Goal: Information Seeking & Learning: Learn about a topic

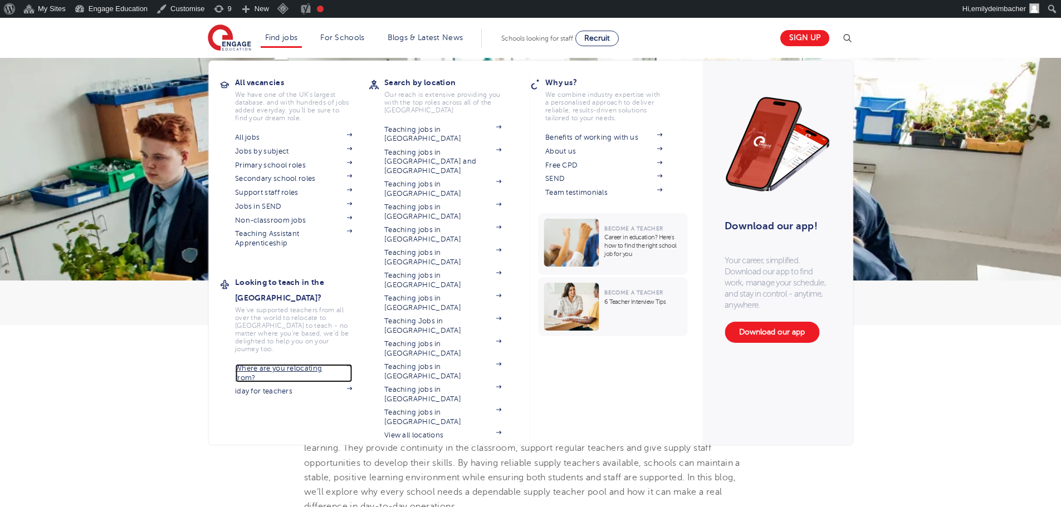
click at [288, 364] on link "Where are you relocating from?" at bounding box center [293, 373] width 117 height 18
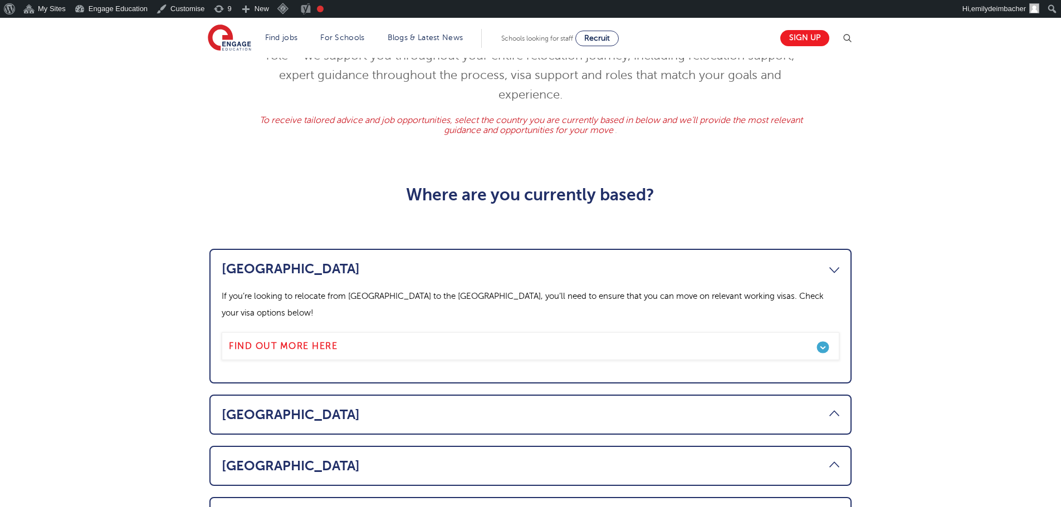
scroll to position [445, 0]
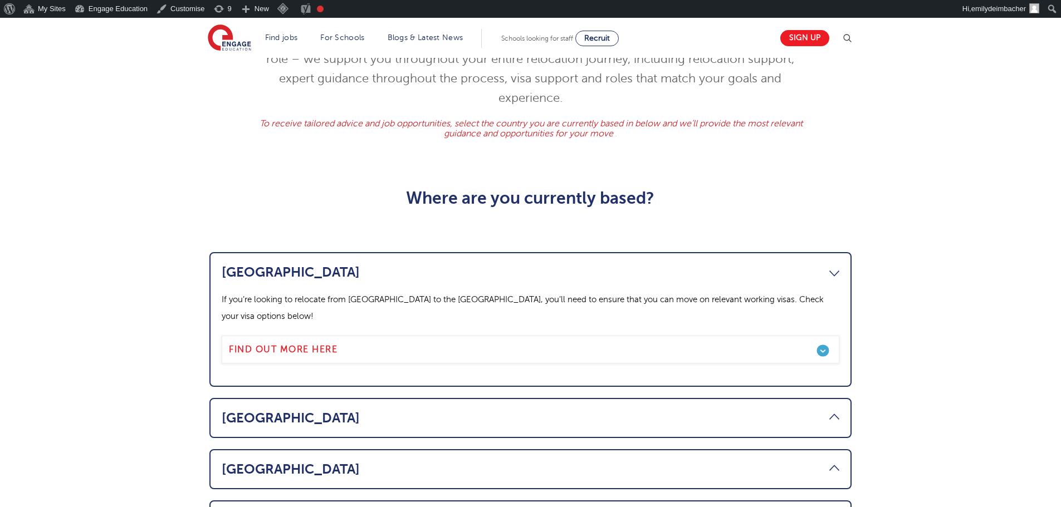
click at [836, 265] on link "Canada" at bounding box center [531, 273] width 618 height 16
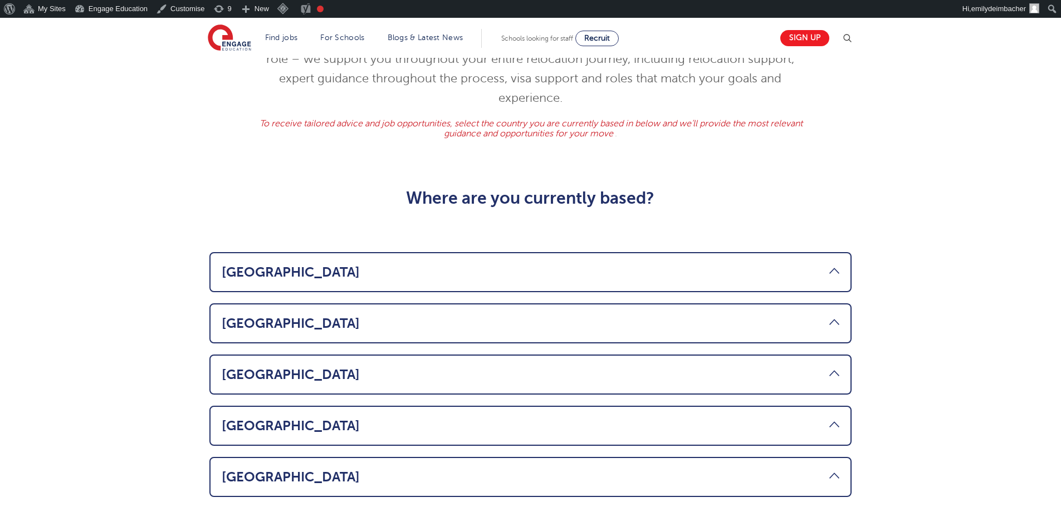
click at [836, 265] on link "Canada" at bounding box center [531, 273] width 618 height 16
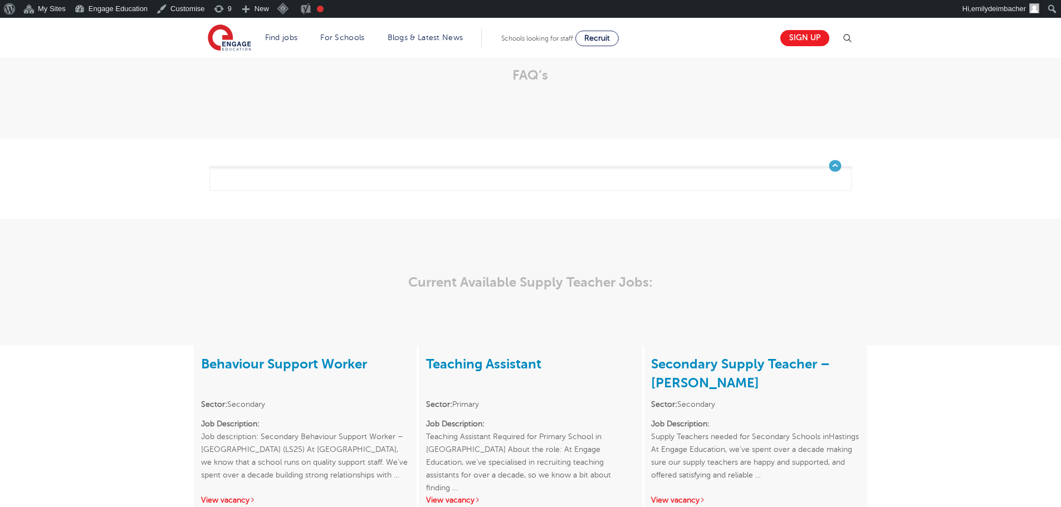
scroll to position [167, 0]
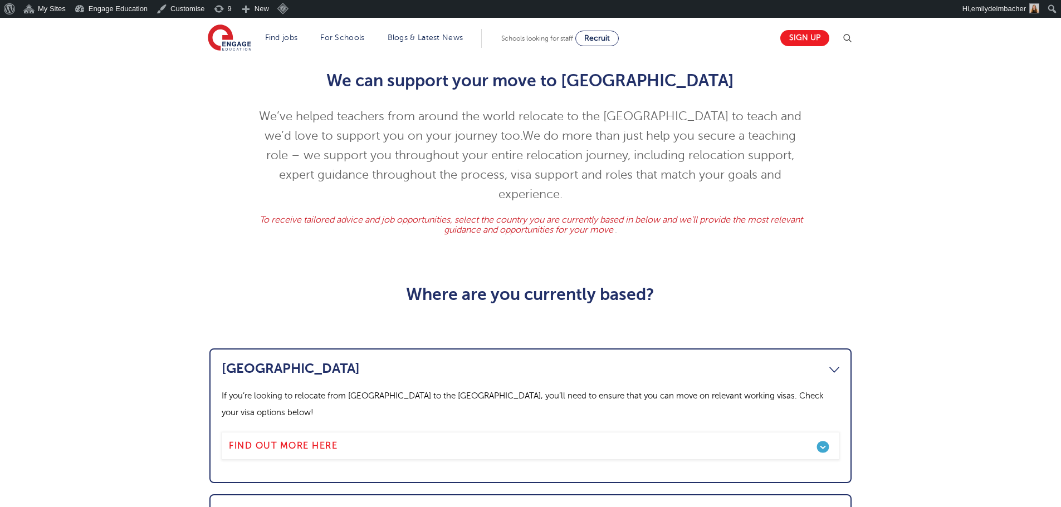
scroll to position [334, 0]
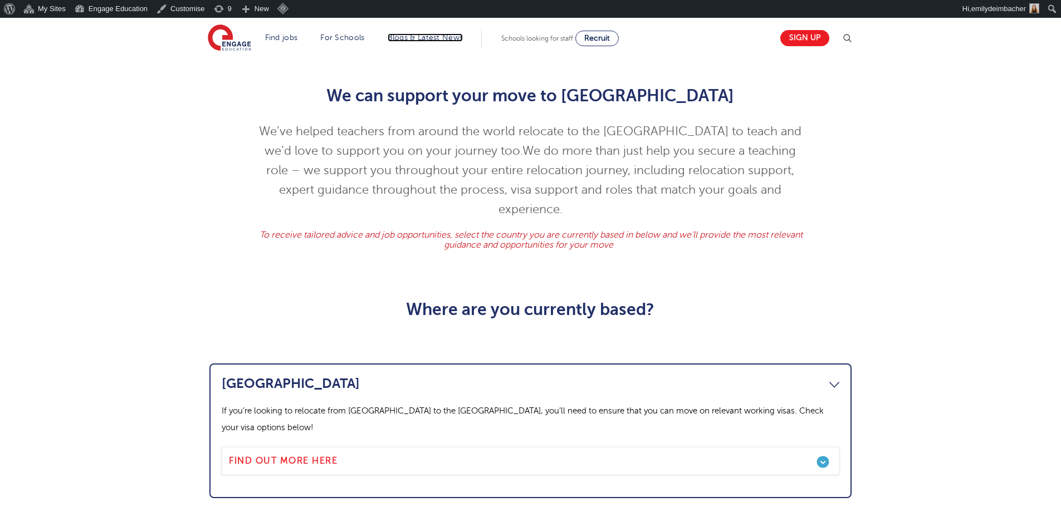
click at [447, 37] on link "Blogs & Latest News" at bounding box center [426, 37] width 76 height 8
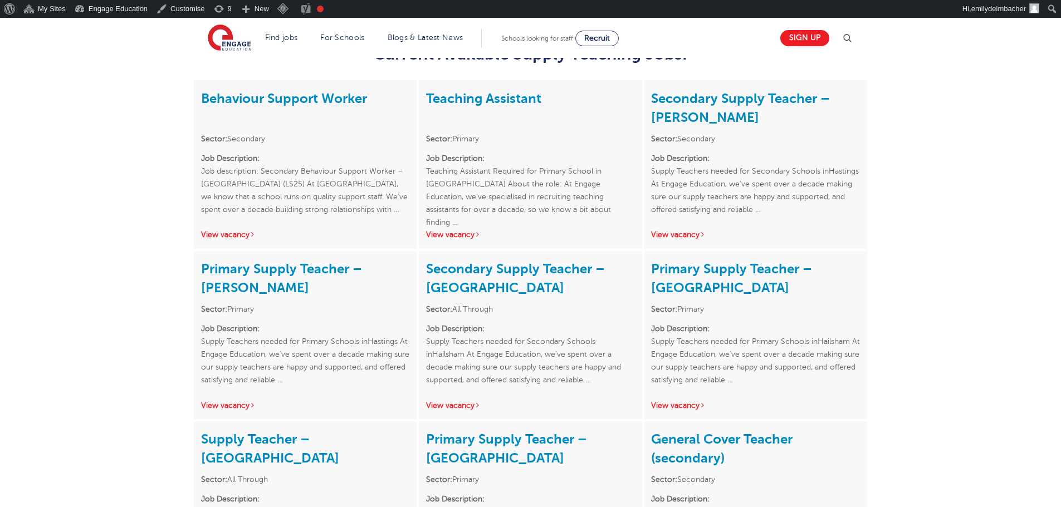
scroll to position [501, 0]
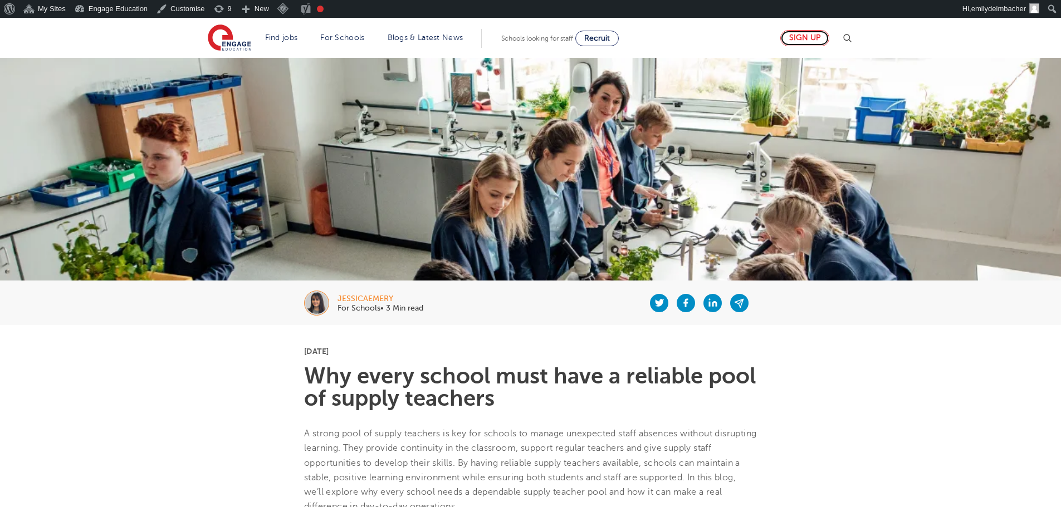
click at [810, 40] on link "Sign up" at bounding box center [804, 38] width 49 height 16
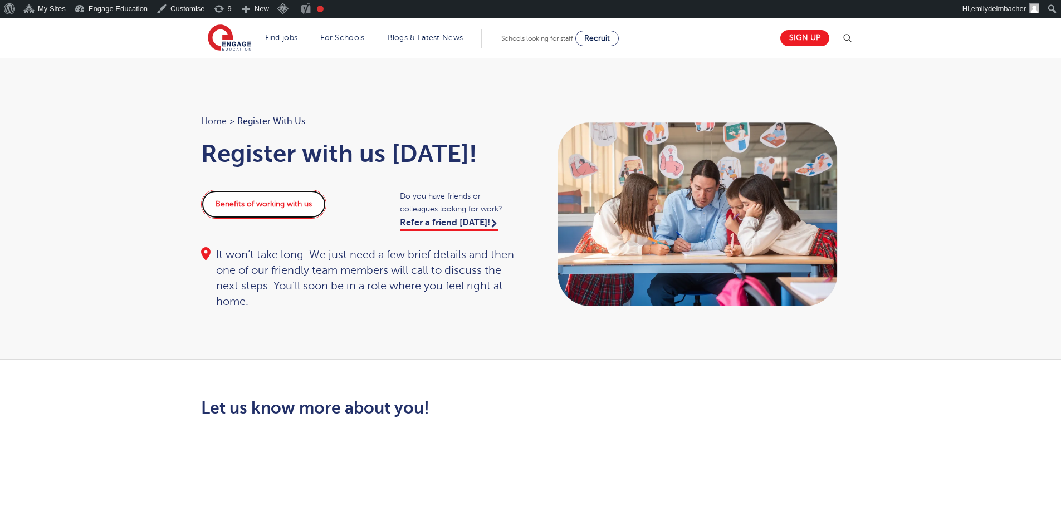
click at [287, 201] on link "Benefits of working with us" at bounding box center [263, 204] width 125 height 29
click at [845, 39] on img at bounding box center [846, 38] width 13 height 13
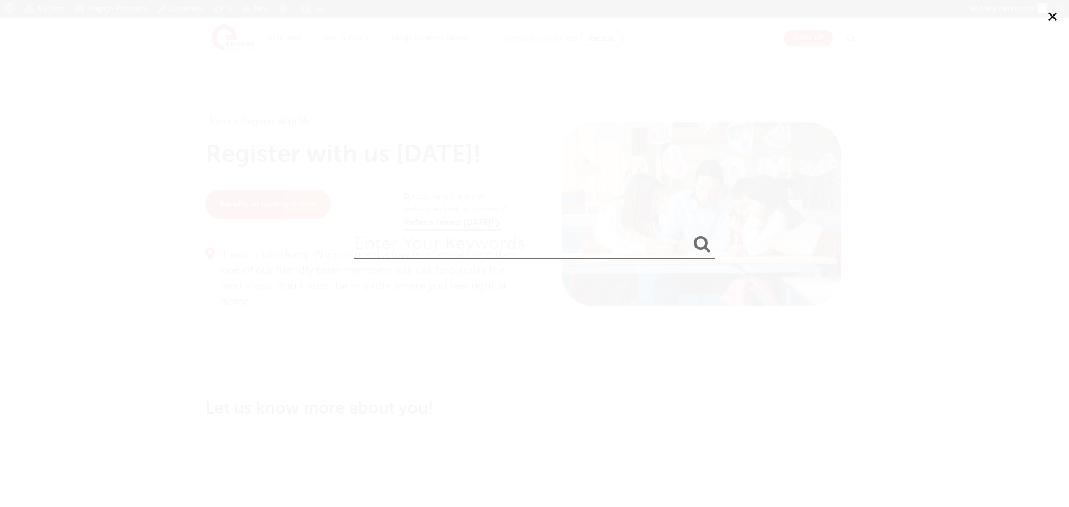
drag, startPoint x: 492, startPoint y: 236, endPoint x: 507, endPoint y: 235, distance: 15.0
click at [505, 236] on input "search" at bounding box center [535, 241] width 362 height 36
type input "supply"
click at [689, 234] on button "submit" at bounding box center [702, 244] width 27 height 21
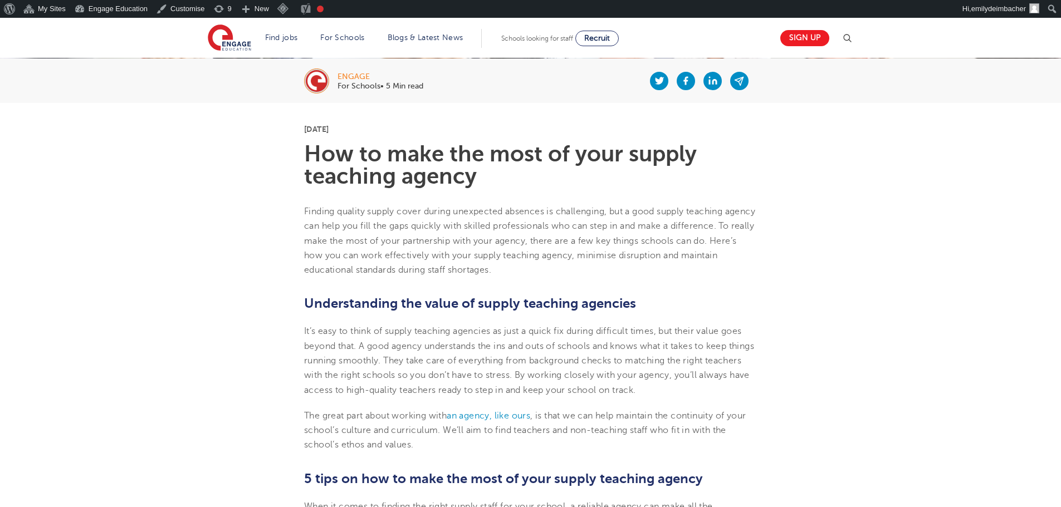
scroll to position [223, 0]
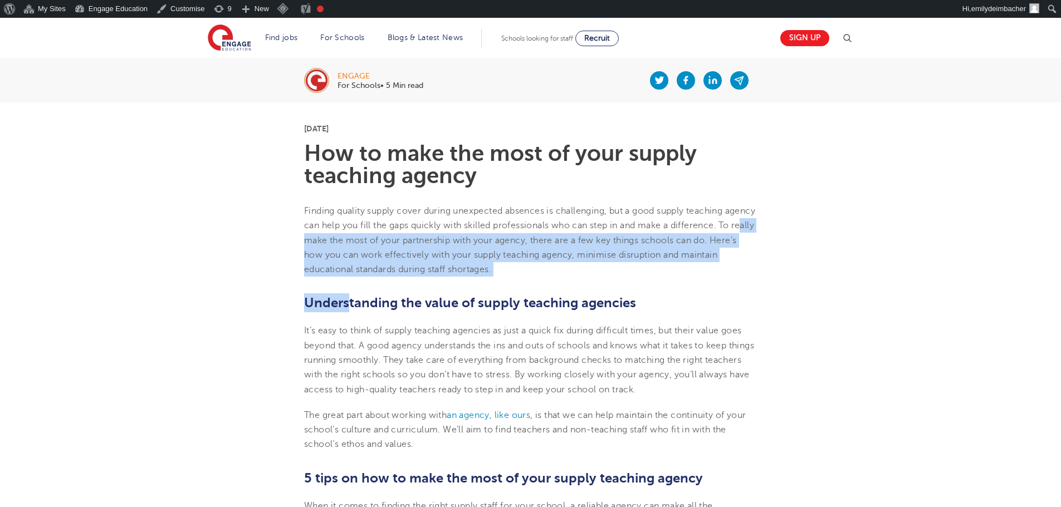
drag, startPoint x: 342, startPoint y: 270, endPoint x: 477, endPoint y: 256, distance: 136.1
click at [560, 247] on p "Finding quality supply cover during unexpected absences is challenging, but a g…" at bounding box center [530, 240] width 453 height 73
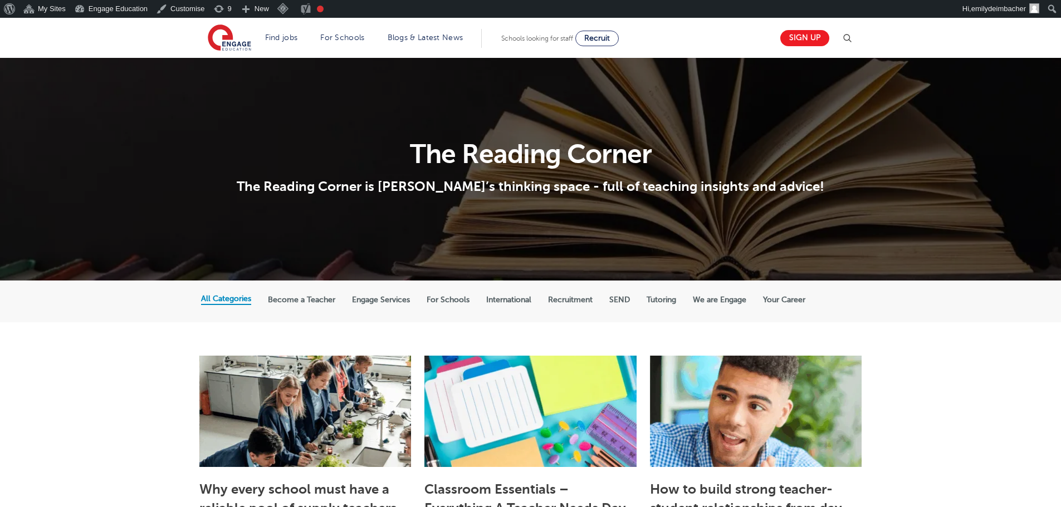
click at [854, 39] on img at bounding box center [846, 38] width 13 height 13
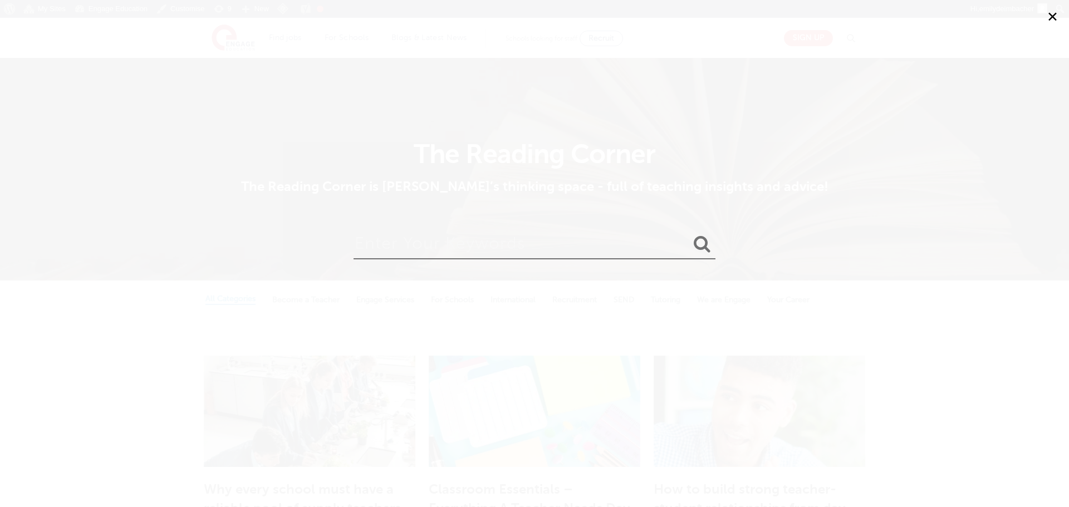
click at [376, 254] on input "search" at bounding box center [535, 241] width 362 height 36
type input "supply"
click at [689, 234] on button "submit" at bounding box center [702, 244] width 27 height 21
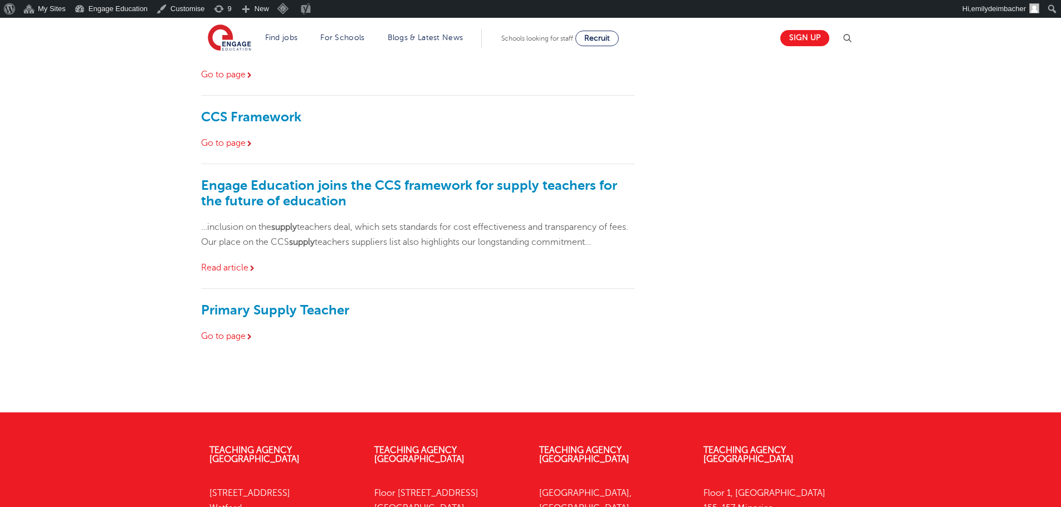
scroll to position [780, 0]
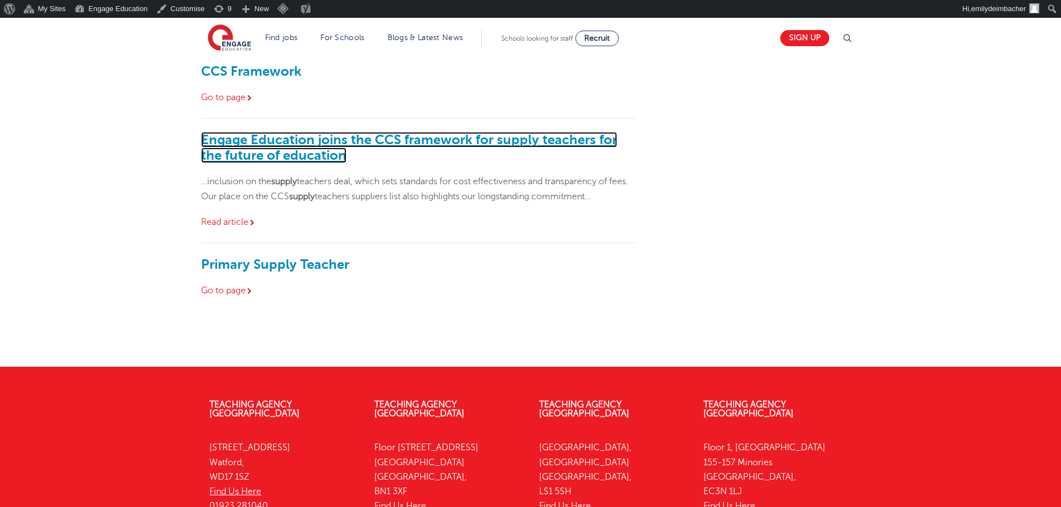
click at [346, 153] on link "Engage Education joins the CCS framework for supply teachers for the future of …" at bounding box center [409, 147] width 416 height 31
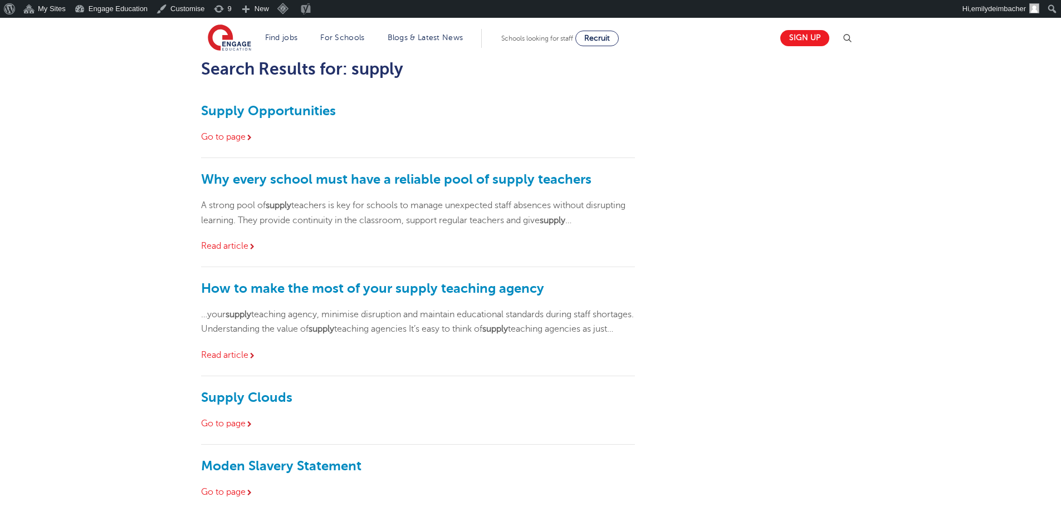
scroll to position [167, 0]
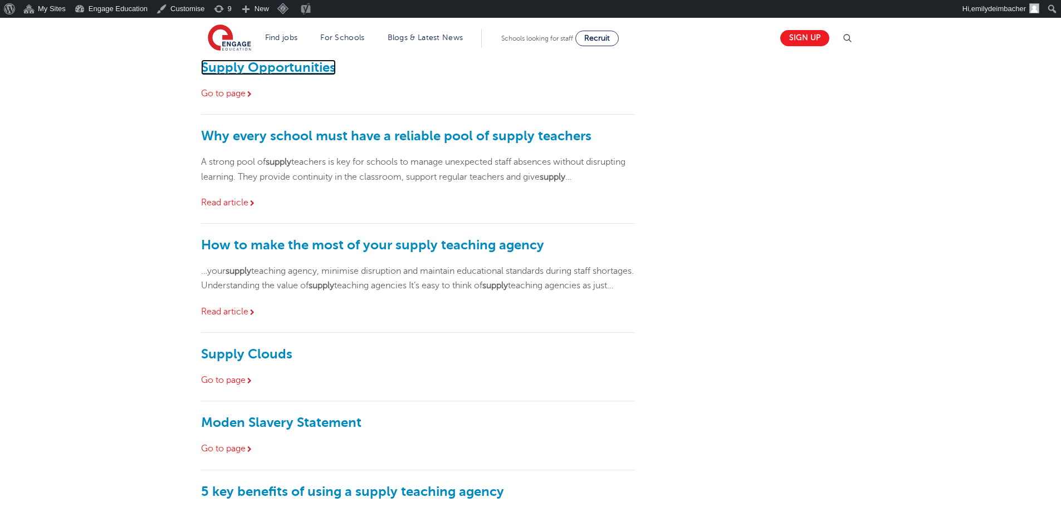
click at [254, 65] on link "Supply Opportunities" at bounding box center [268, 68] width 135 height 16
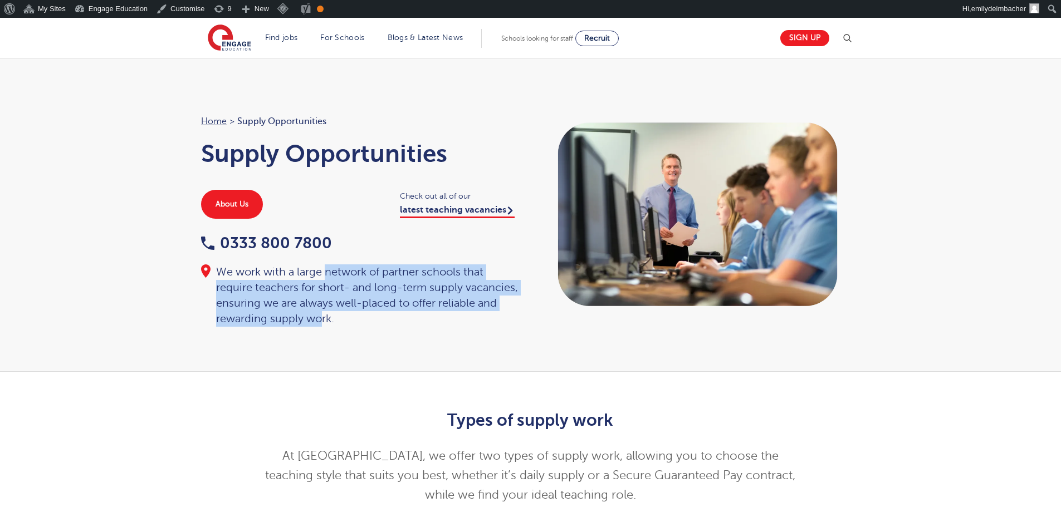
click at [321, 345] on div "Home > Supply Opportunities Supply Opportunities About Us Check out all of our …" at bounding box center [530, 215] width 1061 height 314
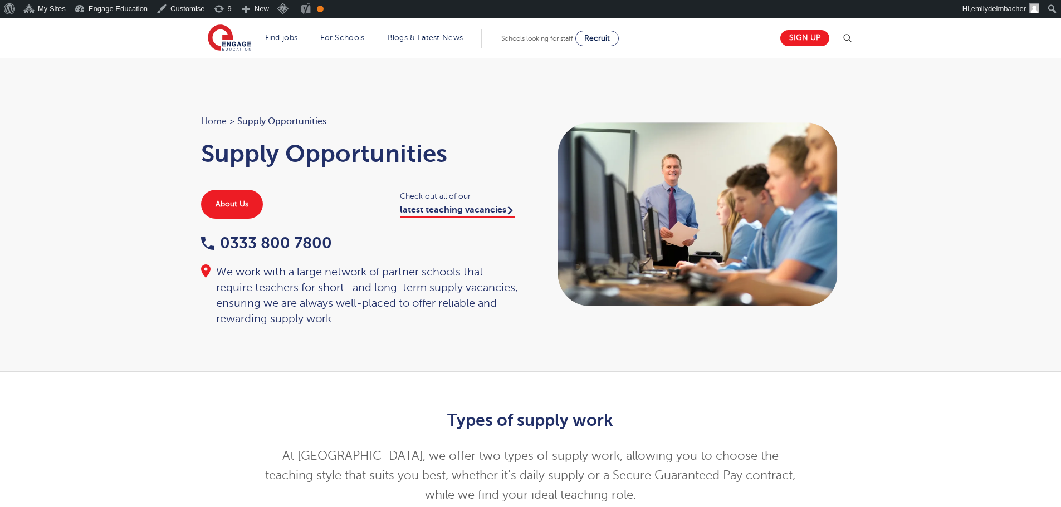
click at [501, 331] on div "Home > Supply Opportunities Supply Opportunities About Us Check out all of our …" at bounding box center [530, 215] width 1061 height 314
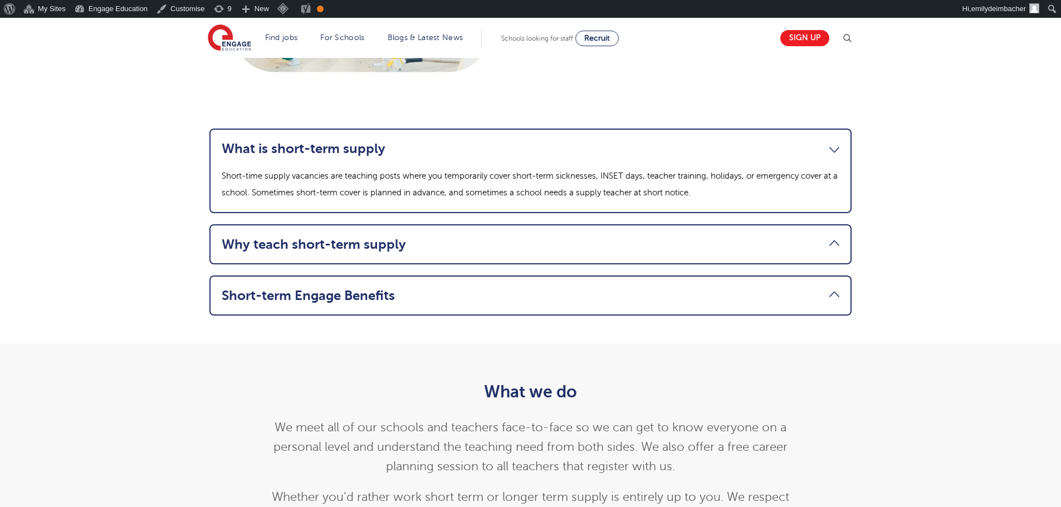
scroll to position [1058, 0]
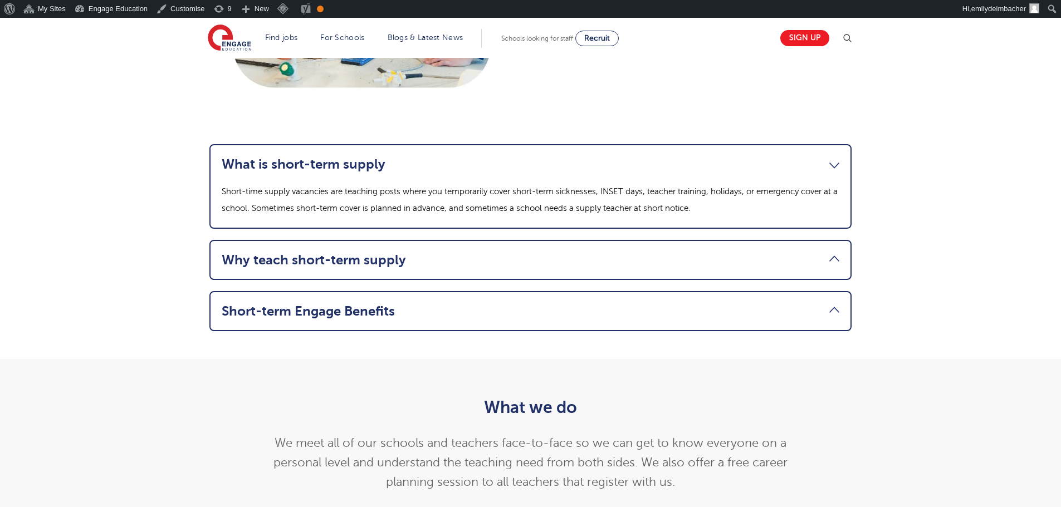
click at [533, 259] on link "Why teach short-term supply" at bounding box center [531, 260] width 618 height 16
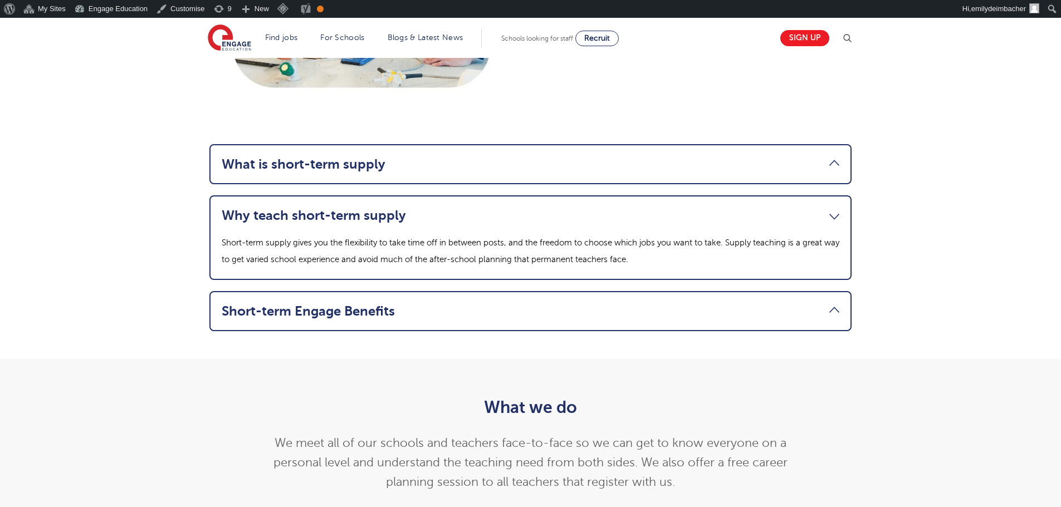
click at [488, 308] on link "Short-term Engage Benefits" at bounding box center [531, 311] width 618 height 16
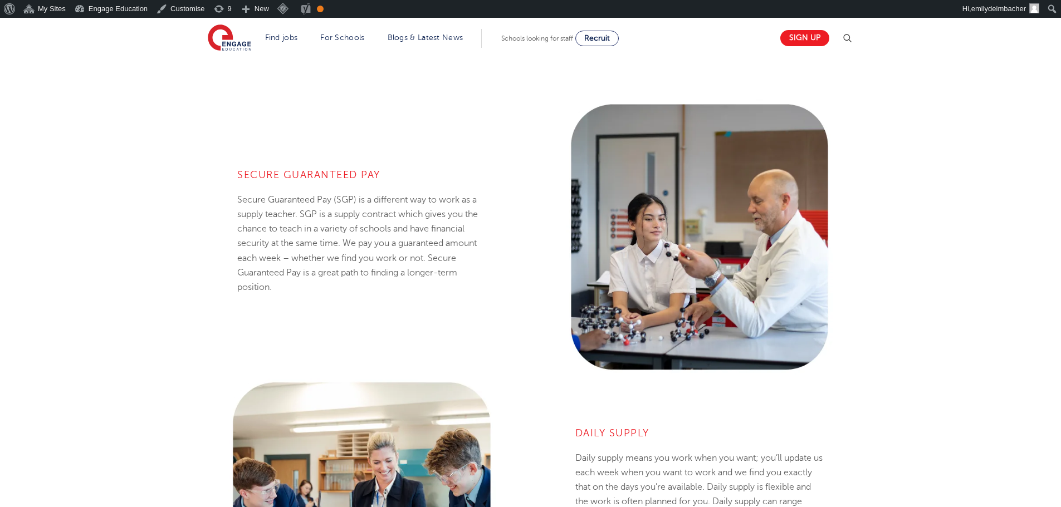
scroll to position [0, 0]
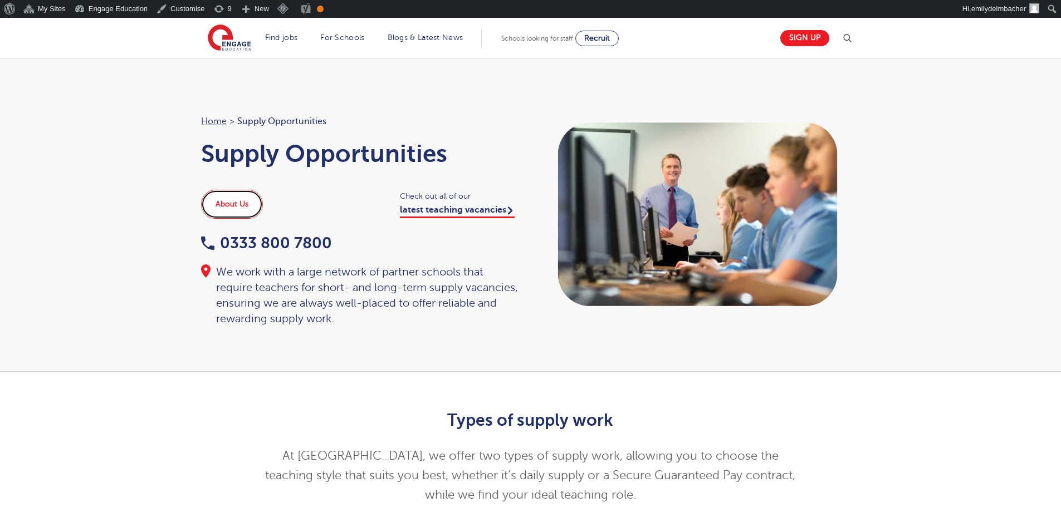
click at [243, 207] on link "About Us" at bounding box center [232, 204] width 62 height 29
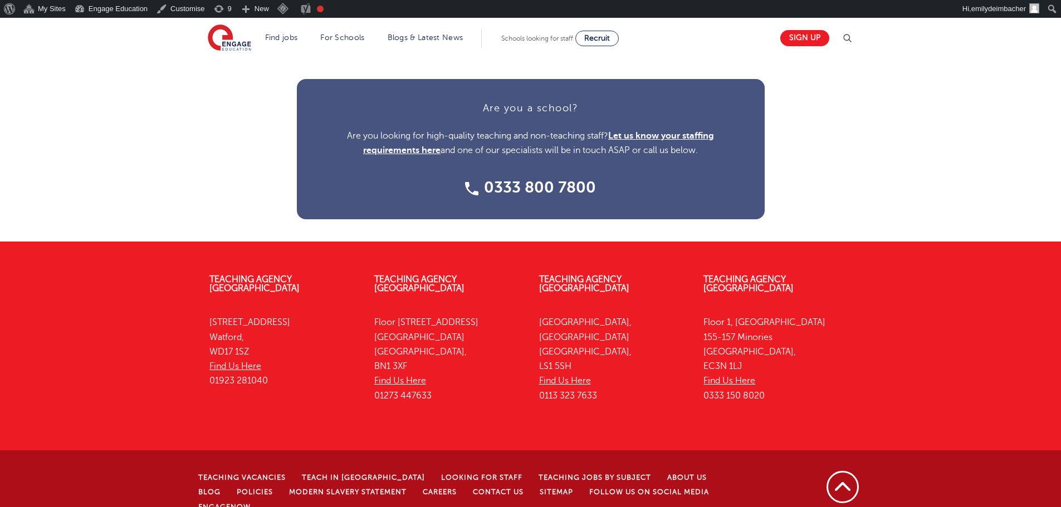
scroll to position [1457, 0]
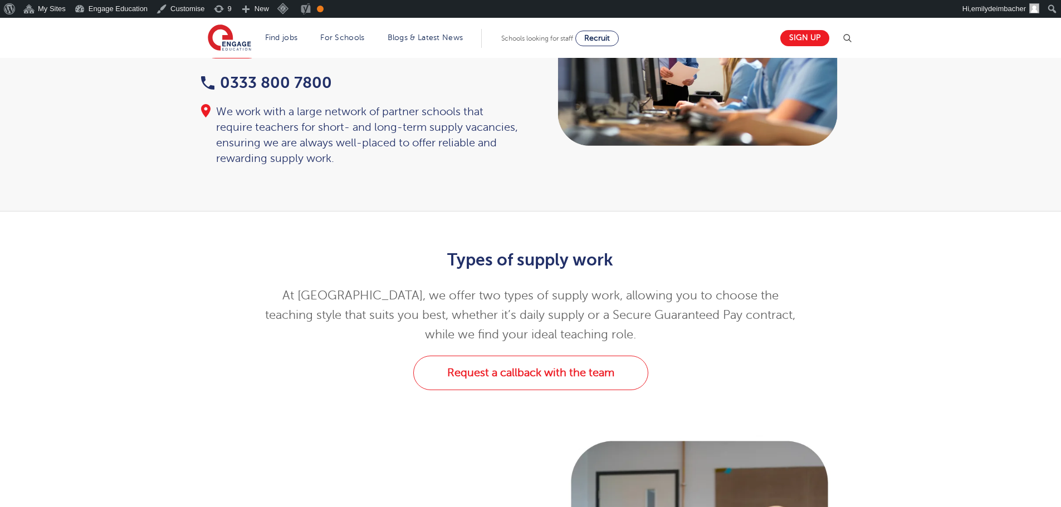
scroll to position [223, 0]
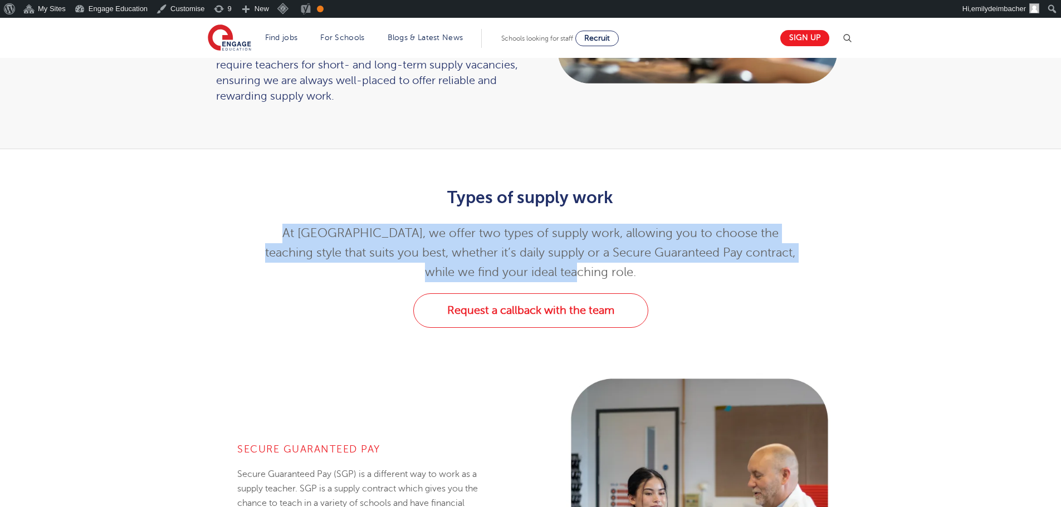
drag, startPoint x: 258, startPoint y: 229, endPoint x: 642, endPoint y: 276, distance: 387.0
click at [642, 276] on p "At [GEOGRAPHIC_DATA], we offer two types of supply work, allowing you to choose…" at bounding box center [530, 253] width 546 height 58
click at [639, 267] on p "At Engage, we offer two types of supply work, allowing you to choose the teachi…" at bounding box center [530, 253] width 546 height 58
drag, startPoint x: 592, startPoint y: 273, endPoint x: 242, endPoint y: 233, distance: 352.5
click at [242, 233] on div "Types of supply work At Engage, we offer two types of supply work, allowing you…" at bounding box center [530, 233] width 675 height 122
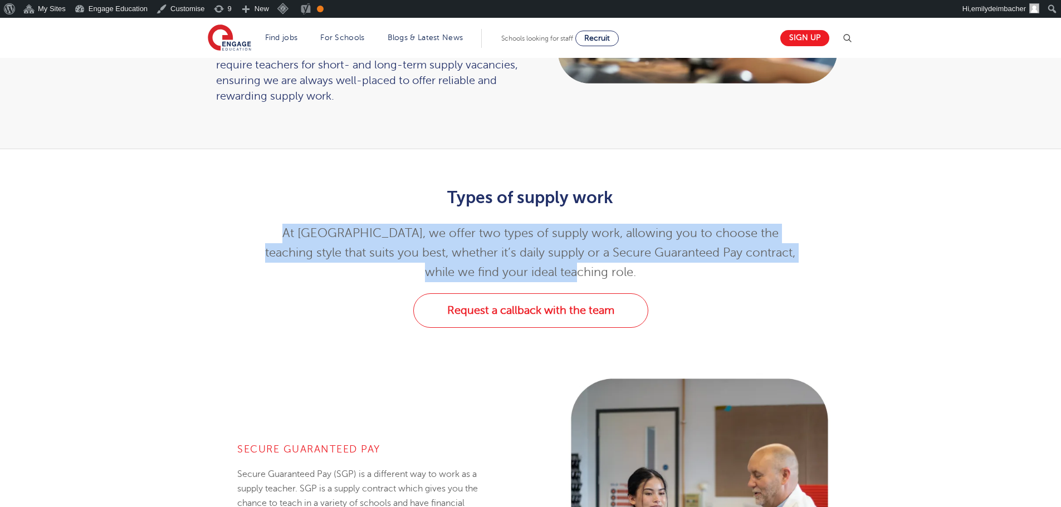
click at [228, 217] on div "Types of supply work At Engage, we offer two types of supply work, allowing you…" at bounding box center [530, 233] width 675 height 122
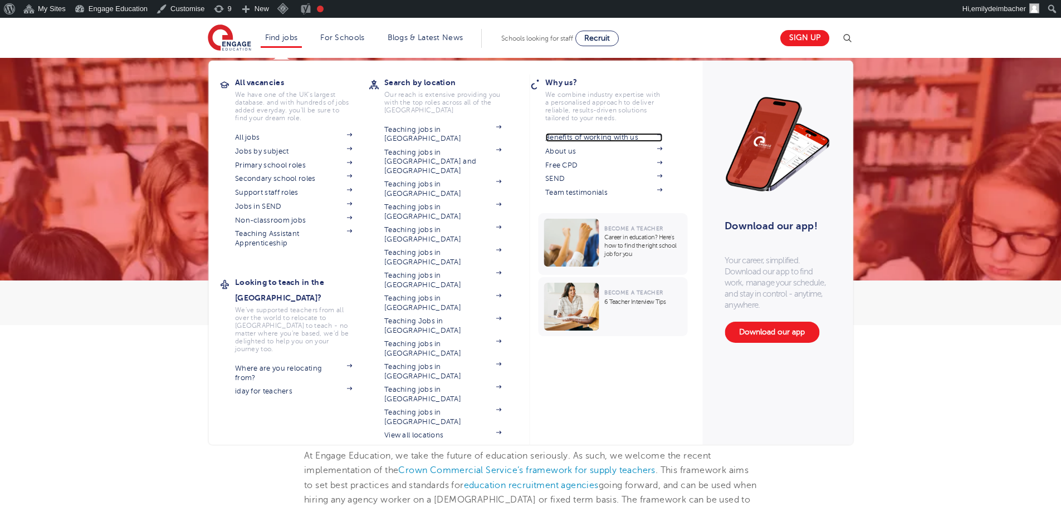
click at [589, 138] on link "Benefits of working with us" at bounding box center [603, 137] width 117 height 9
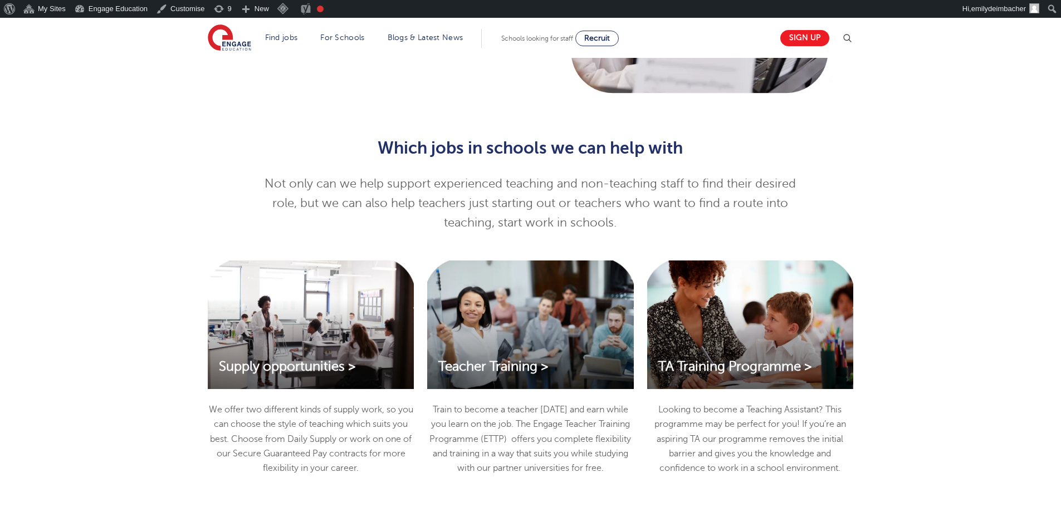
scroll to position [1114, 0]
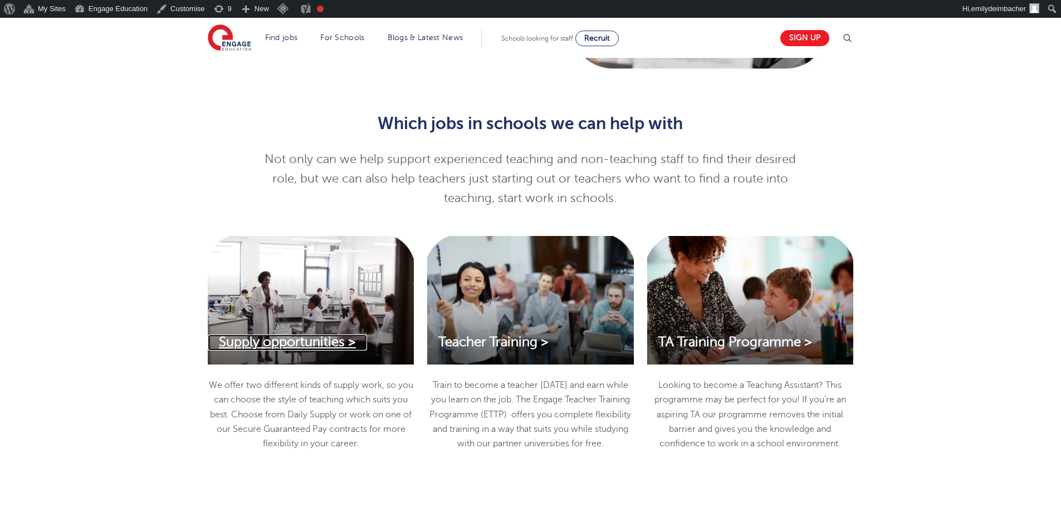
click at [299, 338] on span "Supply opportunities >" at bounding box center [287, 342] width 137 height 15
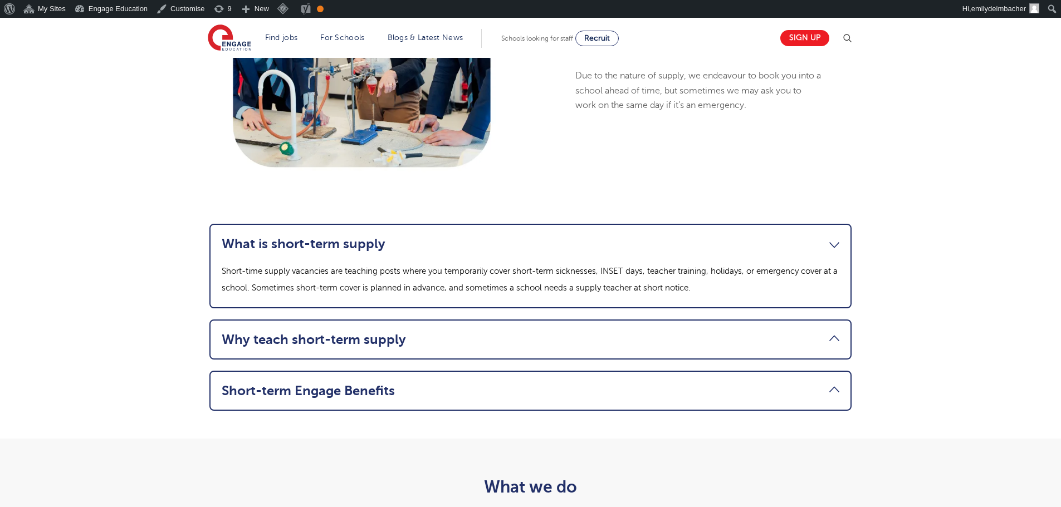
scroll to position [1002, 0]
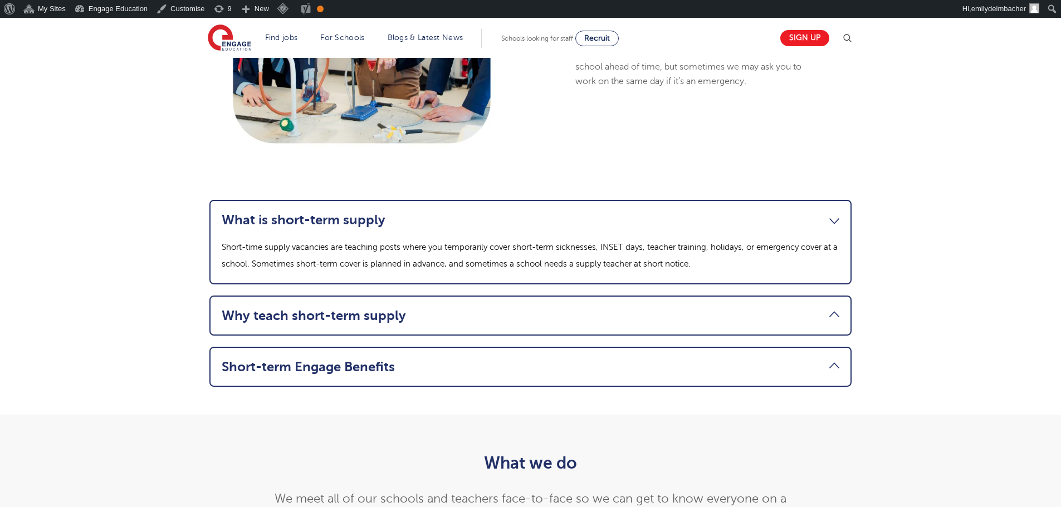
click at [418, 308] on link "Why teach short-term supply" at bounding box center [531, 316] width 618 height 16
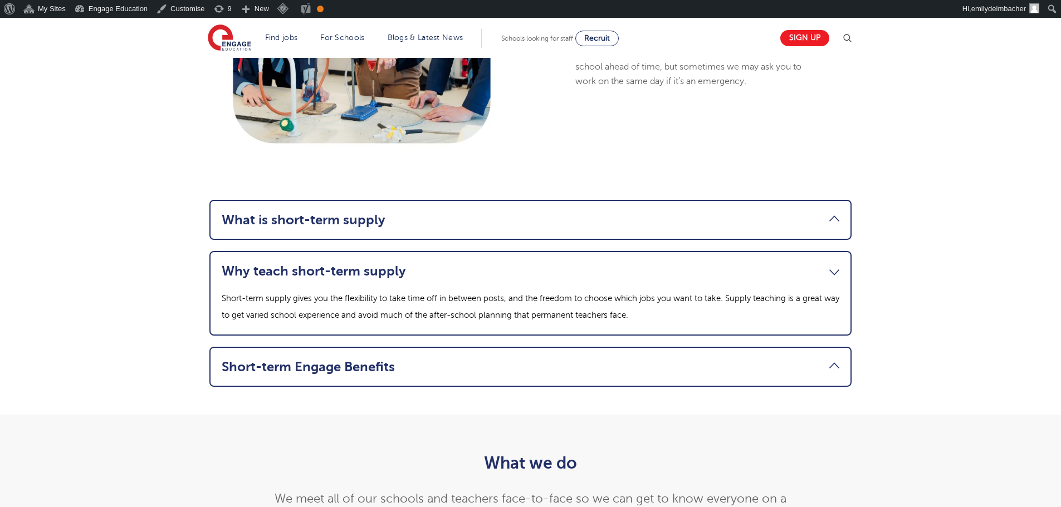
click at [468, 360] on link "Short-term Engage Benefits" at bounding box center [531, 367] width 618 height 16
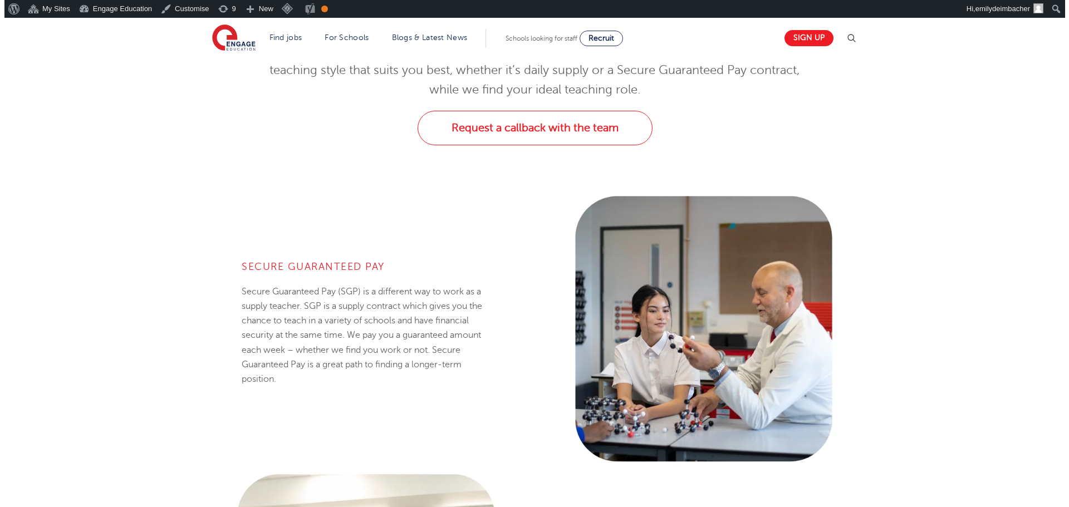
scroll to position [0, 0]
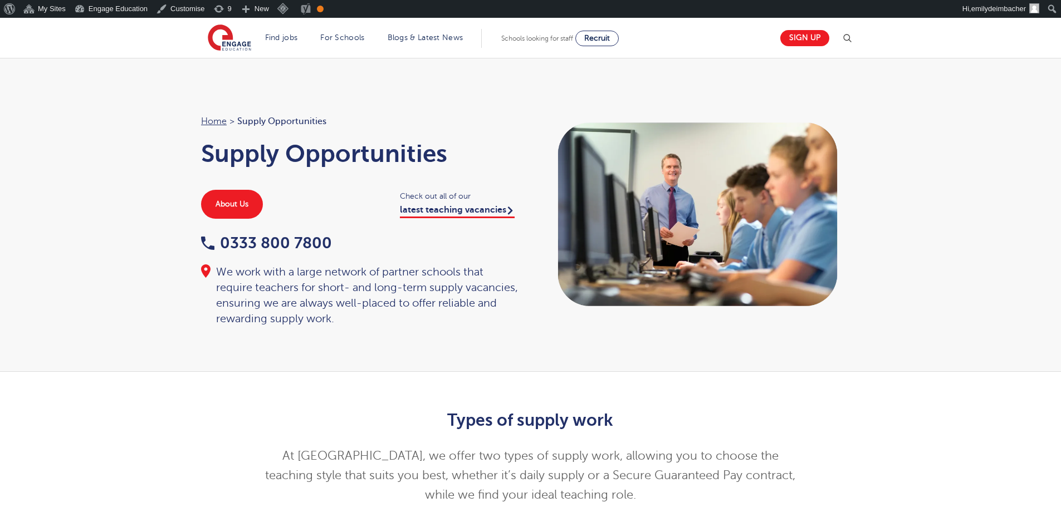
click at [860, 37] on header "Find jobs All vacancies We have one of the UK's largest database. and with hund…" at bounding box center [530, 38] width 1061 height 40
click at [846, 36] on img at bounding box center [846, 38] width 13 height 13
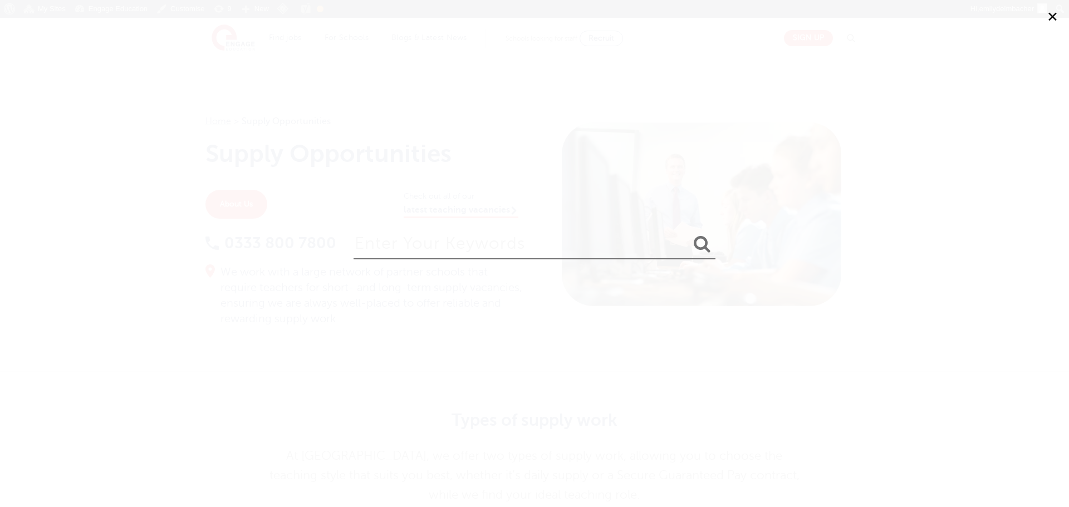
click at [414, 246] on input "search" at bounding box center [535, 241] width 362 height 36
type input "supply teacher pay"
click at [689, 234] on button "submit" at bounding box center [702, 244] width 27 height 21
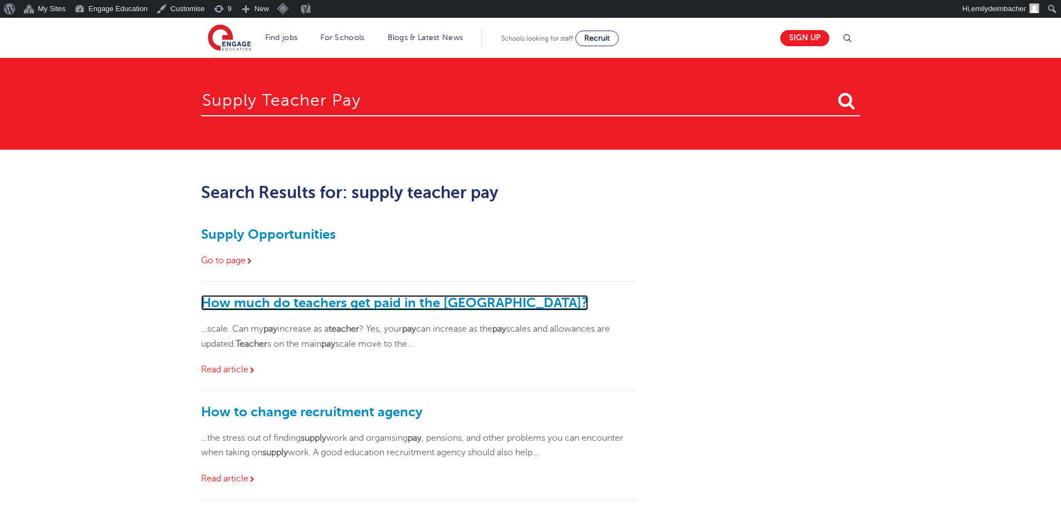
click at [322, 304] on link "How much do teachers get paid in the [GEOGRAPHIC_DATA]?" at bounding box center [394, 303] width 387 height 16
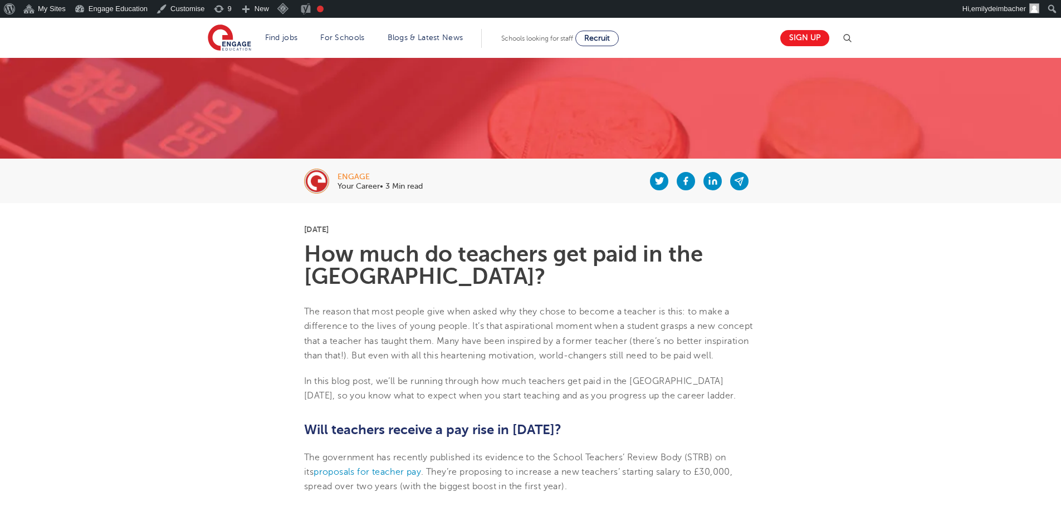
scroll to position [111, 0]
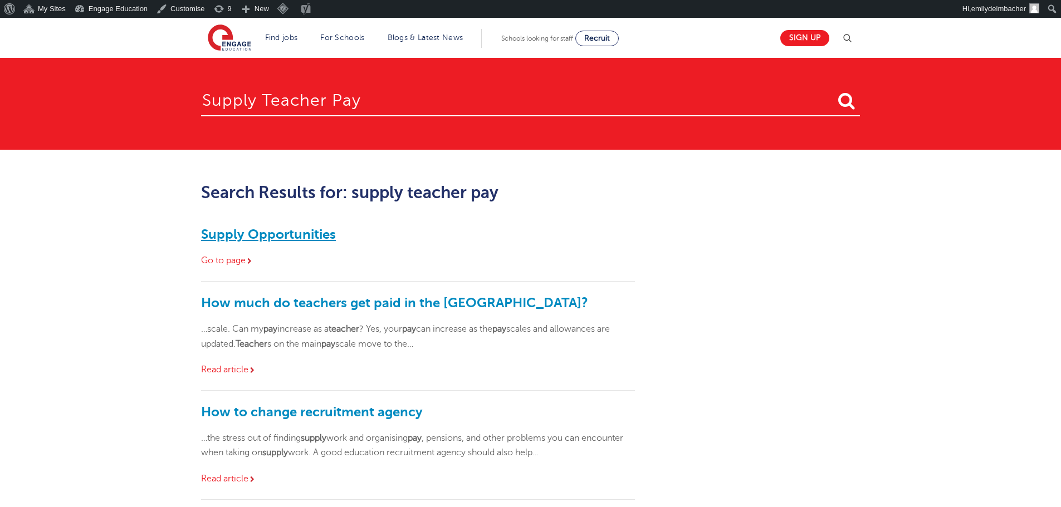
click at [271, 234] on link "Supply Opportunities" at bounding box center [268, 235] width 135 height 16
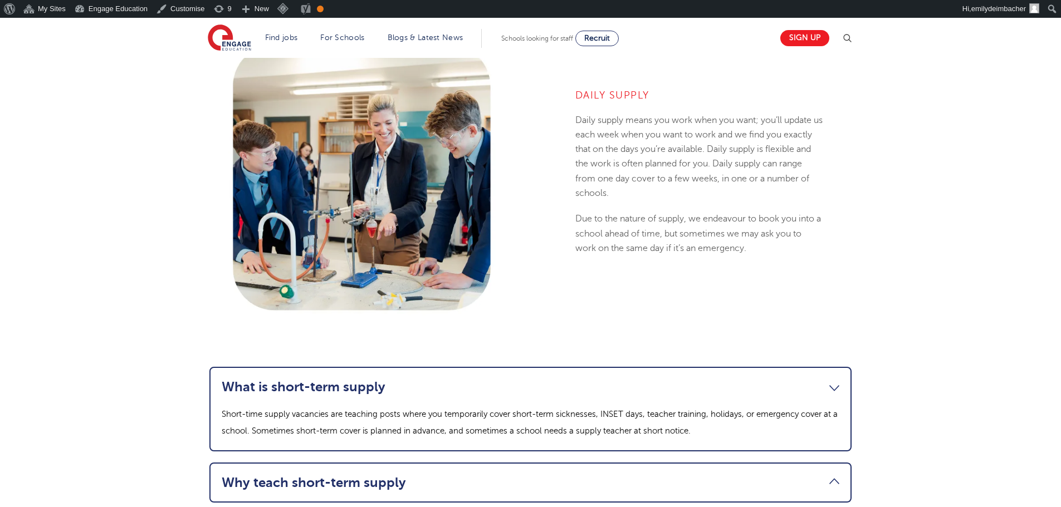
scroll to position [1058, 0]
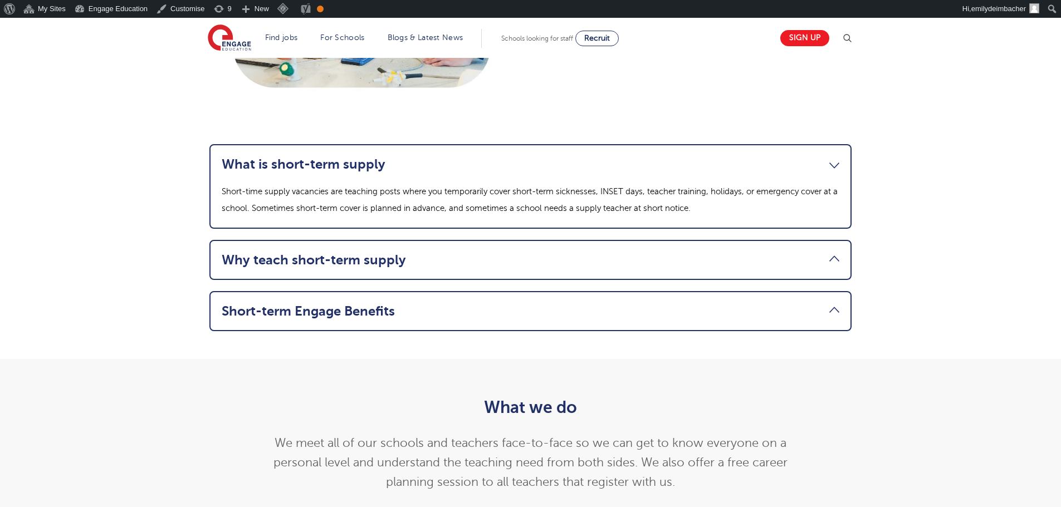
click at [267, 256] on link "Why teach short-term supply" at bounding box center [531, 260] width 618 height 16
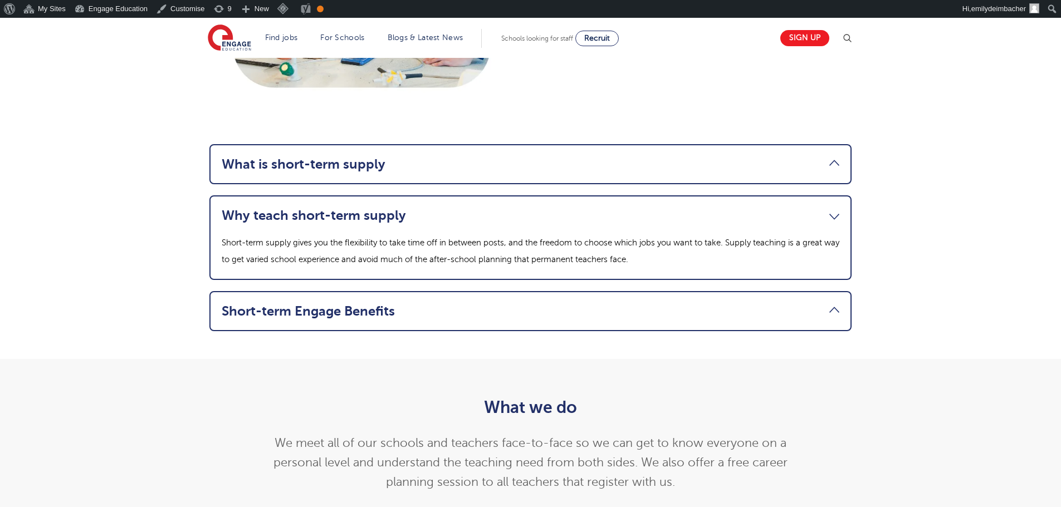
click at [281, 213] on link "Why teach short-term supply" at bounding box center [531, 216] width 618 height 16
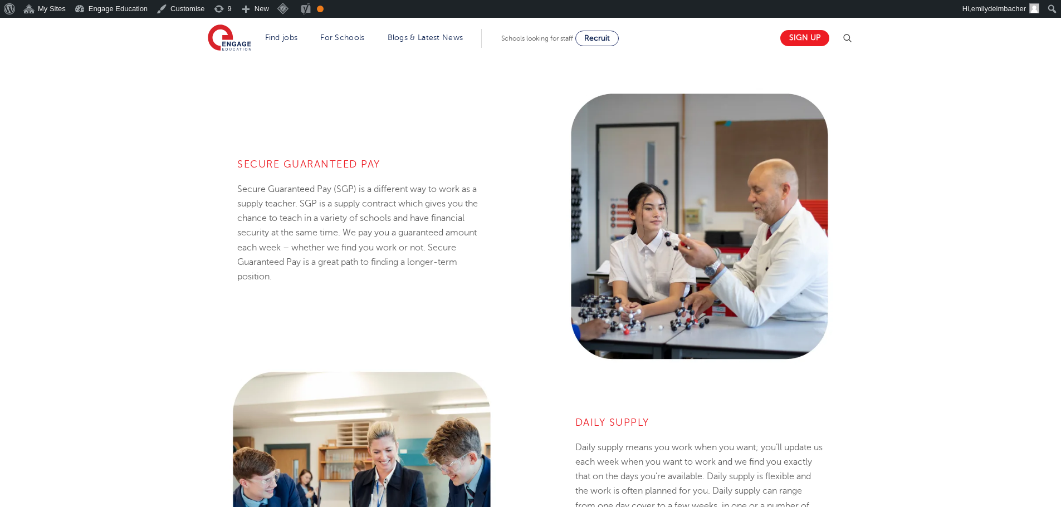
scroll to position [505, 0]
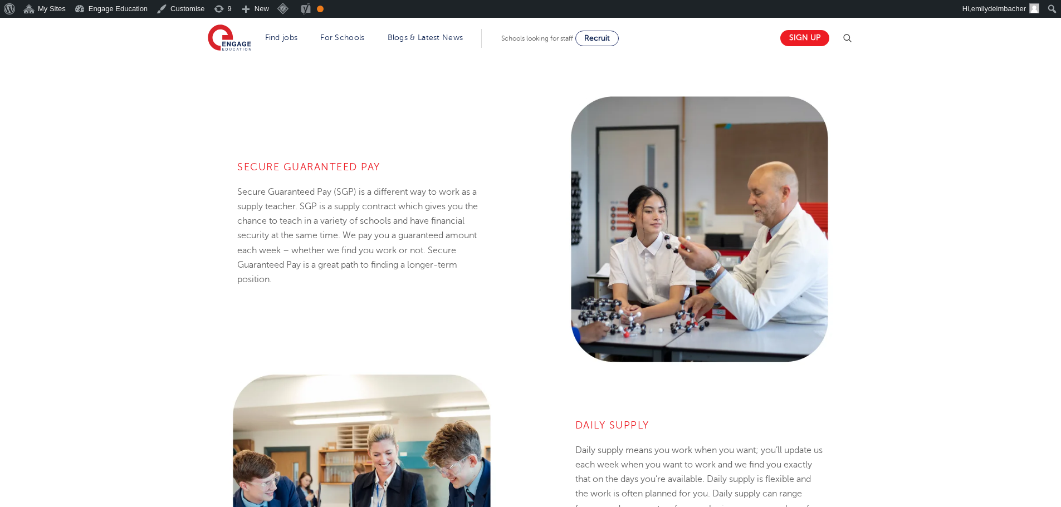
click at [170, 275] on div "Secure Guaranteed Pay Secure Guaranteed Pay (SGP) is a different way to work as…" at bounding box center [530, 368] width 1061 height 601
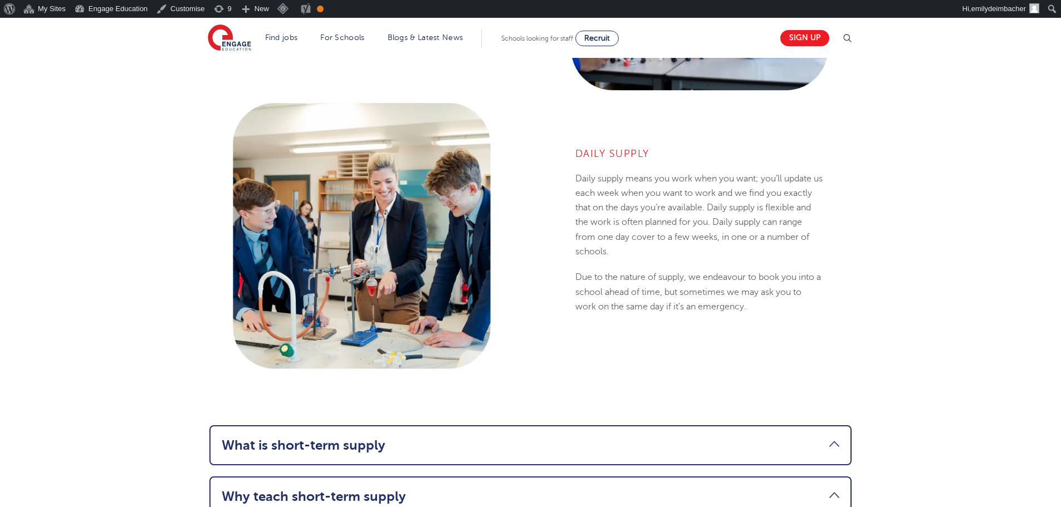
scroll to position [498, 0]
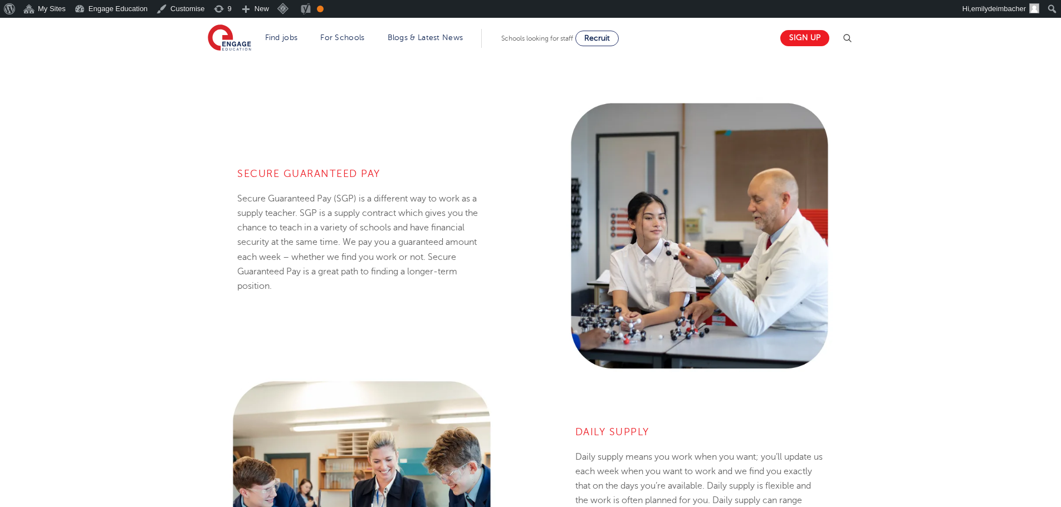
drag, startPoint x: 227, startPoint y: 111, endPoint x: 202, endPoint y: 71, distance: 47.1
click at [227, 111] on div "Secure Guaranteed Pay Secure Guaranteed Pay (SGP) is a different way to work as…" at bounding box center [362, 236] width 338 height 278
click at [449, 158] on div "Secure Guaranteed Pay Secure Guaranteed Pay (SGP) is a different way to work as…" at bounding box center [362, 235] width 262 height 199
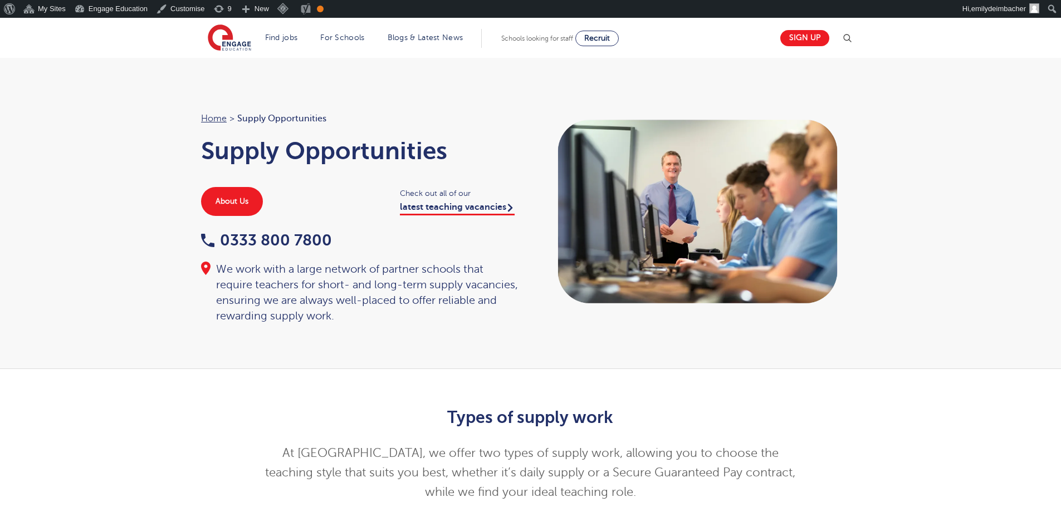
scroll to position [0, 0]
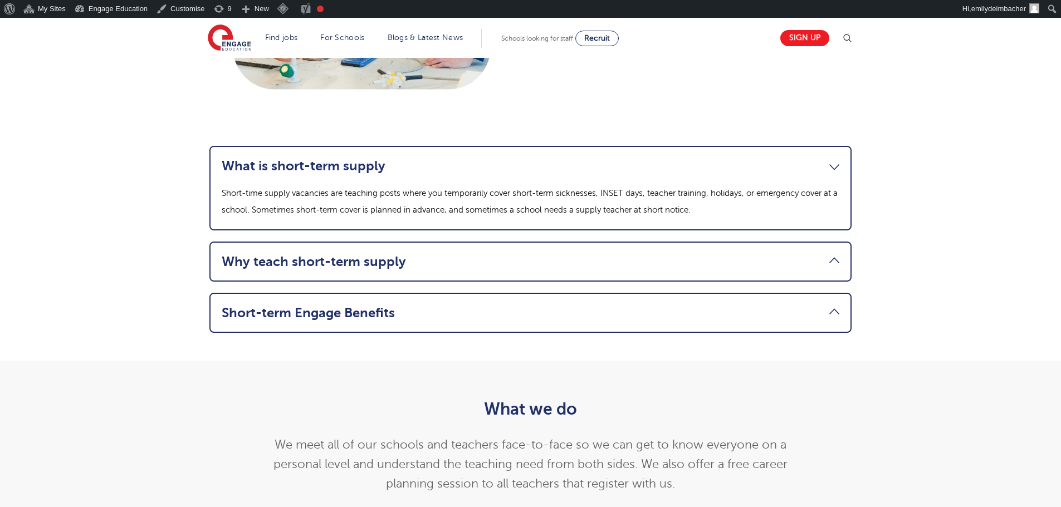
scroll to position [1058, 0]
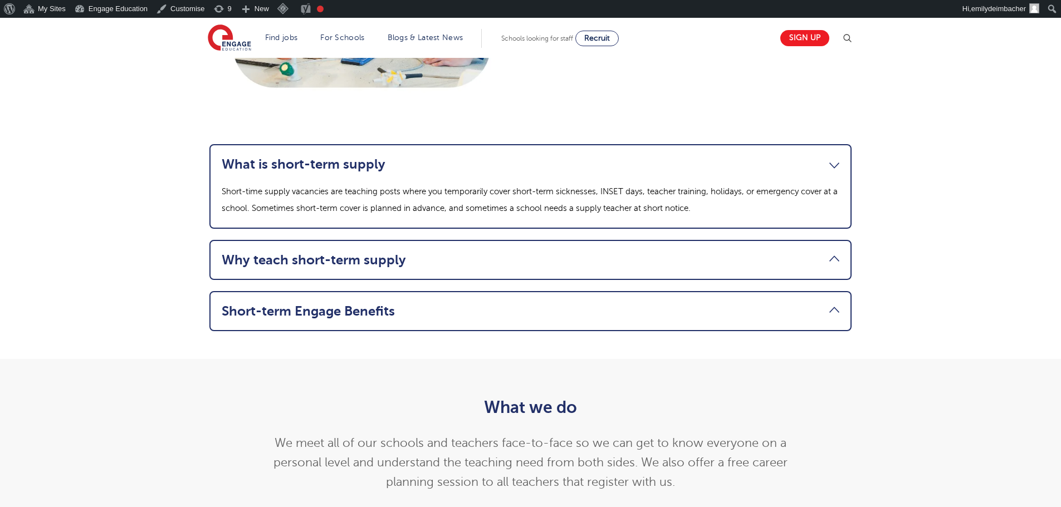
click at [403, 262] on link "Why teach short-term supply" at bounding box center [531, 260] width 618 height 16
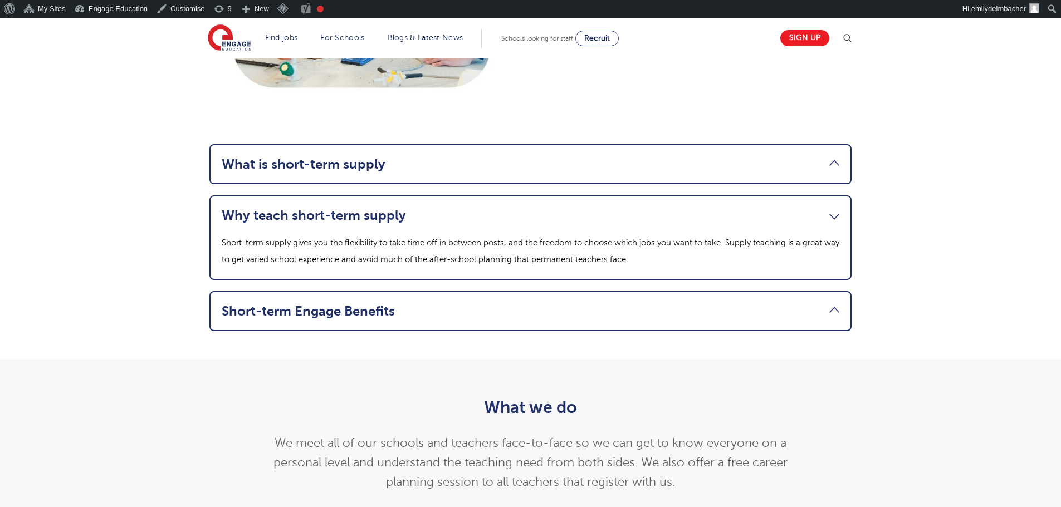
click at [363, 311] on link "Short-term Engage Benefits" at bounding box center [531, 311] width 618 height 16
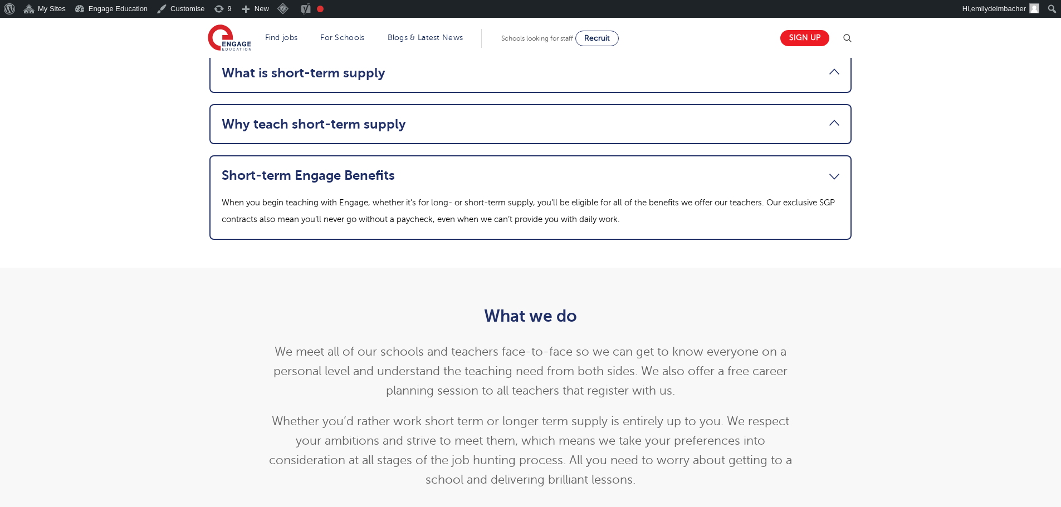
scroll to position [1002, 0]
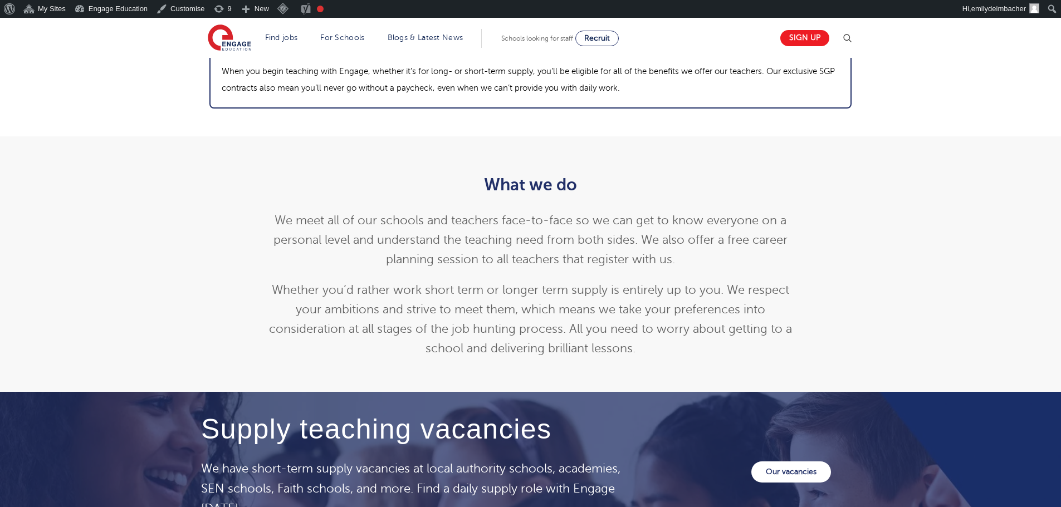
click at [510, 239] on p "We meet all of our schools and teachers face-to-face so we can get to know ever…" at bounding box center [530, 240] width 546 height 58
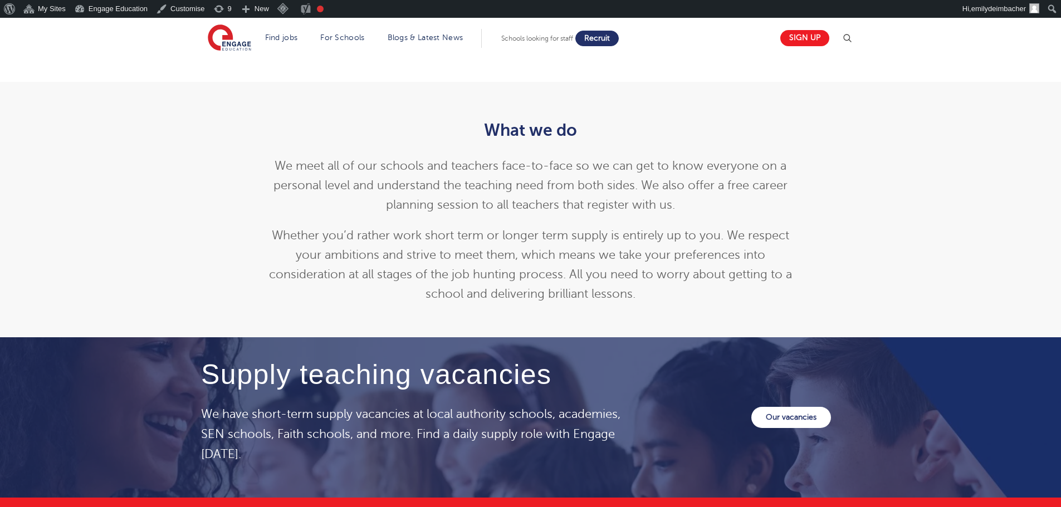
scroll to position [1336, 0]
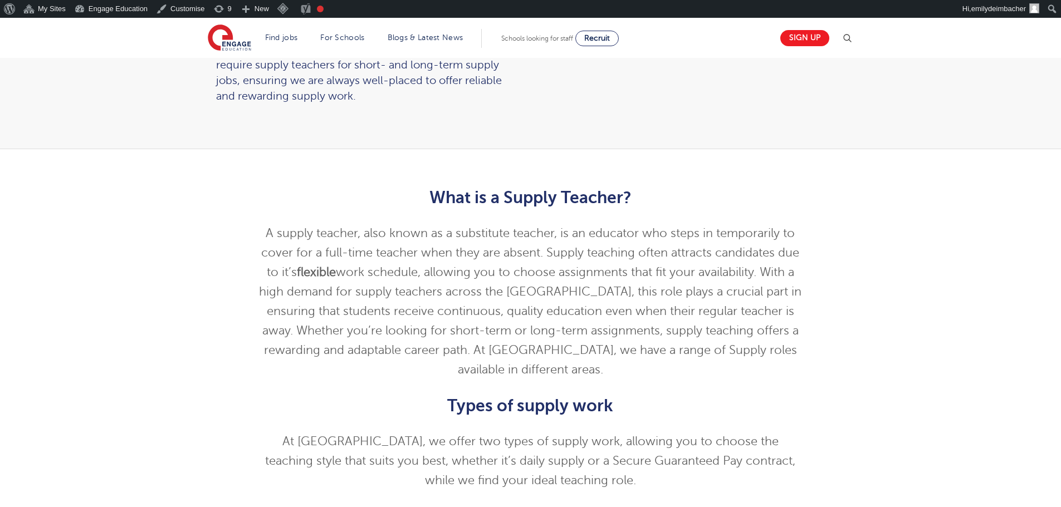
scroll to position [278, 0]
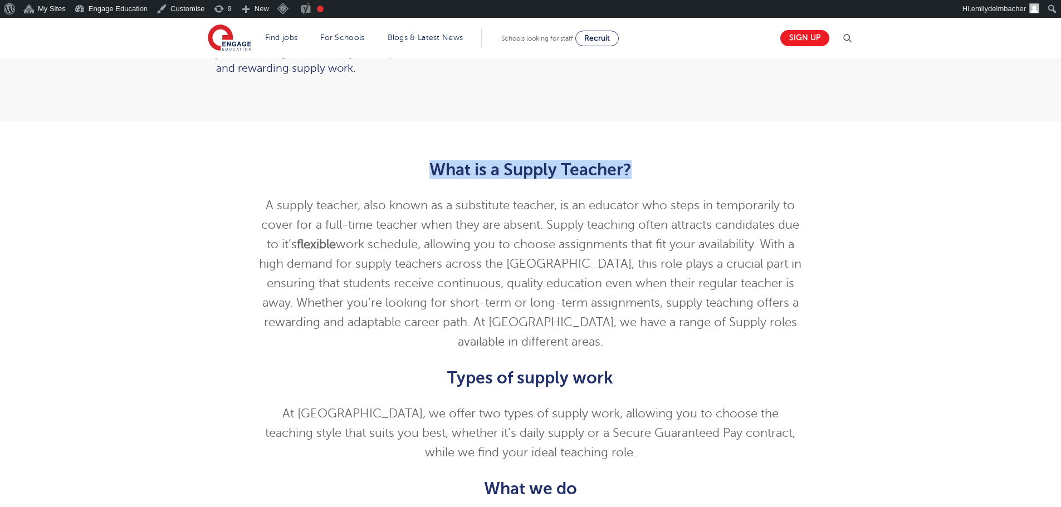
drag, startPoint x: 429, startPoint y: 163, endPoint x: 705, endPoint y: 162, distance: 276.2
click at [705, 162] on h2 "What is a Supply Teacher?" at bounding box center [530, 169] width 546 height 19
click at [548, 178] on h2 "What is a Supply Teacher?" at bounding box center [530, 169] width 546 height 19
drag, startPoint x: 431, startPoint y: 162, endPoint x: 454, endPoint y: 162, distance: 23.4
click at [436, 162] on h2 "What is a Supply Teacher?" at bounding box center [530, 169] width 546 height 19
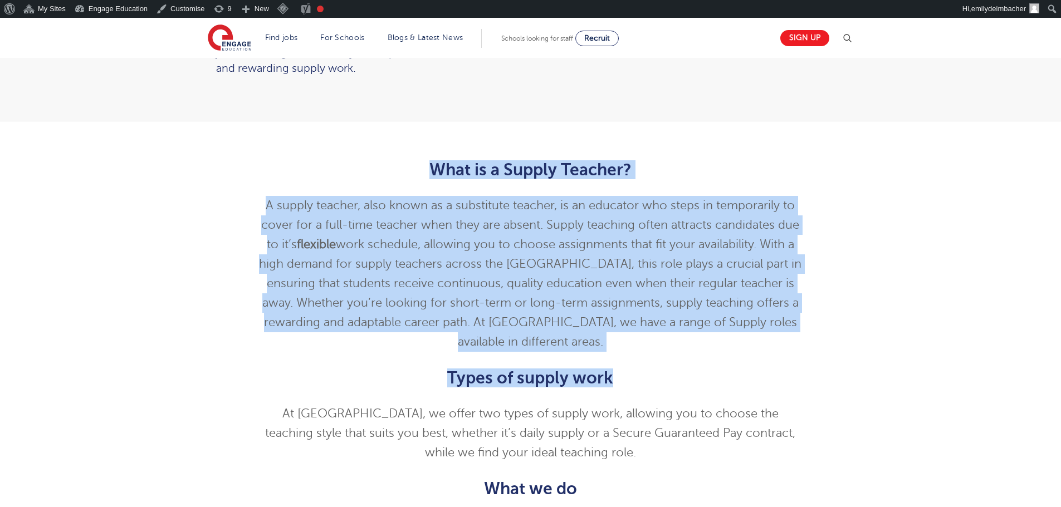
drag, startPoint x: 434, startPoint y: 160, endPoint x: 697, endPoint y: 325, distance: 310.1
click at [706, 339] on div "What is a Supply Teacher? A supply teacher, also known as a substitute teacher,…" at bounding box center [530, 411] width 546 height 502
click at [667, 295] on p "A supply teacher, also known as a substitute teacher, is an educator who steps …" at bounding box center [530, 274] width 546 height 156
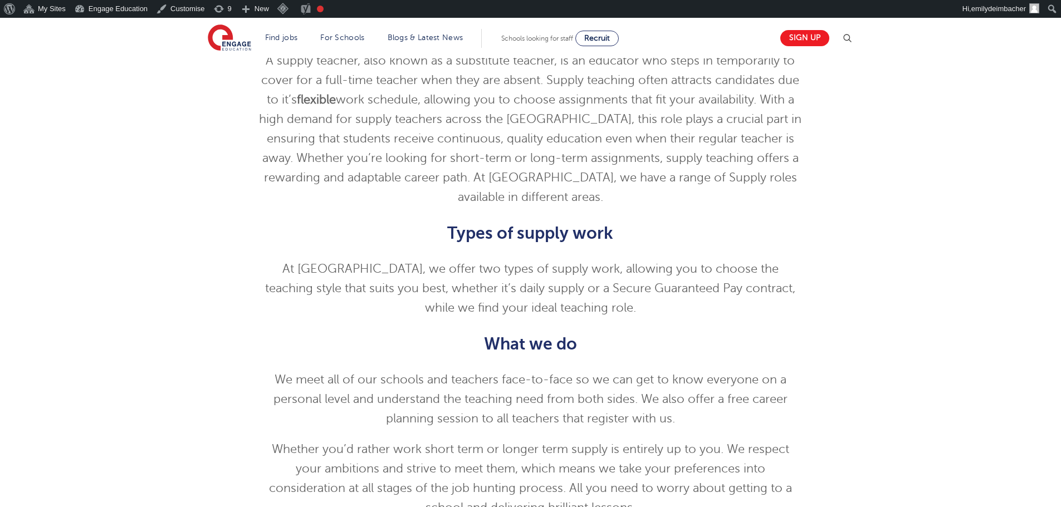
scroll to position [445, 0]
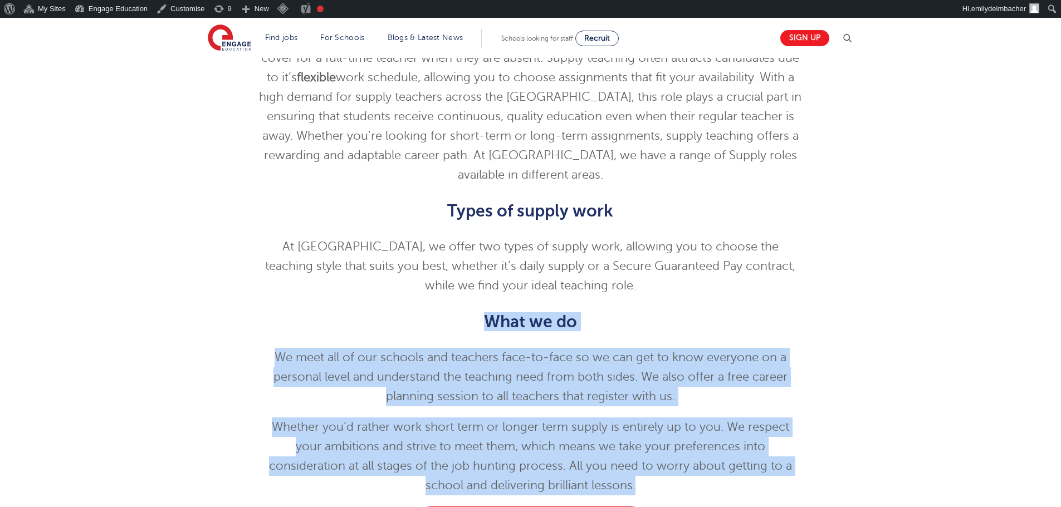
drag, startPoint x: 489, startPoint y: 293, endPoint x: 597, endPoint y: 169, distance: 164.2
click at [632, 449] on div "At Engage, we offer two types of supply work, allowing you to choose the teachi…" at bounding box center [530, 366] width 546 height 258
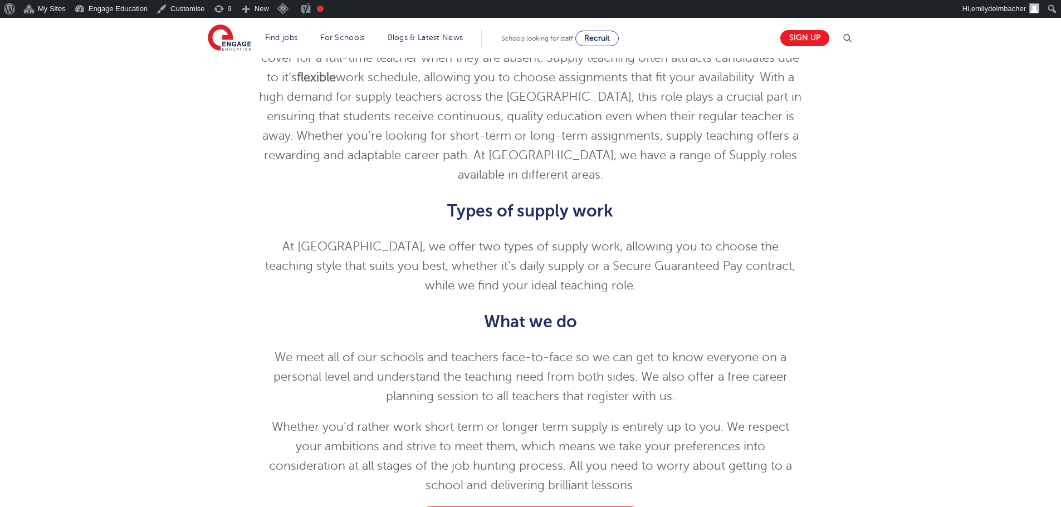
click at [466, 237] on p "At Engage, we offer two types of supply work, allowing you to choose the teachi…" at bounding box center [530, 266] width 546 height 58
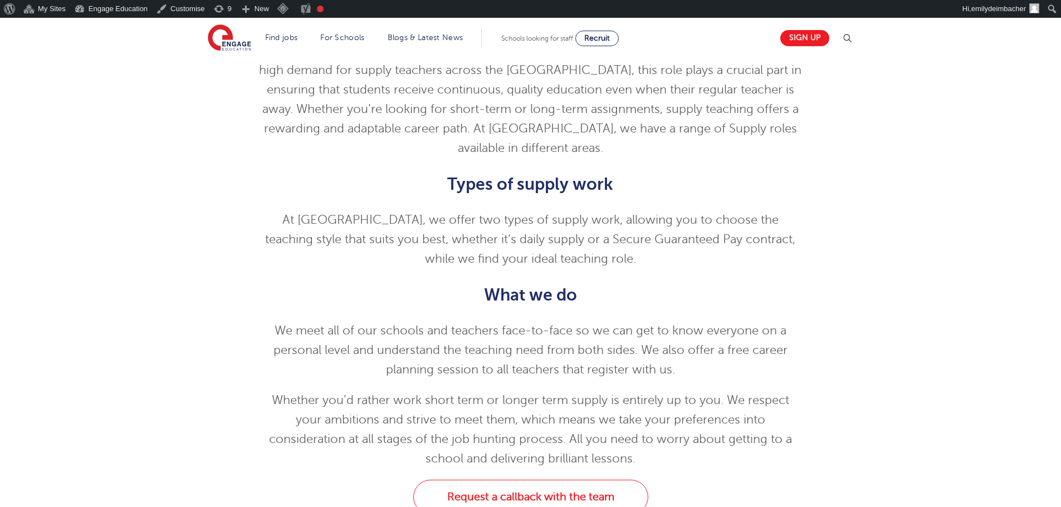
scroll to position [223, 0]
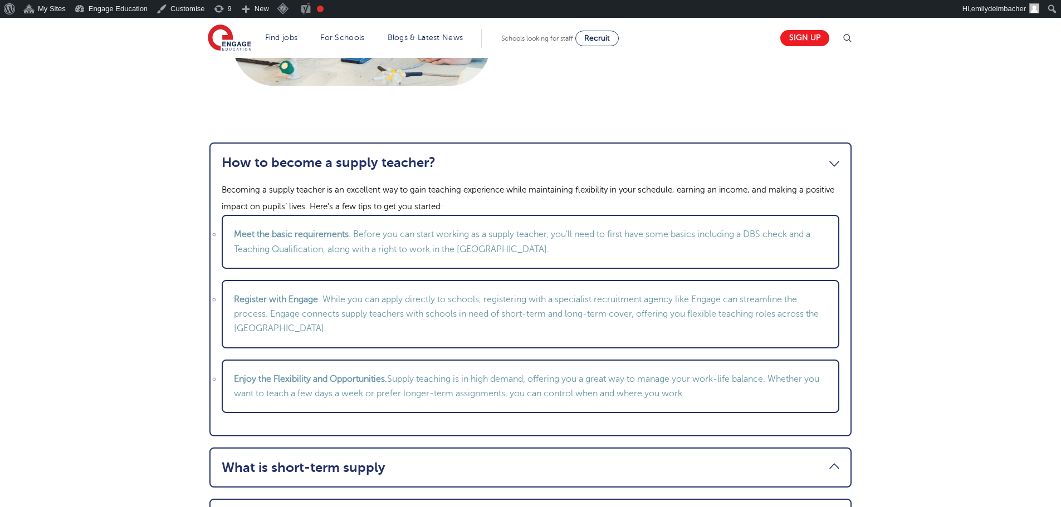
scroll to position [1336, 0]
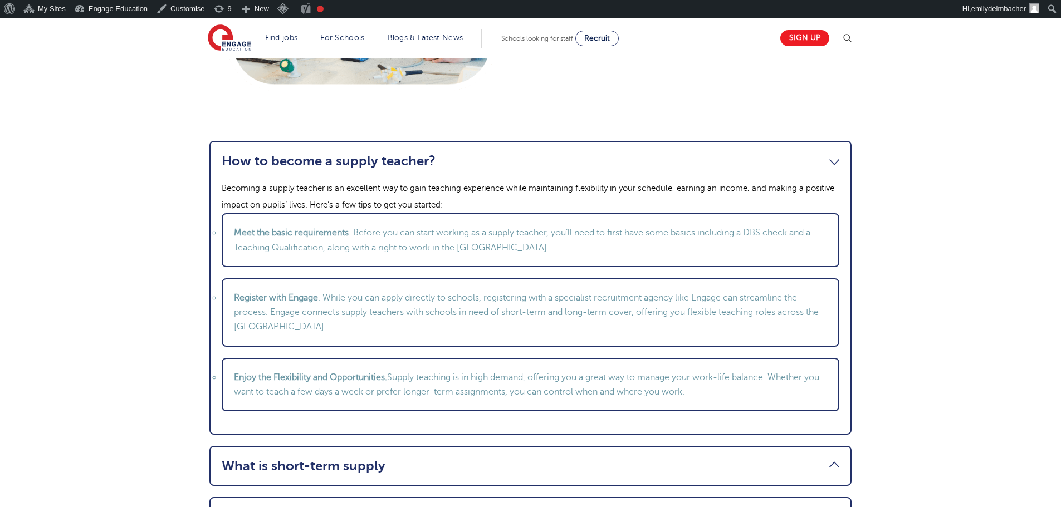
drag, startPoint x: 355, startPoint y: 185, endPoint x: 316, endPoint y: 187, distance: 39.0
click at [355, 185] on p "Becoming a supply teacher is an excellent way to gain teaching experience while…" at bounding box center [531, 196] width 618 height 33
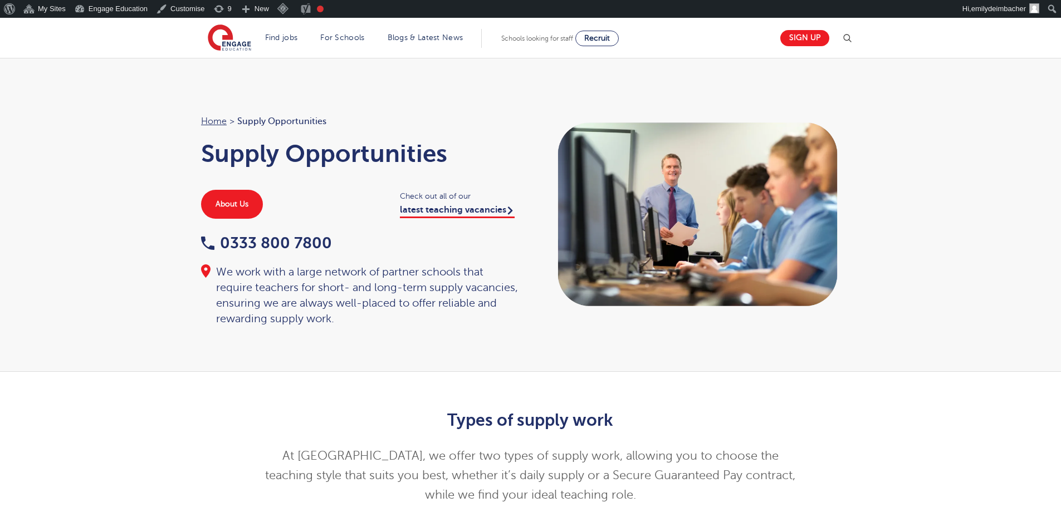
click at [861, 36] on header "Find jobs All vacancies We have one of the UK's largest database. and with hund…" at bounding box center [530, 38] width 1061 height 40
click at [848, 39] on img at bounding box center [846, 38] width 13 height 13
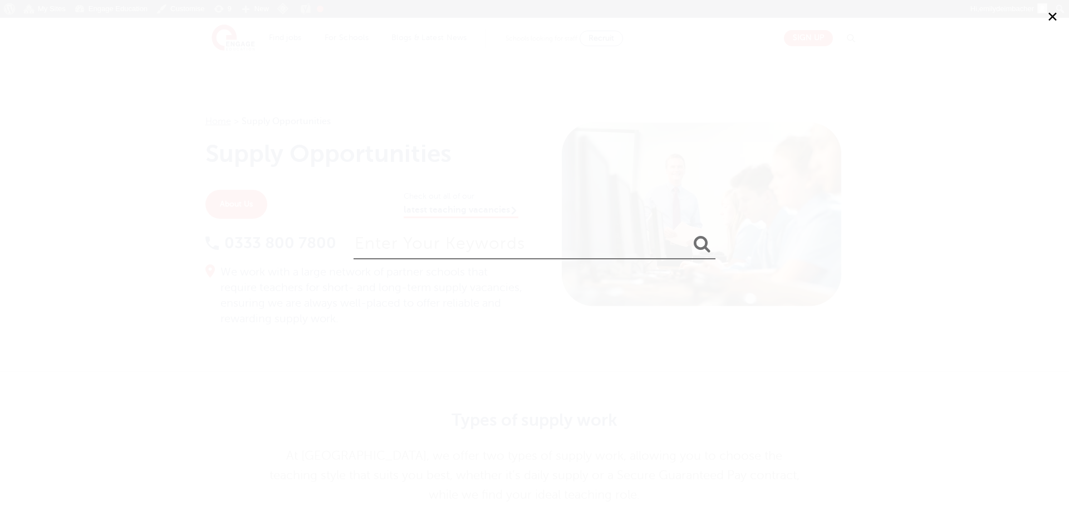
click at [491, 237] on input "search" at bounding box center [535, 241] width 362 height 36
click at [1056, 11] on button "✕" at bounding box center [1052, 16] width 33 height 33
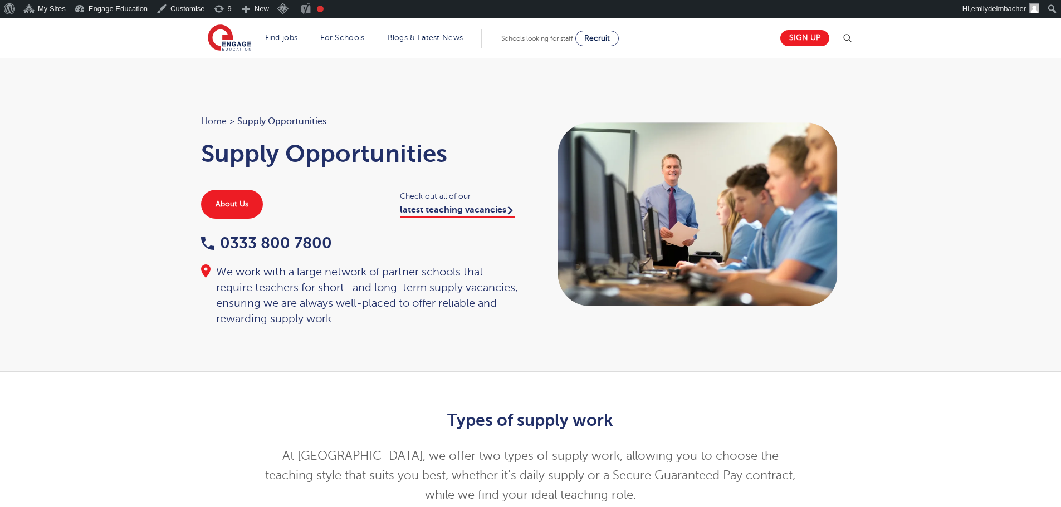
click at [964, 262] on div "Home > Supply Opportunities Supply Opportunities About Us Check out all of our …" at bounding box center [530, 215] width 1061 height 314
click at [851, 38] on img at bounding box center [846, 38] width 13 height 13
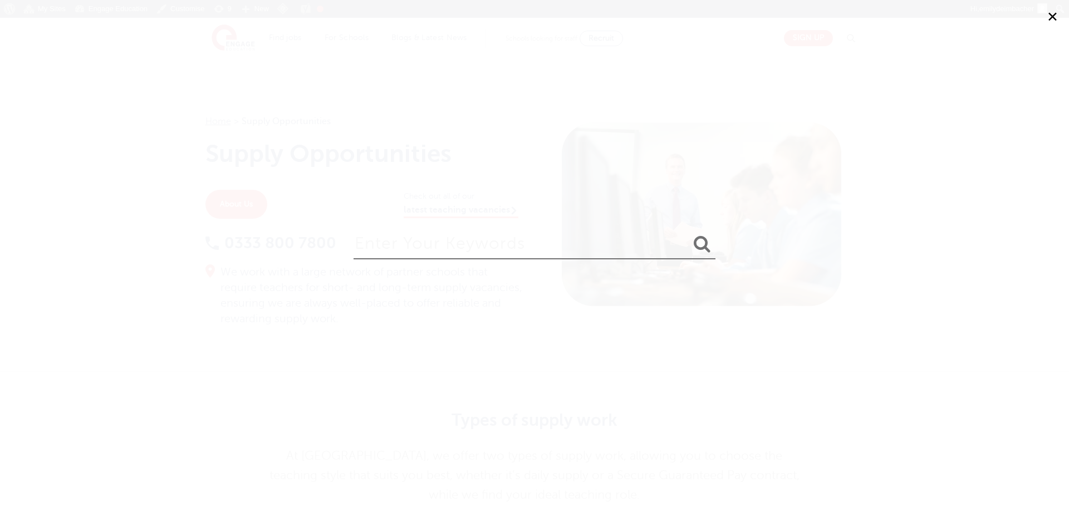
click at [512, 244] on input "search" at bounding box center [535, 241] width 362 height 36
type input "supply"
click at [689, 234] on button "submit" at bounding box center [702, 244] width 27 height 21
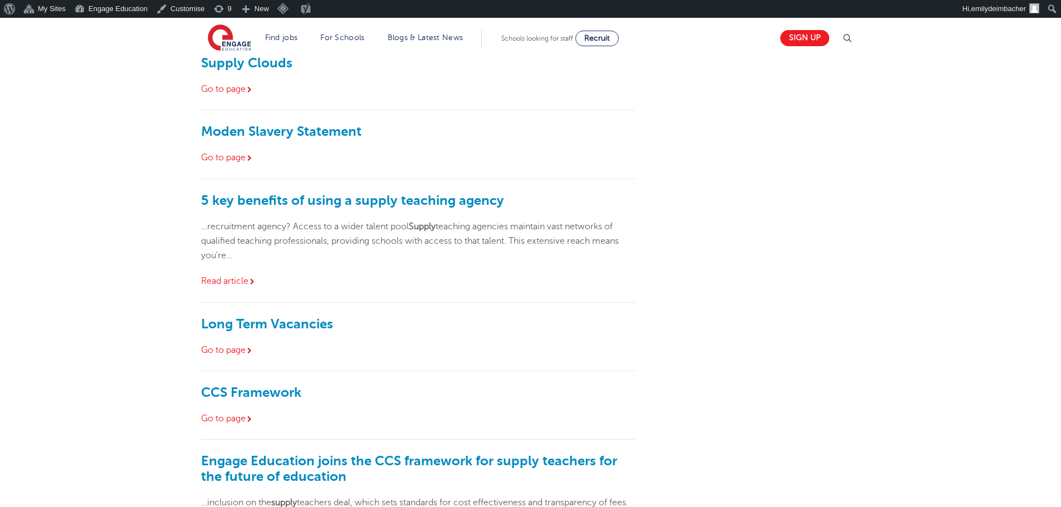
scroll to position [445, 0]
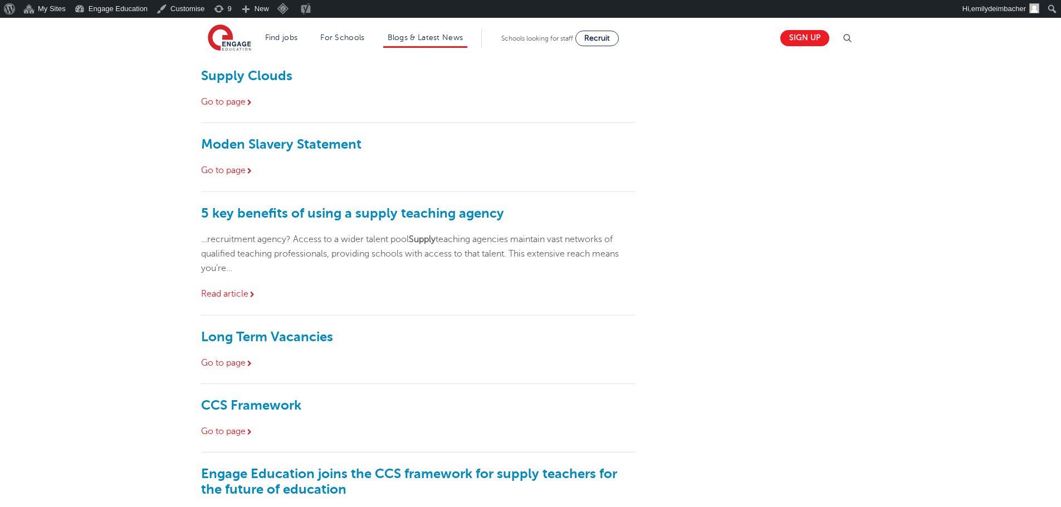
click at [423, 31] on li "Blogs & Latest News" at bounding box center [425, 38] width 85 height 19
click at [433, 38] on link "Blogs & Latest News" at bounding box center [426, 37] width 76 height 8
click at [408, 35] on link "Blogs & Latest News" at bounding box center [426, 37] width 76 height 8
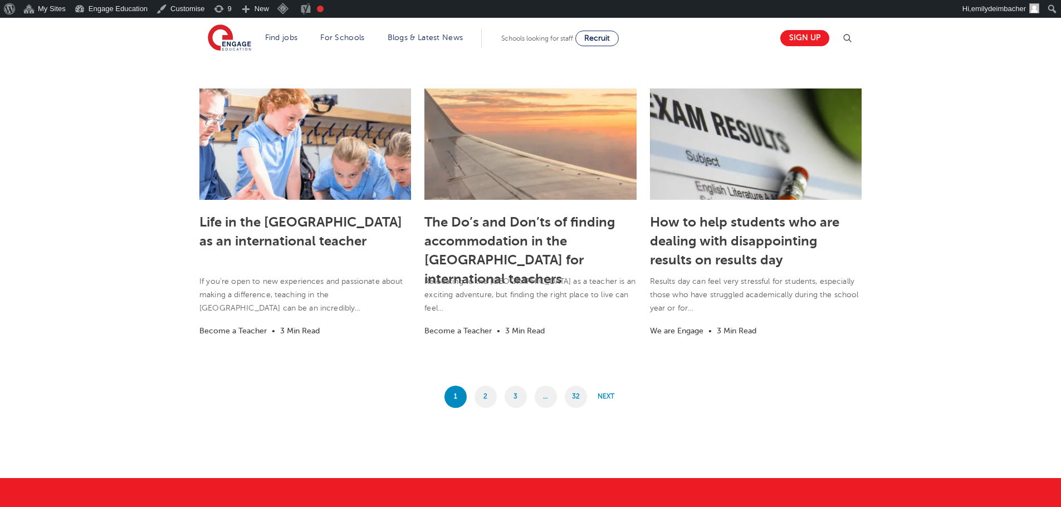
scroll to position [835, 0]
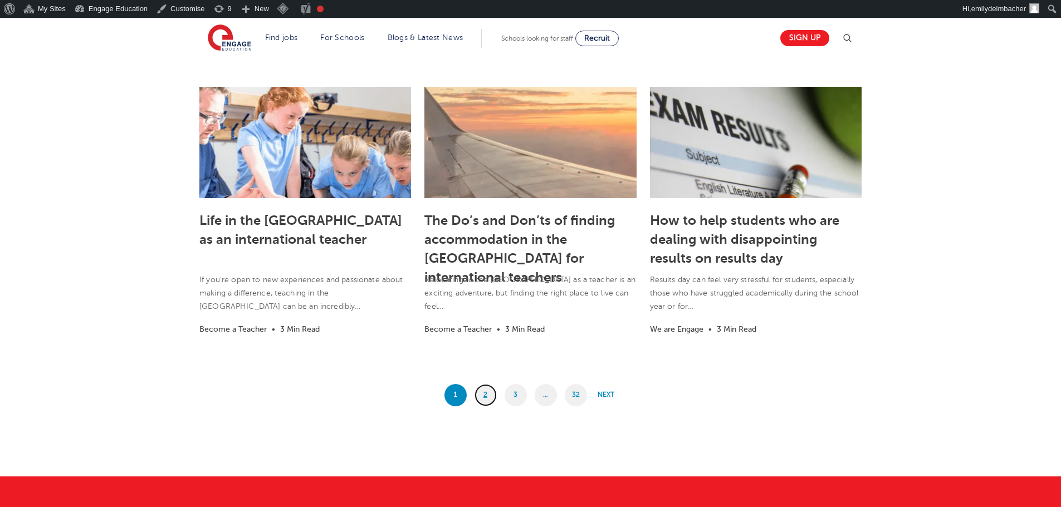
click at [492, 399] on link "2" at bounding box center [485, 395] width 22 height 22
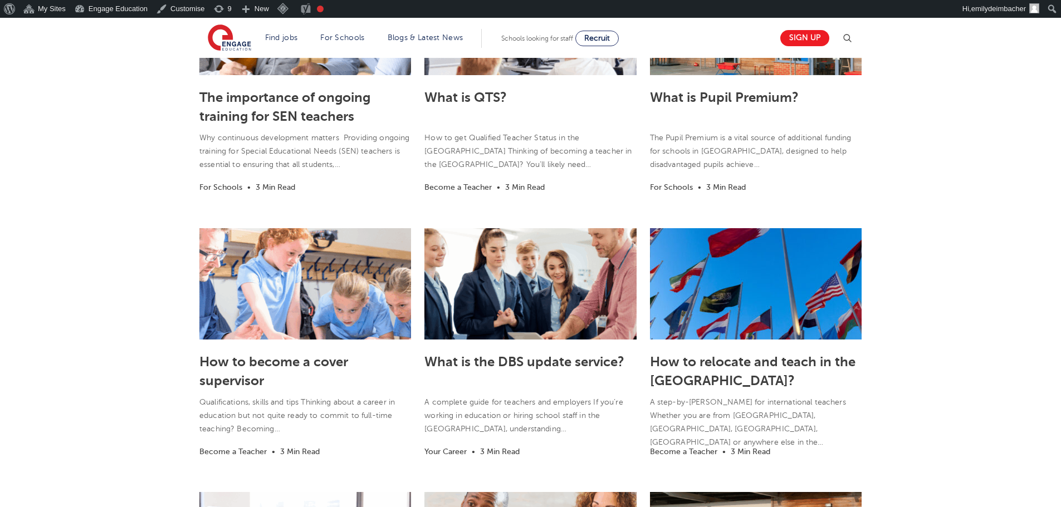
scroll to position [390, 0]
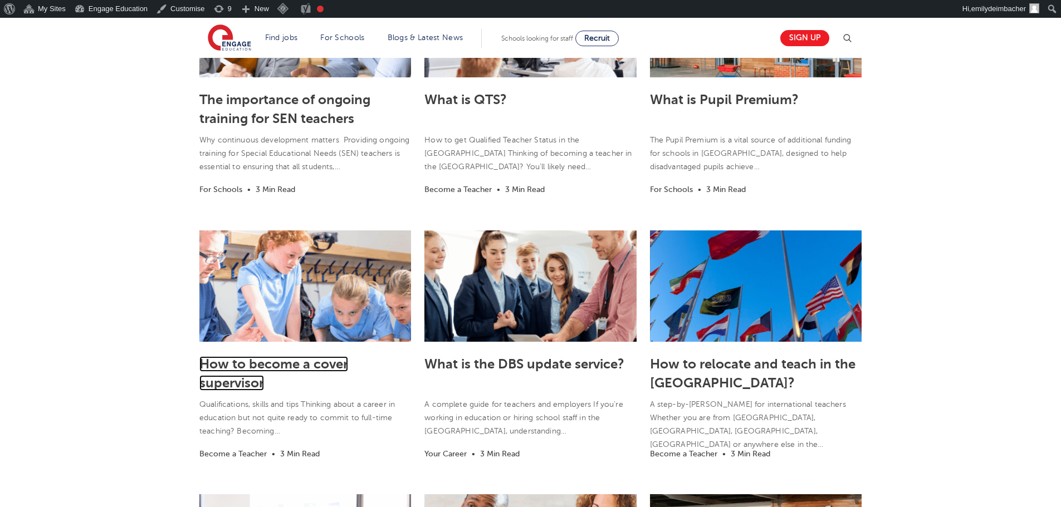
click at [266, 364] on link "How to become a cover supervisor" at bounding box center [273, 373] width 149 height 35
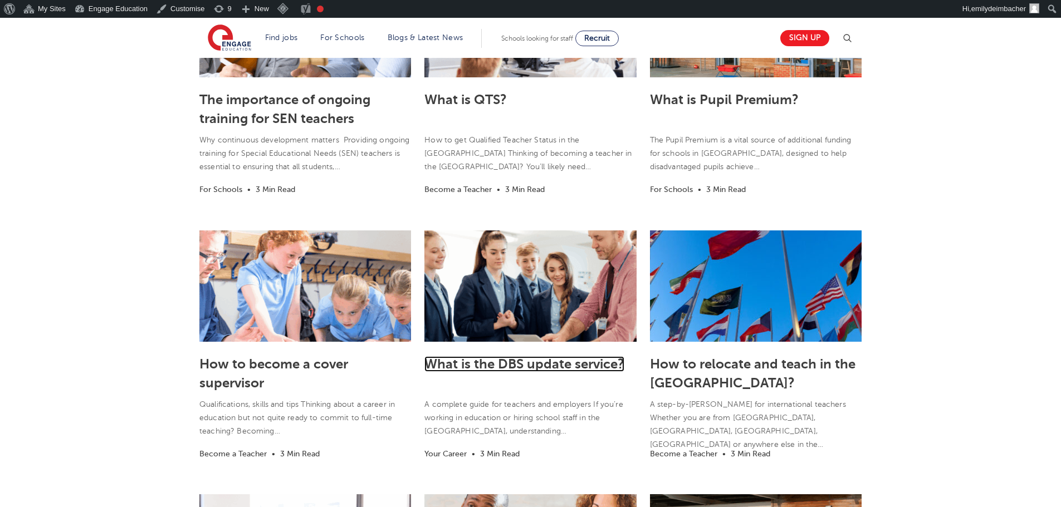
click at [557, 360] on link "What is the DBS update service?" at bounding box center [524, 364] width 200 height 16
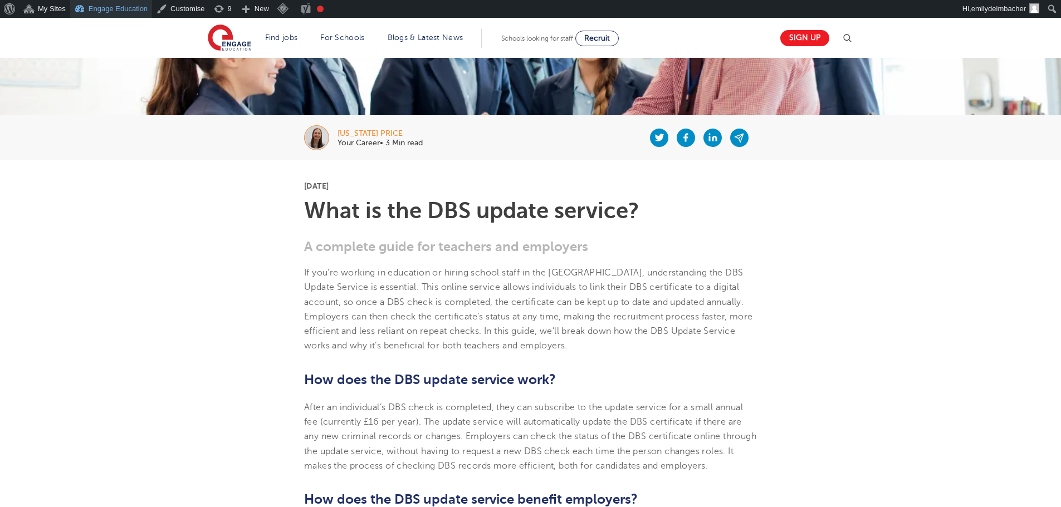
scroll to position [167, 0]
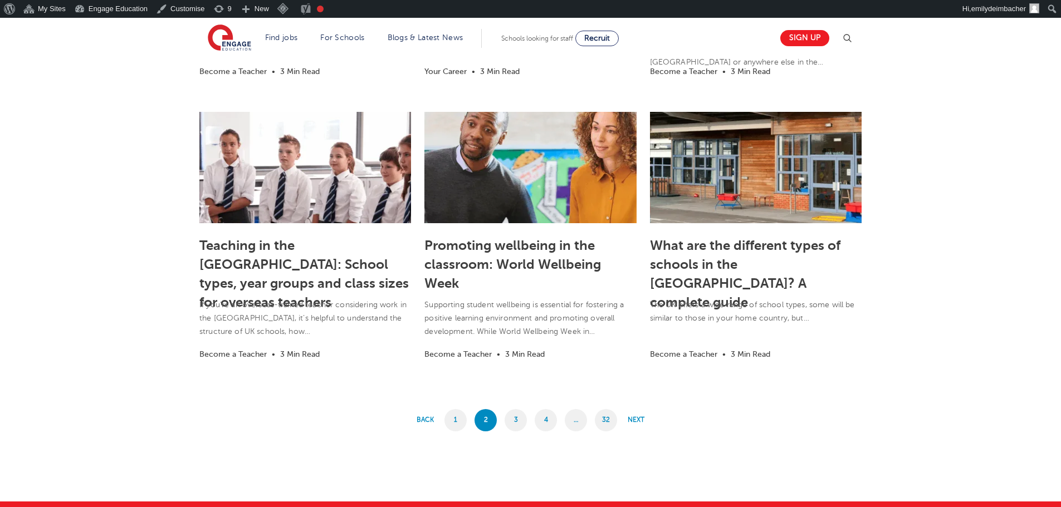
scroll to position [835, 0]
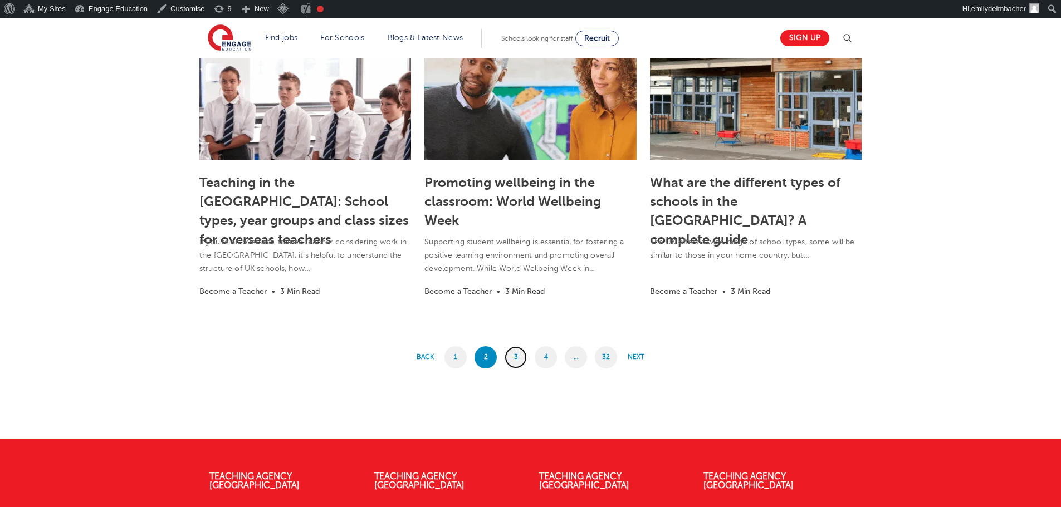
click at [515, 360] on link "3" at bounding box center [516, 357] width 22 height 22
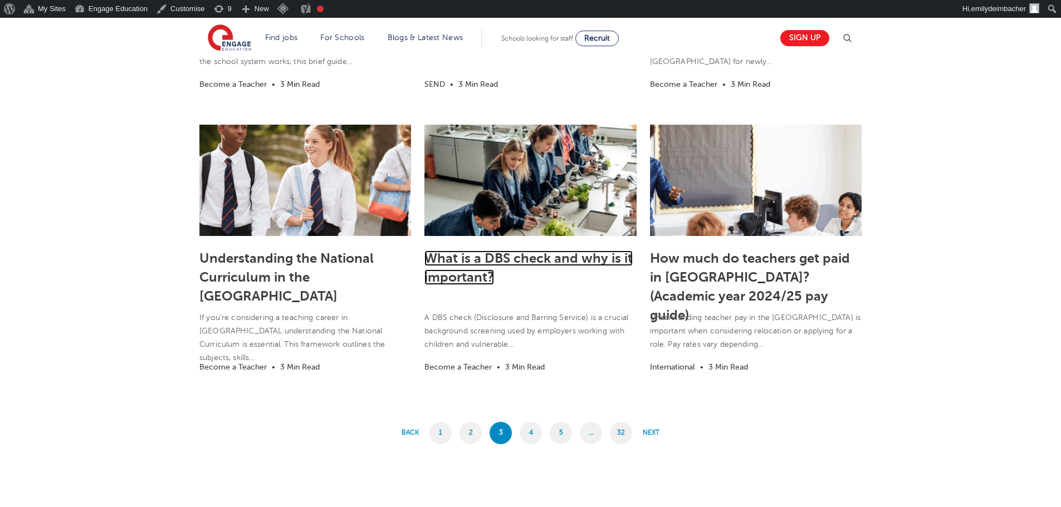
click at [477, 276] on link "What is a DBS check and why is it important?" at bounding box center [528, 268] width 208 height 35
click at [915, 263] on section "Interview Tips for Business Managers in Schools Interviews can be incredibly da…" at bounding box center [530, 0] width 1061 height 1027
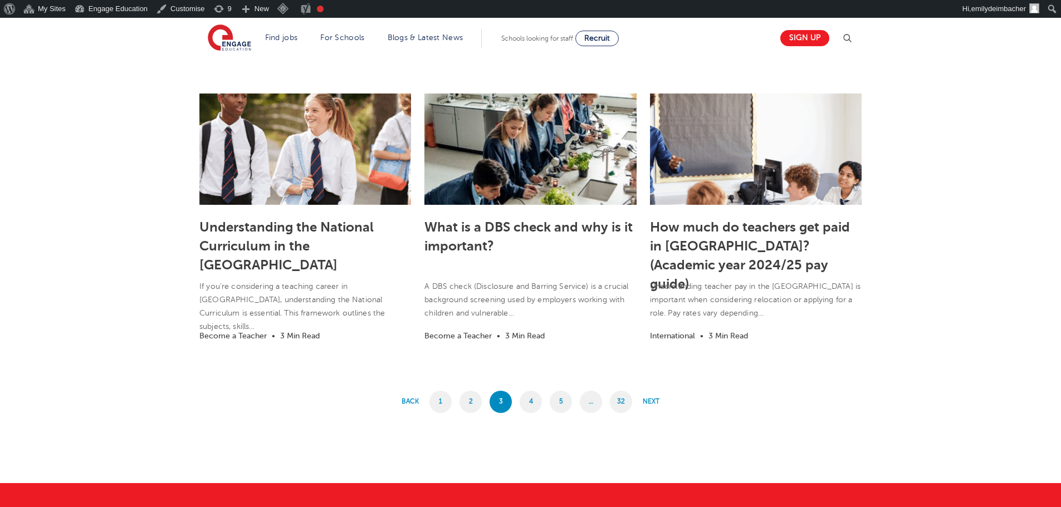
scroll to position [891, 0]
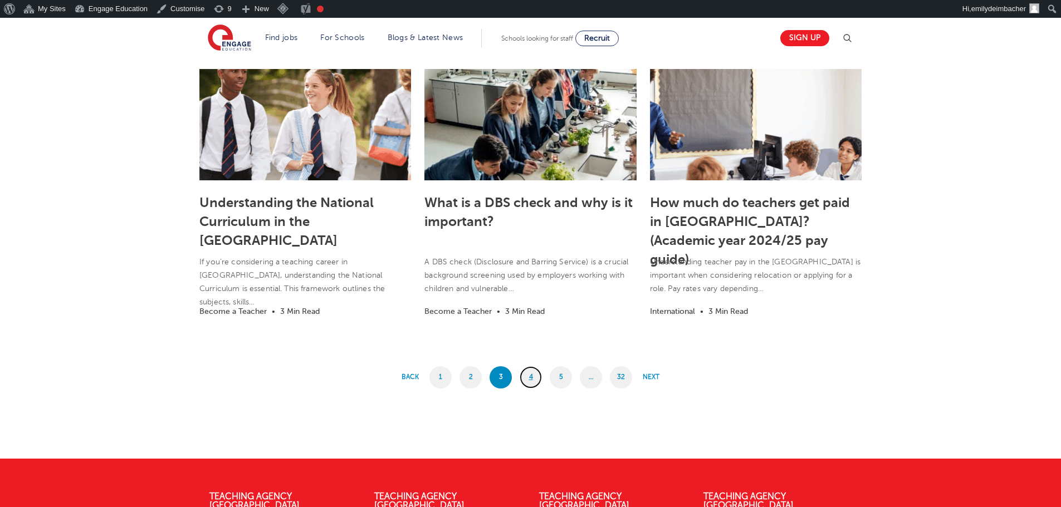
click at [533, 374] on link "4" at bounding box center [531, 377] width 22 height 22
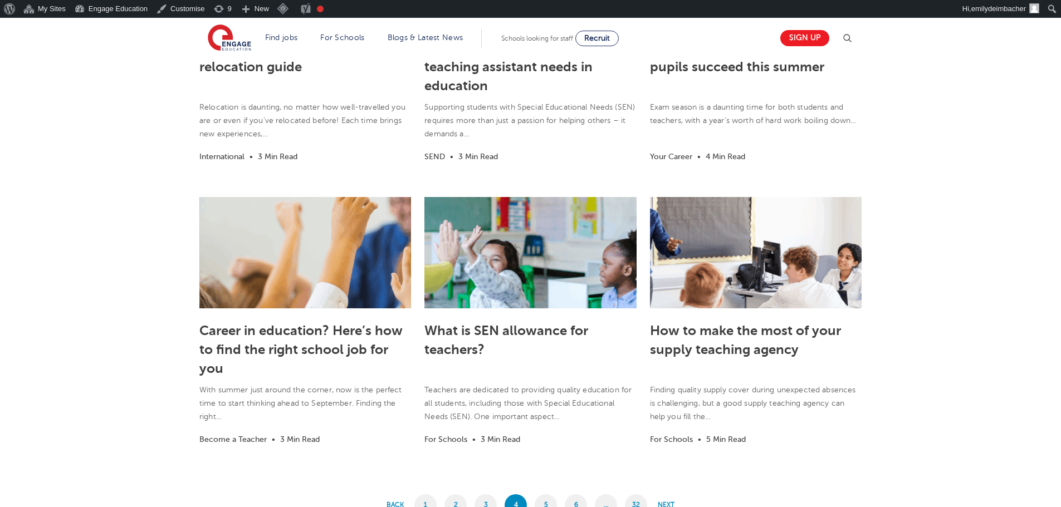
scroll to position [724, 0]
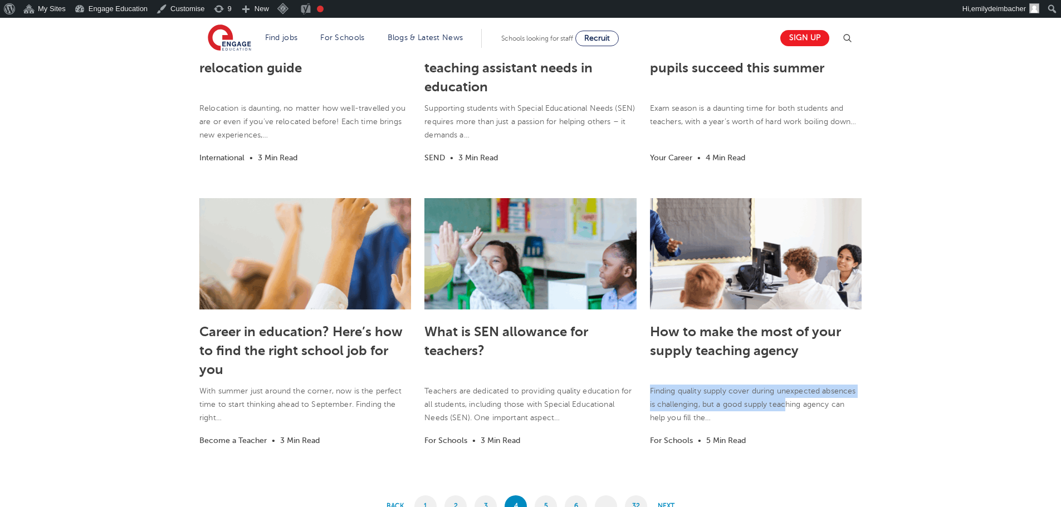
drag, startPoint x: 646, startPoint y: 389, endPoint x: 864, endPoint y: 397, distance: 217.9
click at [790, 403] on div "How to make the most of your supply teaching agency Finding quality supply cove…" at bounding box center [755, 328] width 223 height 261
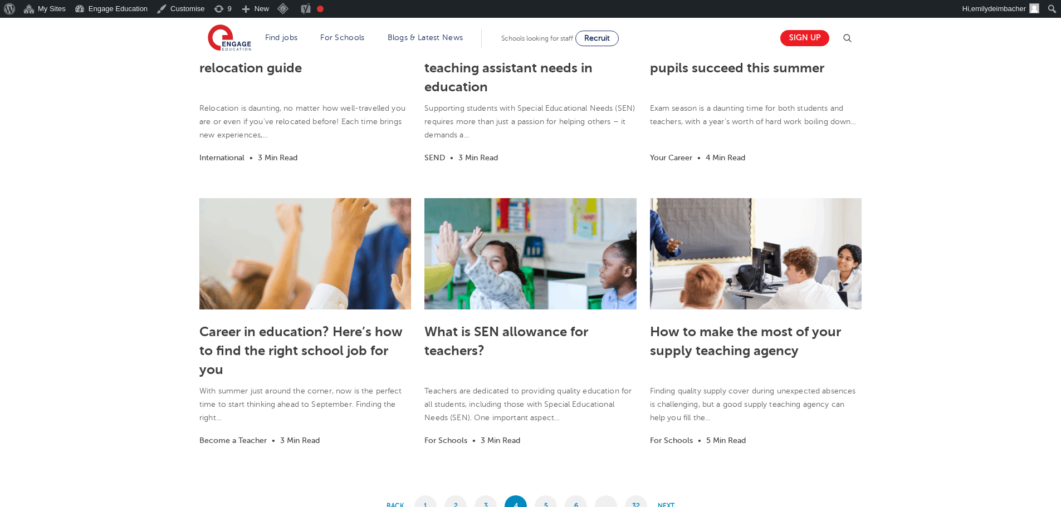
click at [966, 389] on section "Creating inclusive nurseries: 4 practical strategies for SEN teachers A Special…" at bounding box center [530, 94] width 1061 height 990
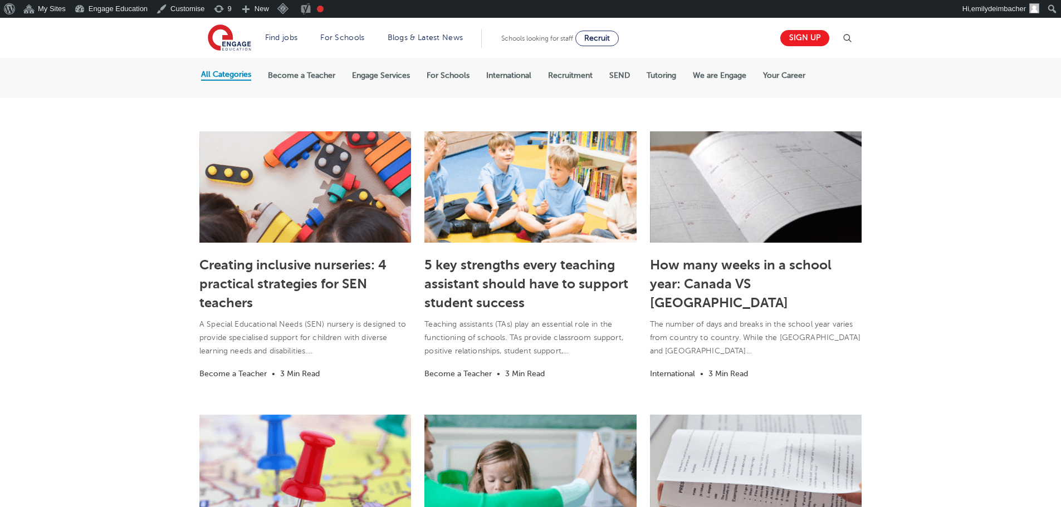
scroll to position [223, 0]
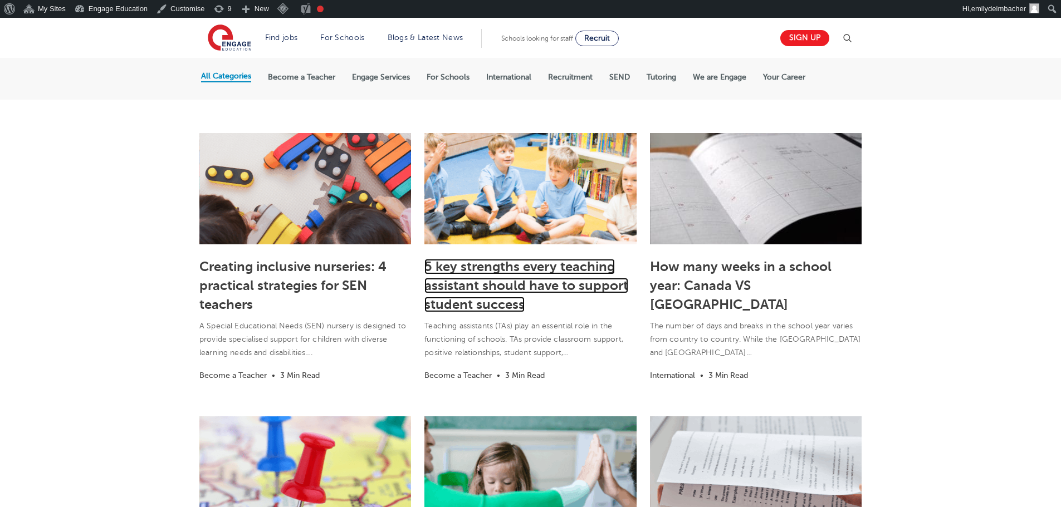
click at [493, 282] on link "5 key strengths every teaching assistant should have to support student success" at bounding box center [526, 285] width 204 height 53
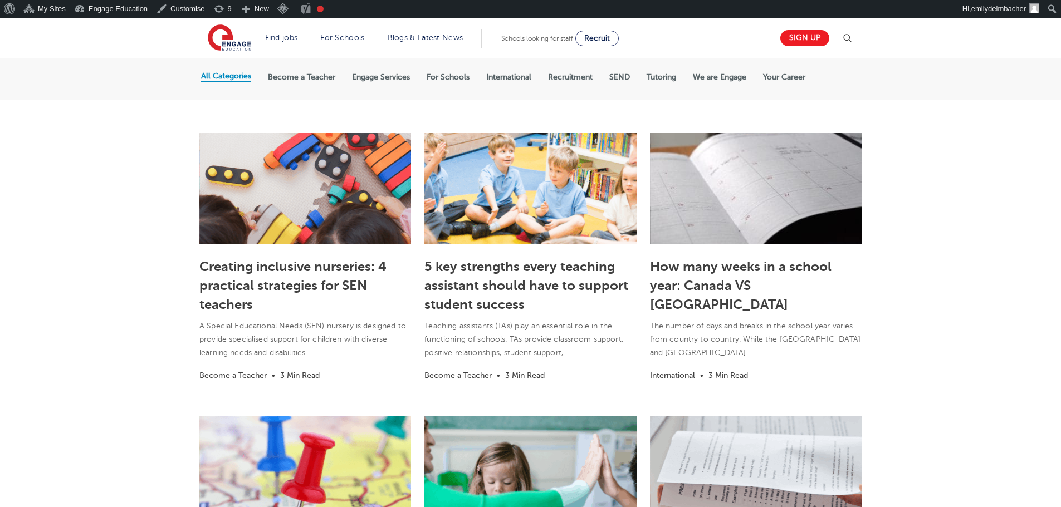
drag, startPoint x: 972, startPoint y: 306, endPoint x: 924, endPoint y: 324, distance: 51.6
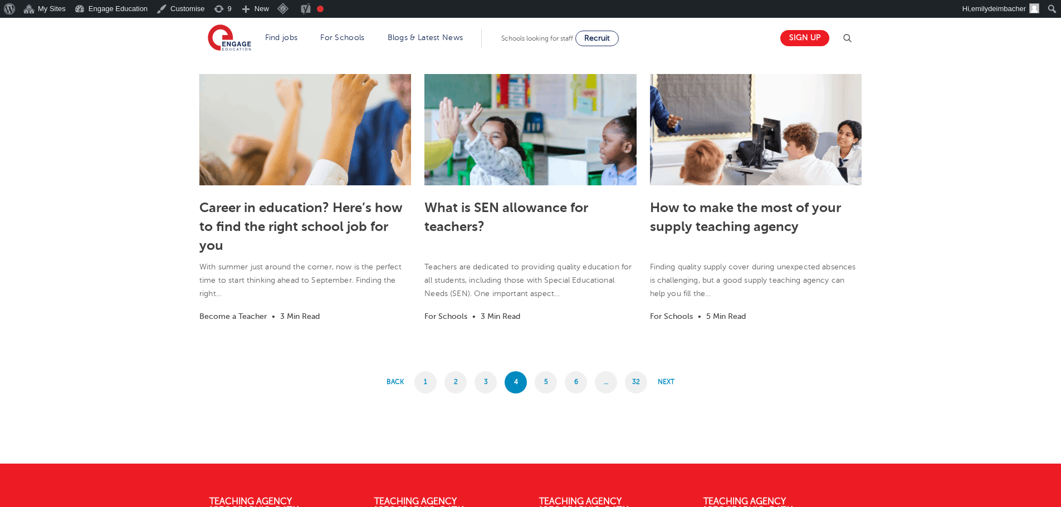
scroll to position [891, 0]
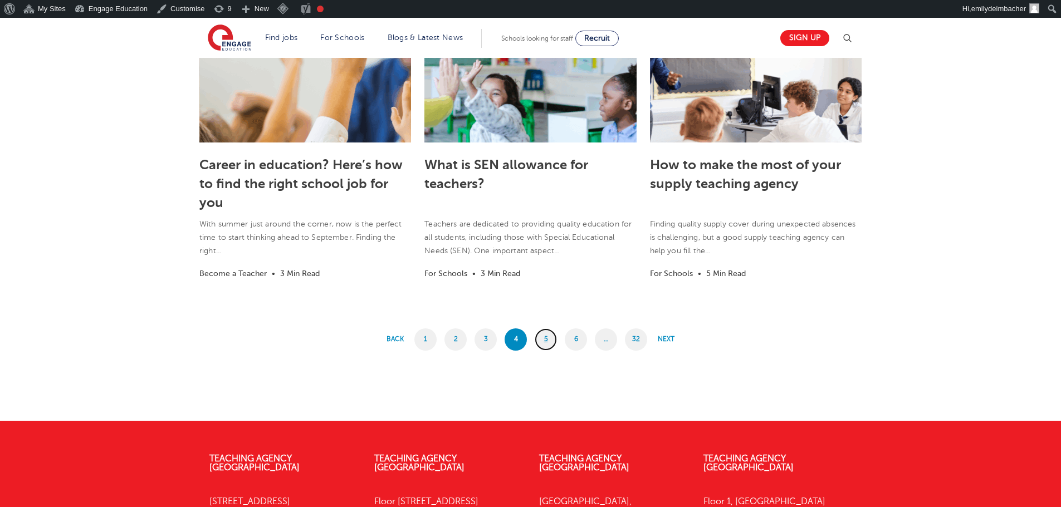
click at [545, 335] on link "5" at bounding box center [546, 340] width 22 height 22
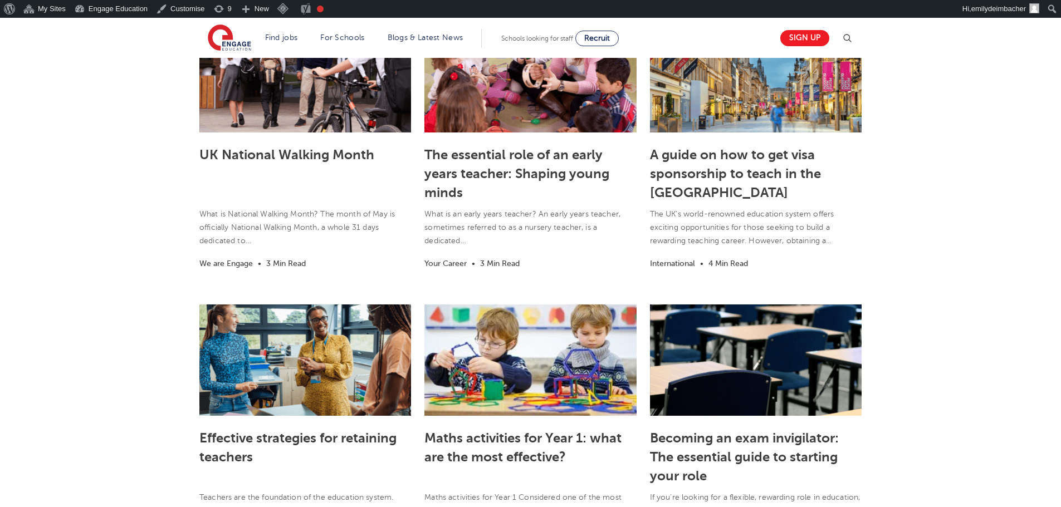
scroll to position [334, 0]
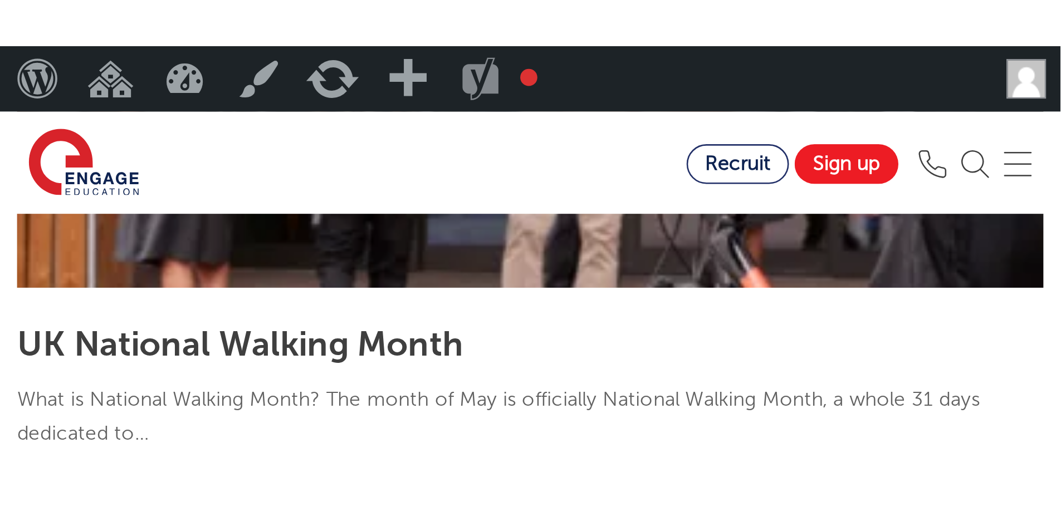
scroll to position [334, 0]
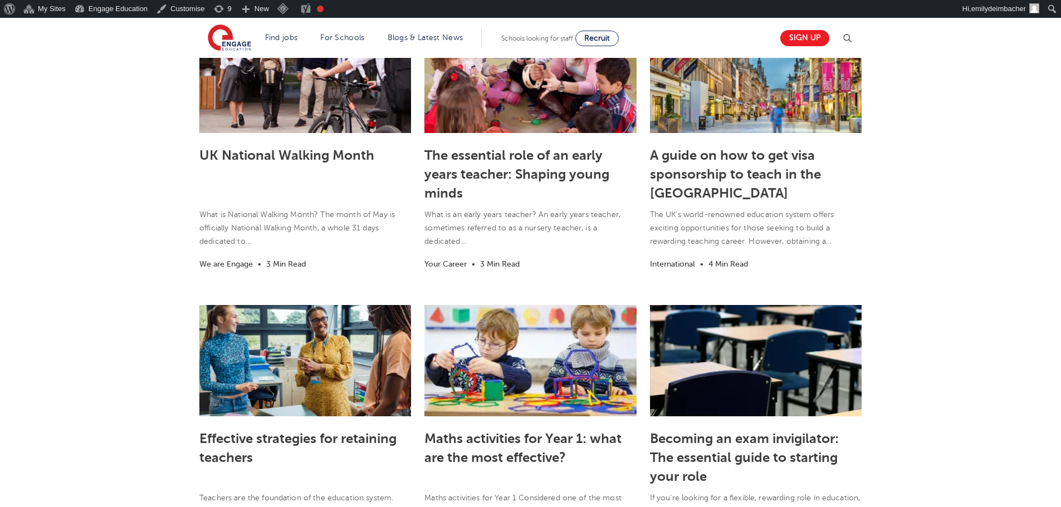
drag, startPoint x: 875, startPoint y: 240, endPoint x: 508, endPoint y: 174, distance: 372.4
click at [846, 240] on section "UK National Walking Month What is National Walking Month? The month of May is o…" at bounding box center [530, 483] width 1061 height 990
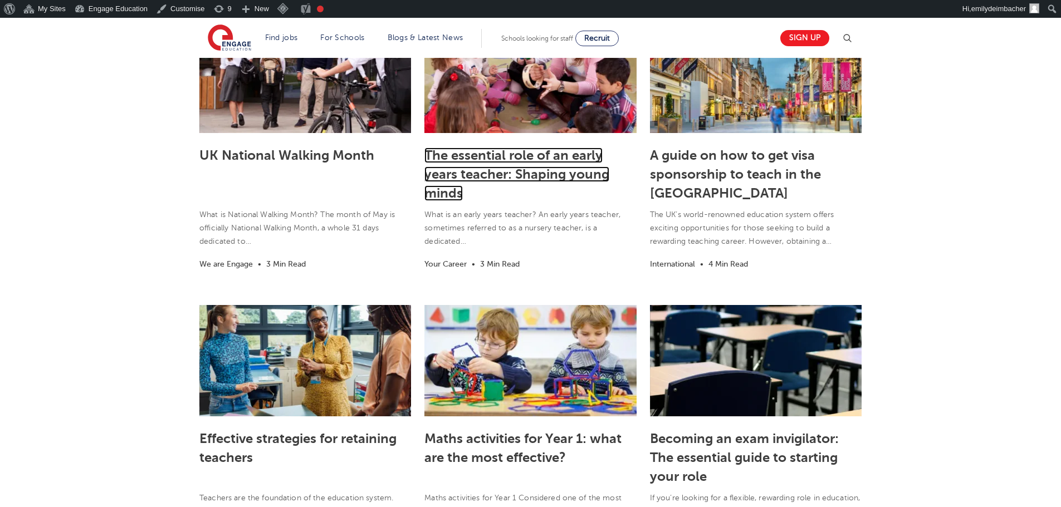
click at [495, 161] on link "The essential role of an early years teacher: Shaping young minds" at bounding box center [516, 174] width 185 height 53
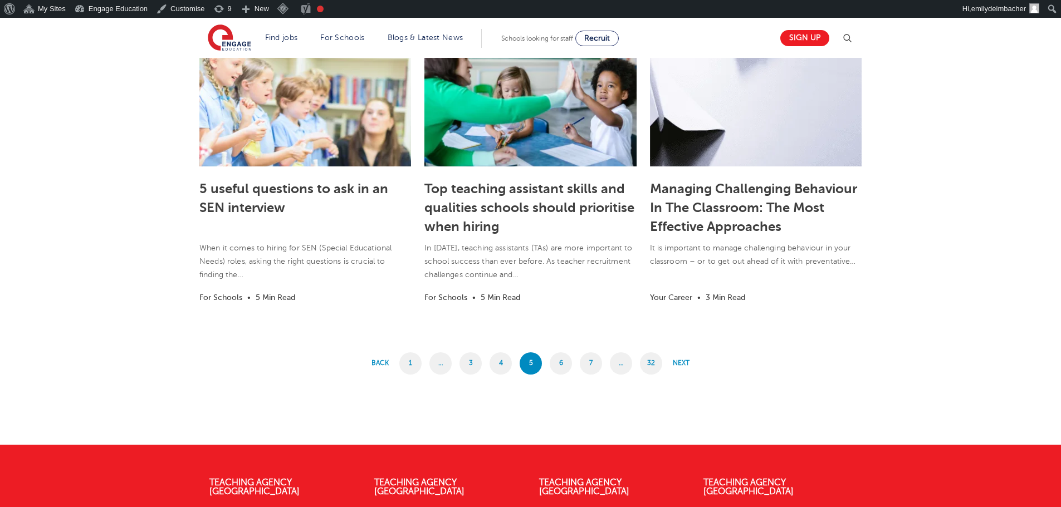
scroll to position [891, 0]
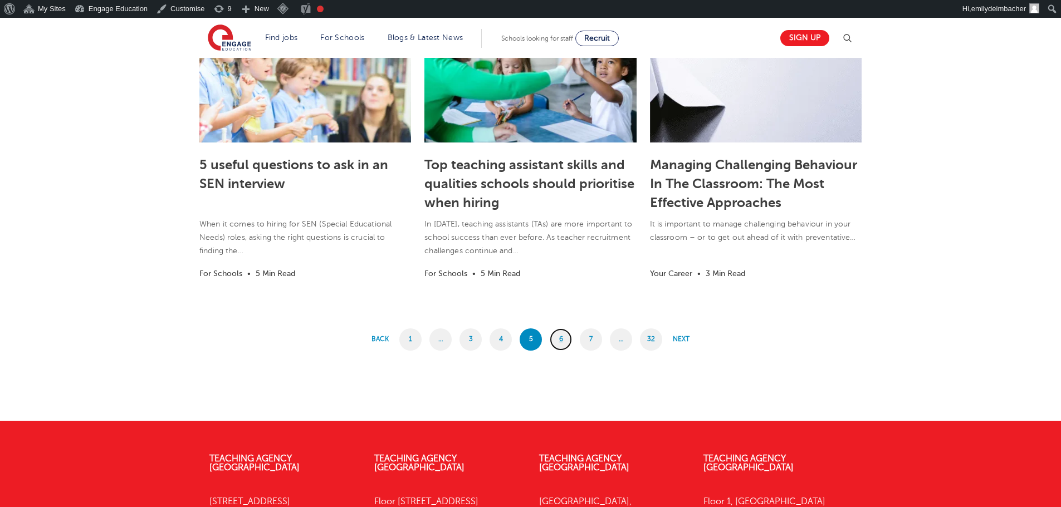
click at [557, 337] on link "6" at bounding box center [561, 340] width 22 height 22
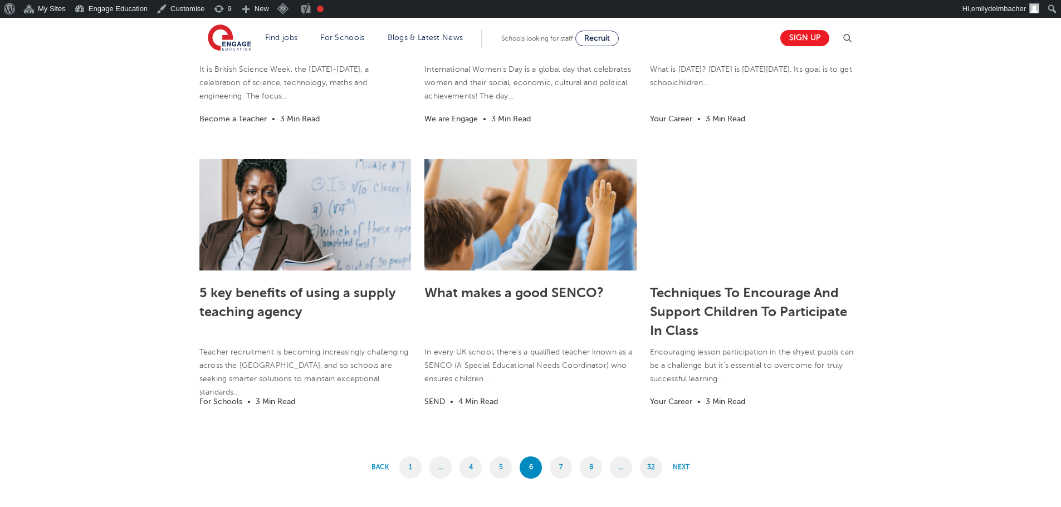
scroll to position [724, 0]
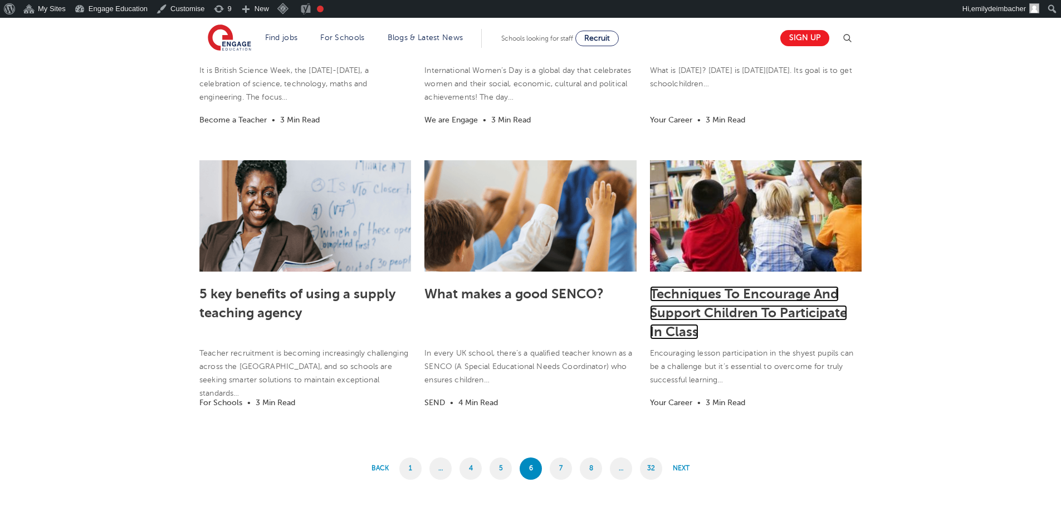
click at [777, 317] on link "Techniques To Encourage And Support Children To Participate In Class" at bounding box center [748, 312] width 197 height 53
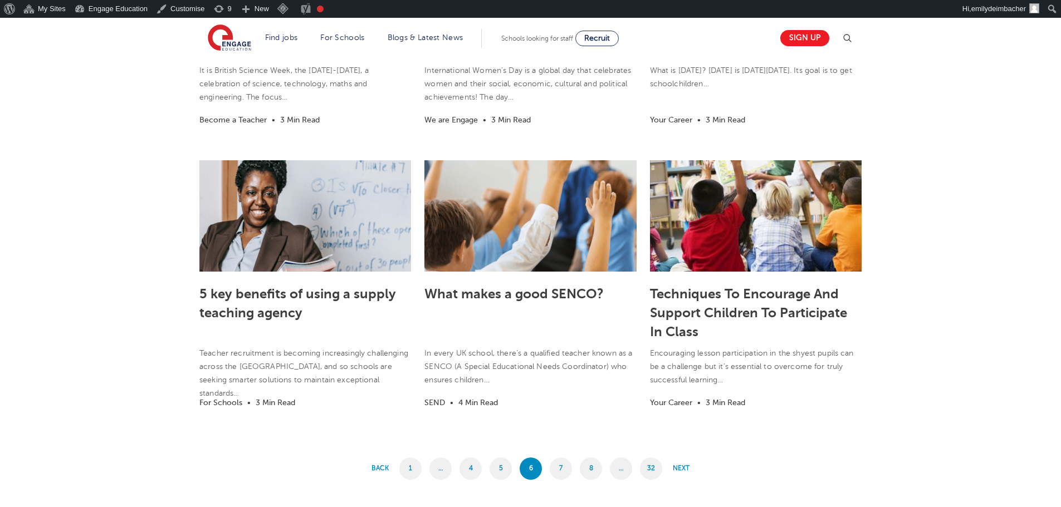
click at [101, 311] on section "Celebrating St. Patrick’s Day In The Classroom Dia Duit! The 17th of March is S…" at bounding box center [530, 75] width 1061 height 952
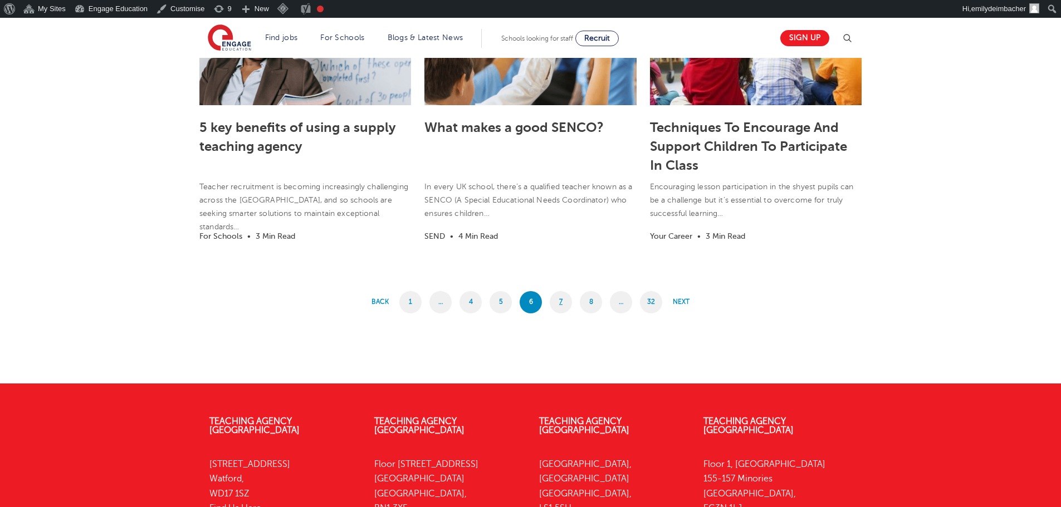
scroll to position [891, 0]
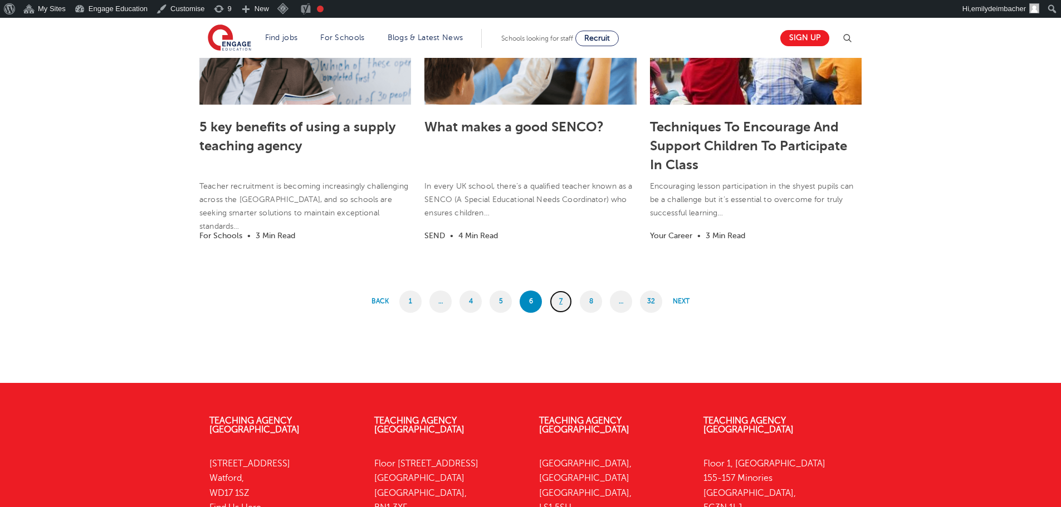
click at [566, 300] on link "7" at bounding box center [561, 302] width 22 height 22
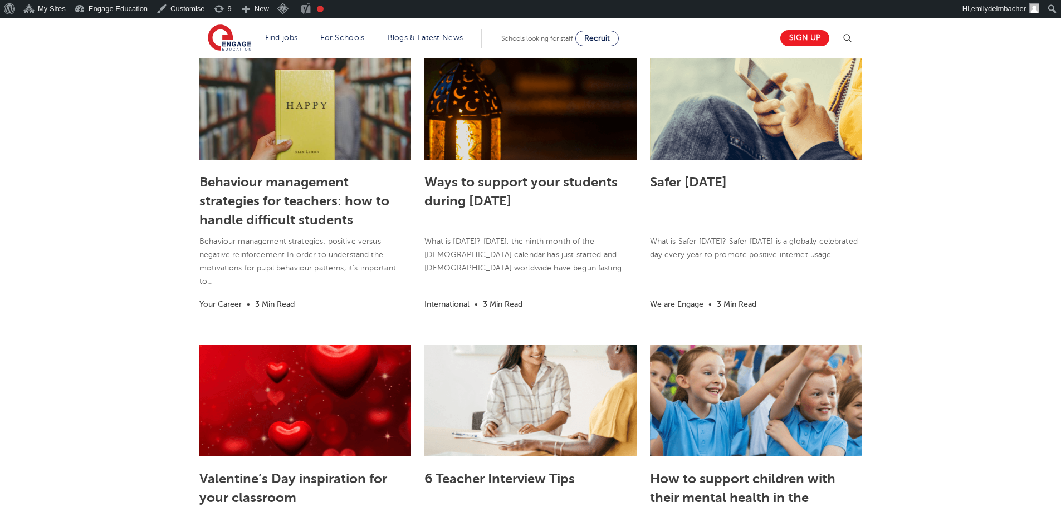
scroll to position [278, 0]
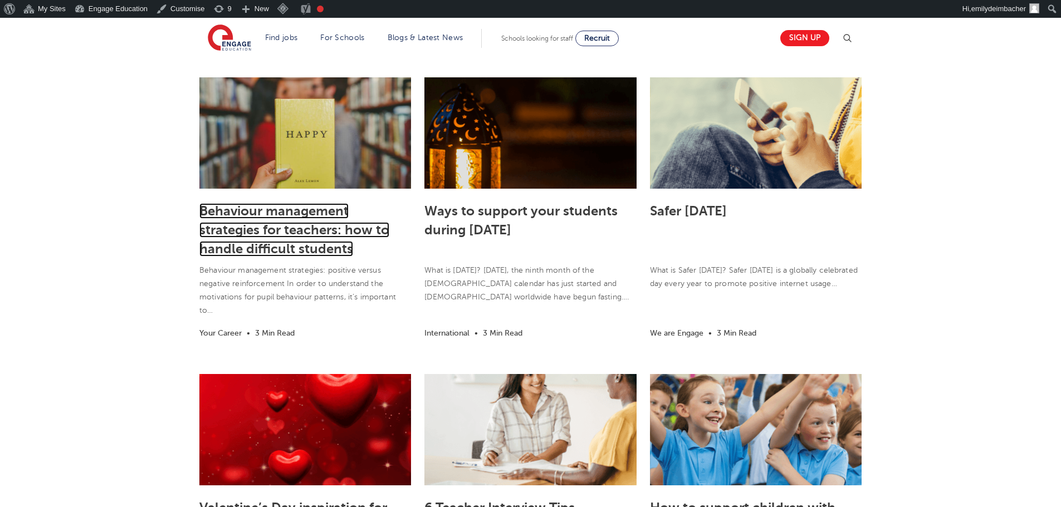
click at [297, 231] on link "Behaviour management strategies for teachers: how to handle difficult students" at bounding box center [294, 229] width 190 height 53
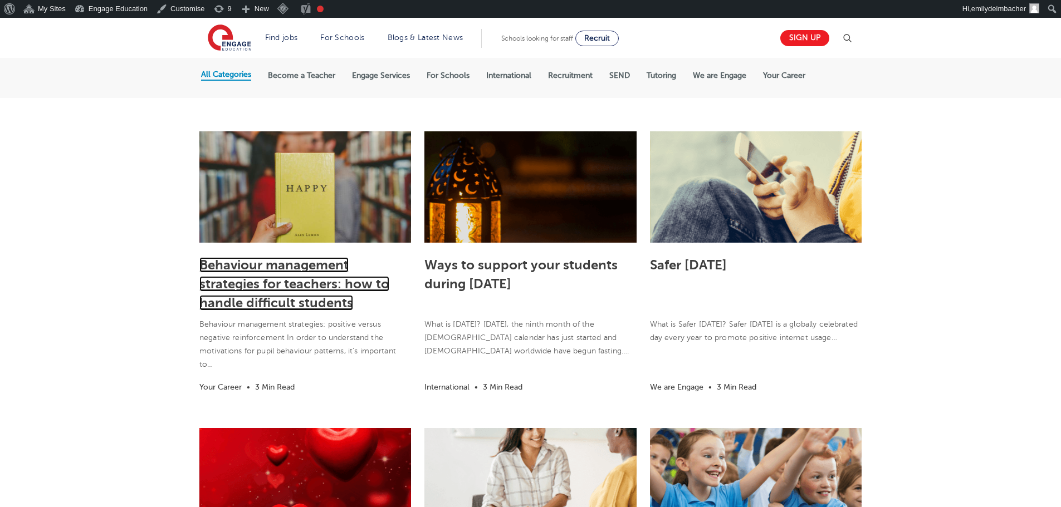
scroll to position [223, 0]
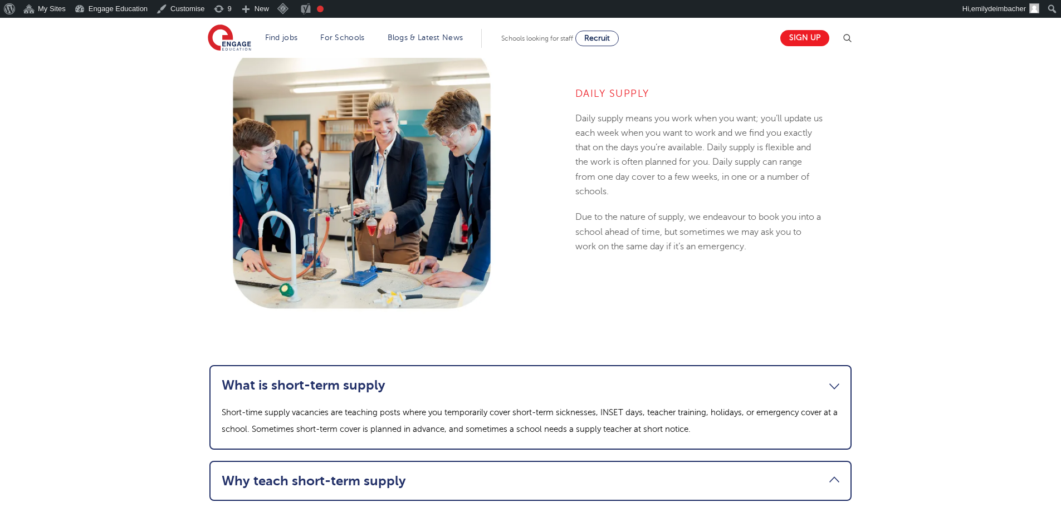
scroll to position [780, 0]
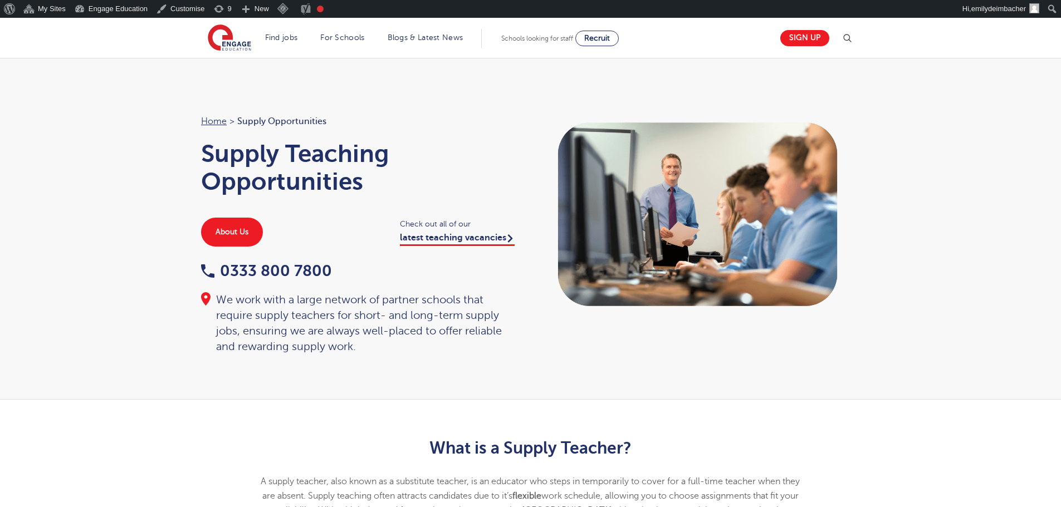
scroll to position [1336, 0]
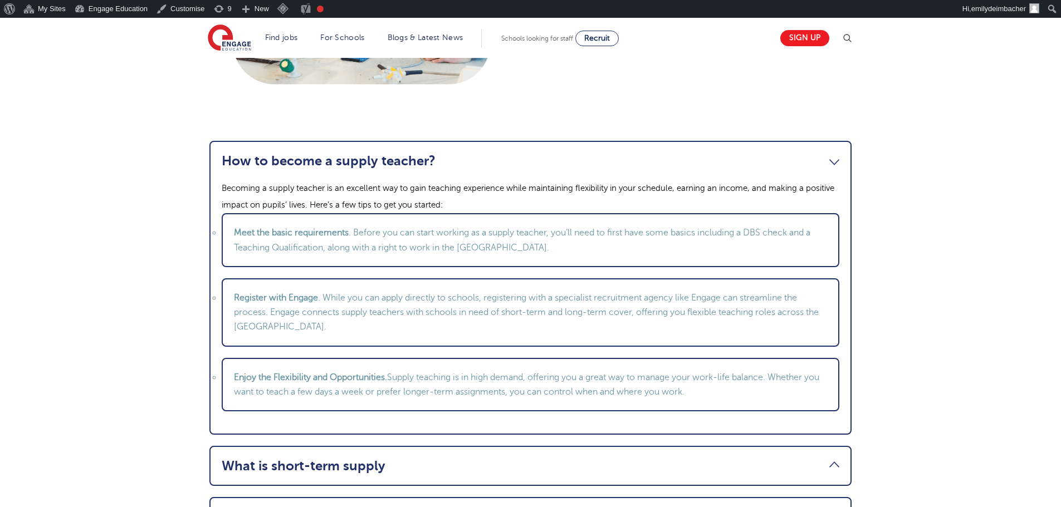
click at [831, 162] on link "How to become a supply teacher?" at bounding box center [531, 161] width 618 height 16
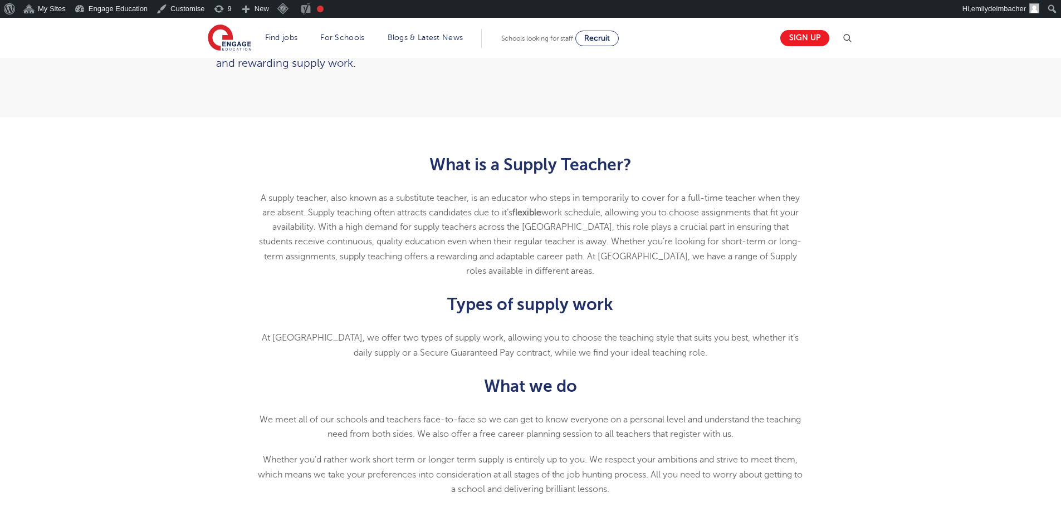
scroll to position [278, 0]
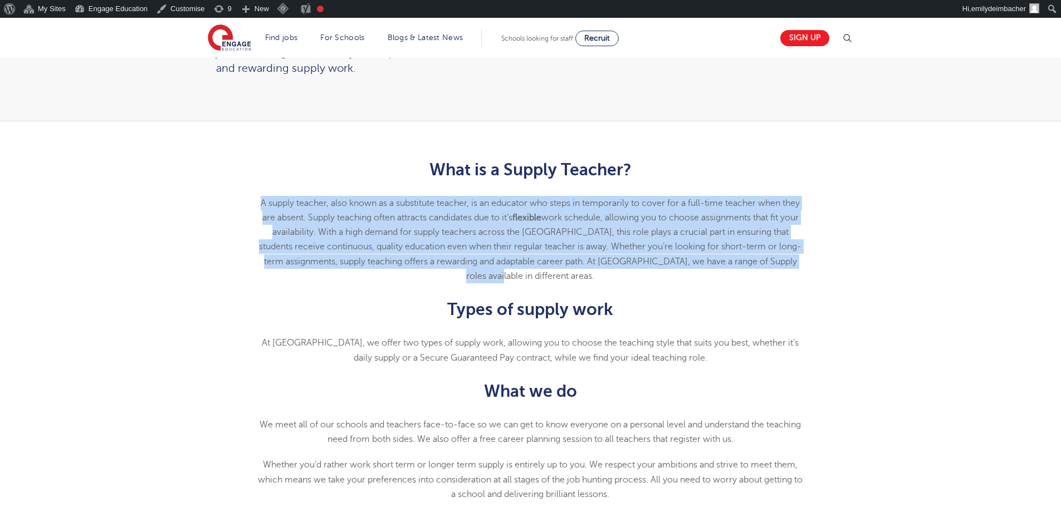
drag, startPoint x: 281, startPoint y: 205, endPoint x: 839, endPoint y: 275, distance: 562.3
click at [837, 276] on div "What is a Supply Teacher? A supply teacher, also known as a substitute teacher,…" at bounding box center [530, 329] width 675 height 370
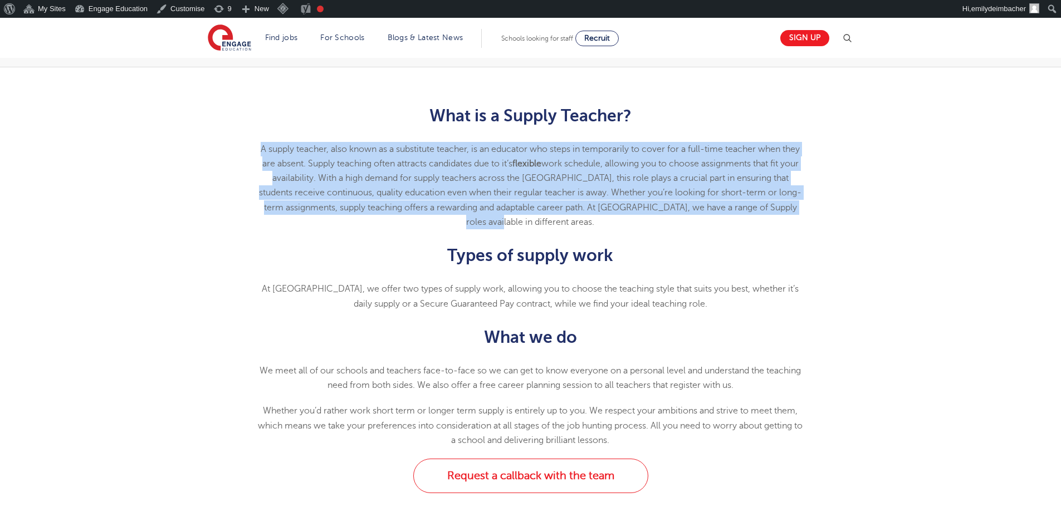
scroll to position [334, 0]
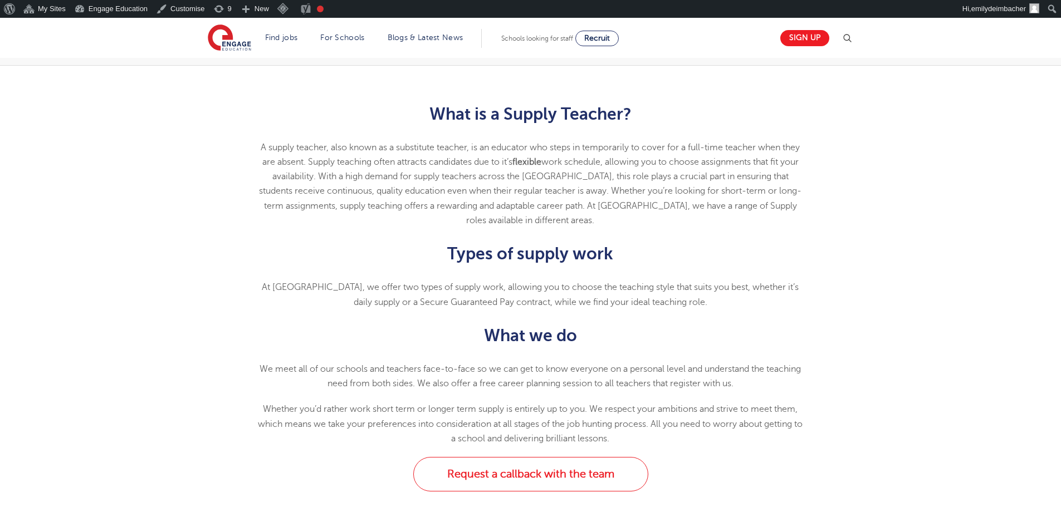
click at [658, 273] on div "What is a Supply Teacher? A supply teacher, also known as a substitute teacher,…" at bounding box center [530, 276] width 546 height 342
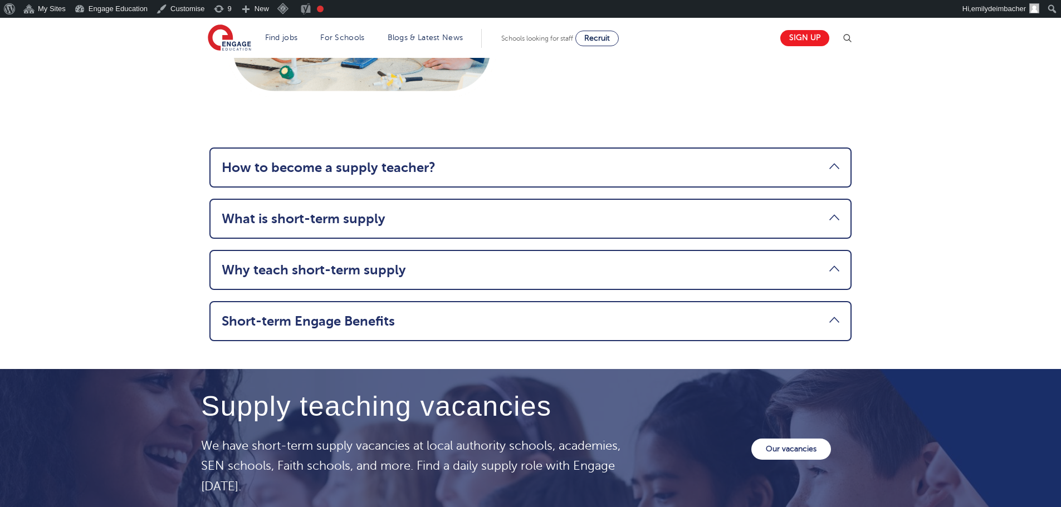
scroll to position [1336, 0]
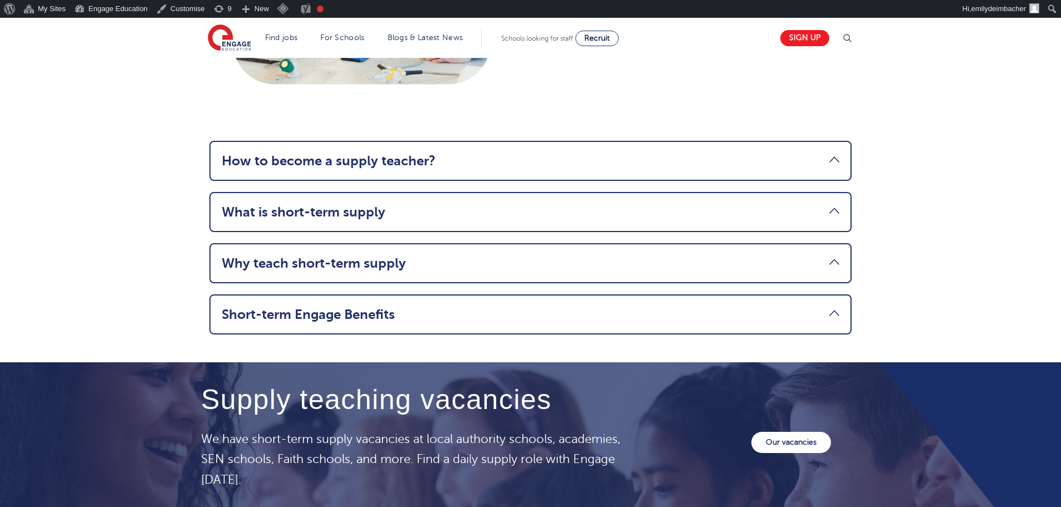
click at [553, 155] on link "How to become a supply teacher?" at bounding box center [531, 161] width 618 height 16
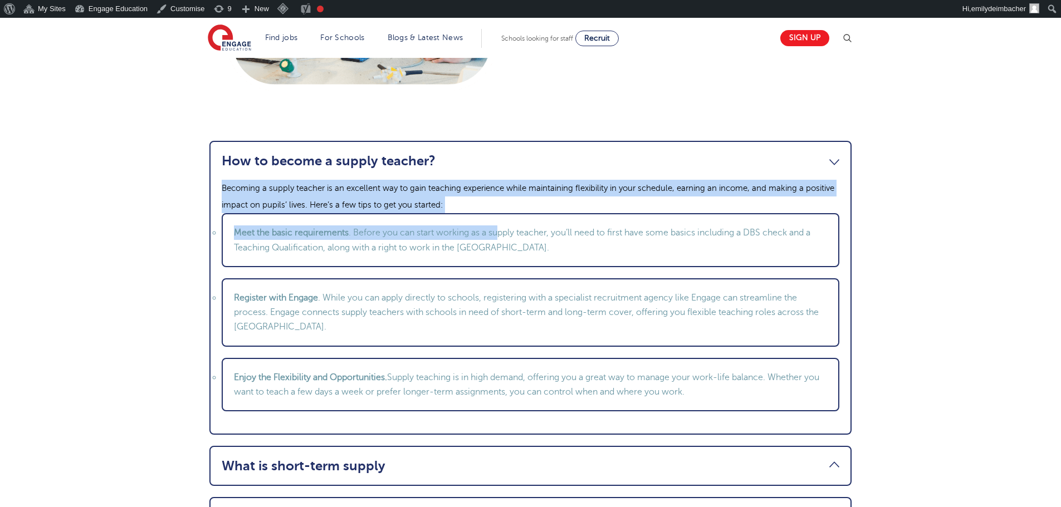
drag, startPoint x: 221, startPoint y: 185, endPoint x: 502, endPoint y: 214, distance: 282.1
click at [502, 214] on li "How to become a supply teacher? Becoming a supply teacher is an excellent way t…" at bounding box center [530, 288] width 642 height 294
click at [457, 231] on li "Meet the basic requirements . Before you can start working as a supply teacher,…" at bounding box center [531, 240] width 618 height 54
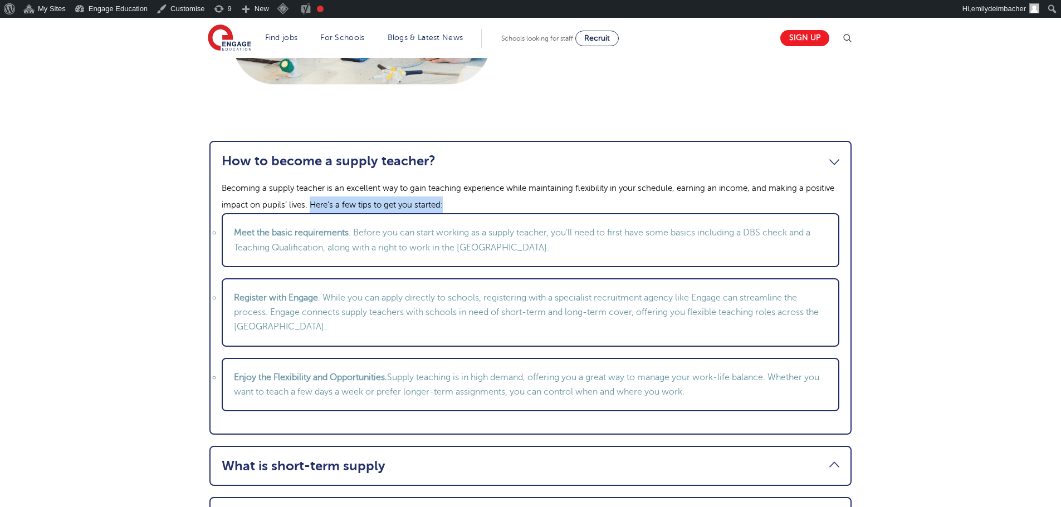
drag, startPoint x: 317, startPoint y: 201, endPoint x: 493, endPoint y: 202, distance: 176.0
click at [492, 201] on p "Becoming a supply teacher is an excellent way to gain teaching experience while…" at bounding box center [531, 196] width 618 height 33
click at [350, 242] on li "Meet the basic requirements . Before you can start working as a supply teacher,…" at bounding box center [531, 240] width 618 height 54
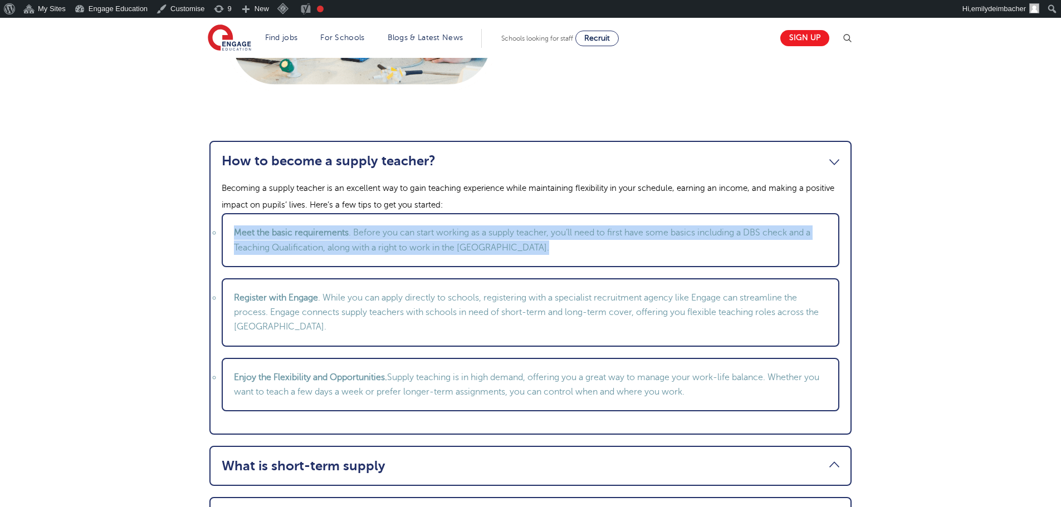
click at [350, 242] on li "Meet the basic requirements . Before you can start working as a supply teacher,…" at bounding box center [531, 240] width 618 height 54
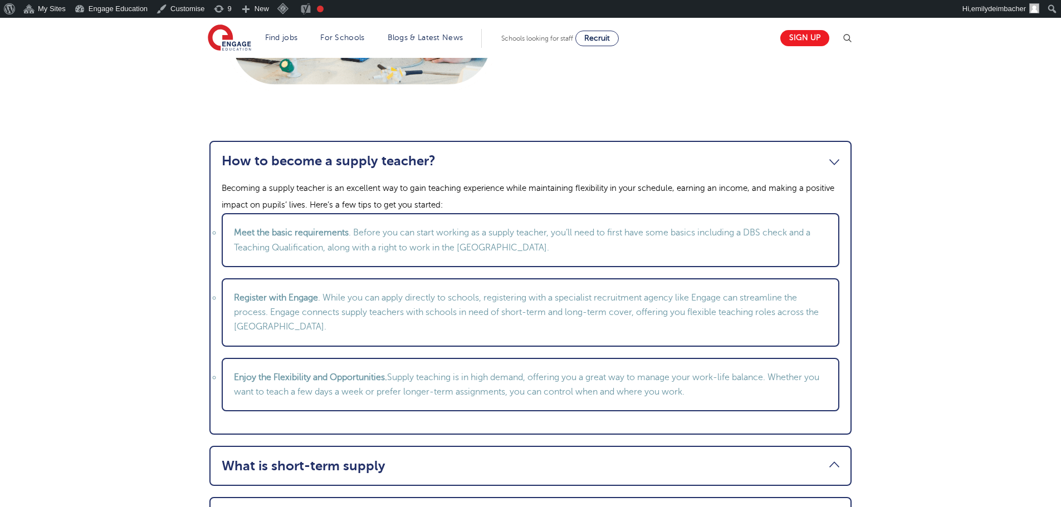
click at [354, 307] on li "Register with Engage . While you can apply directly to schools, registering wit…" at bounding box center [531, 312] width 618 height 68
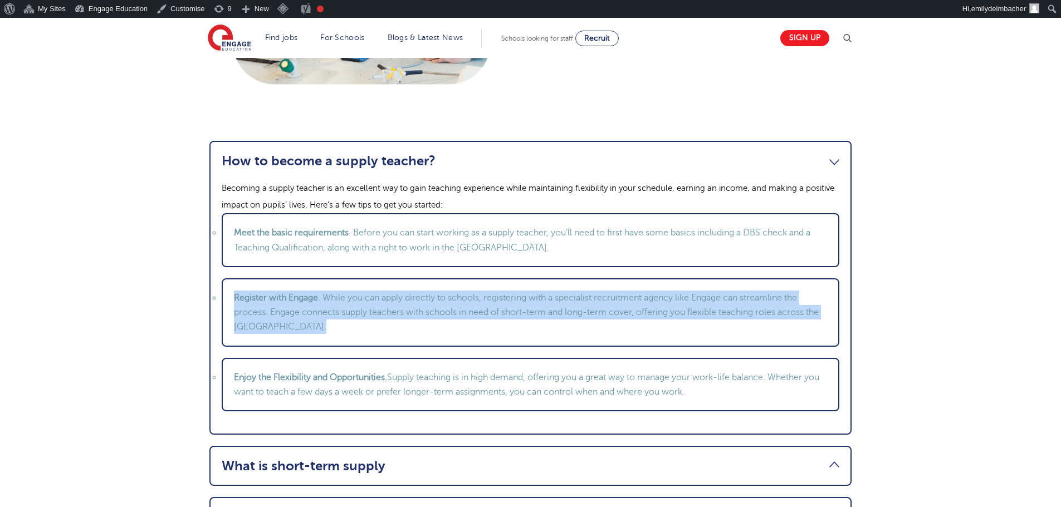
click at [354, 307] on li "Register with Engage . While you can apply directly to schools, registering wit…" at bounding box center [531, 312] width 618 height 68
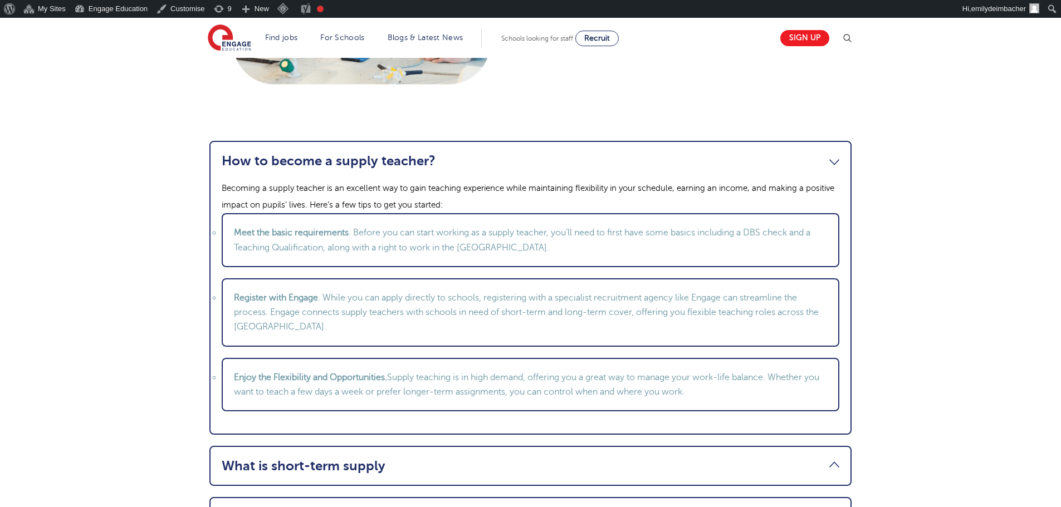
click at [423, 384] on li "Enjoy the Flexibility and Opportunities. Supply teaching is in high demand, off…" at bounding box center [531, 385] width 618 height 54
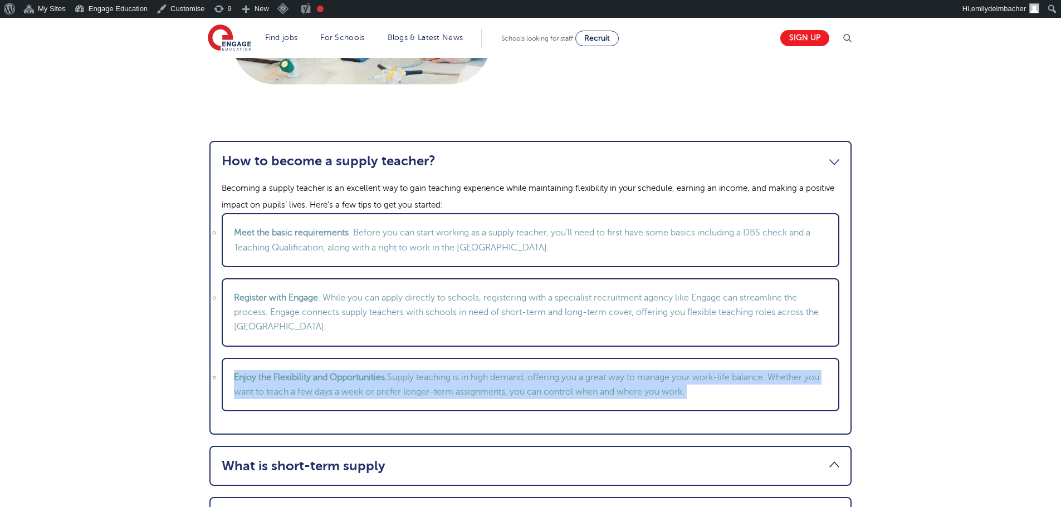
click at [423, 384] on li "Enjoy the Flexibility and Opportunities. Supply teaching is in high demand, off…" at bounding box center [531, 385] width 618 height 54
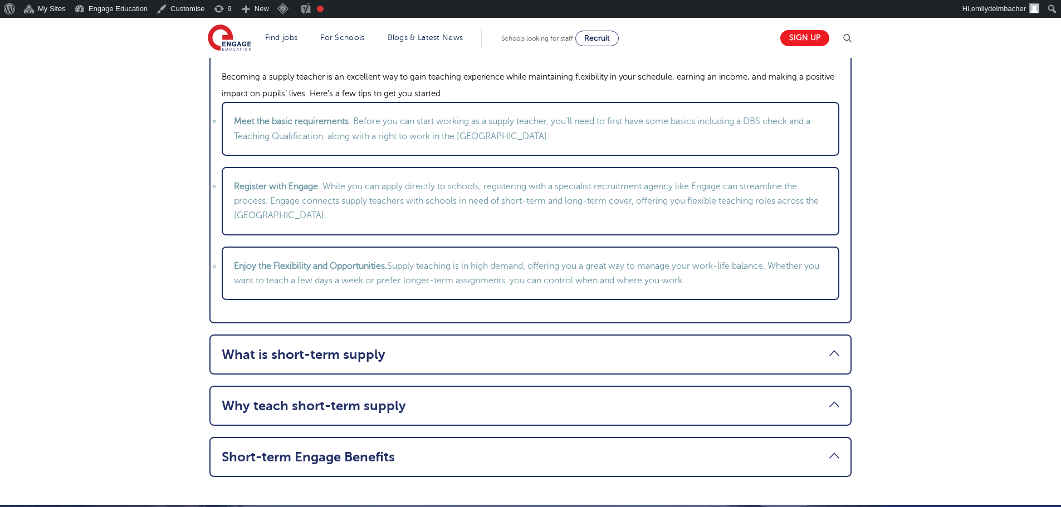
click at [555, 363] on li "What is short-term supply Short-time supply vacancies are teaching posts where …" at bounding box center [530, 355] width 642 height 40
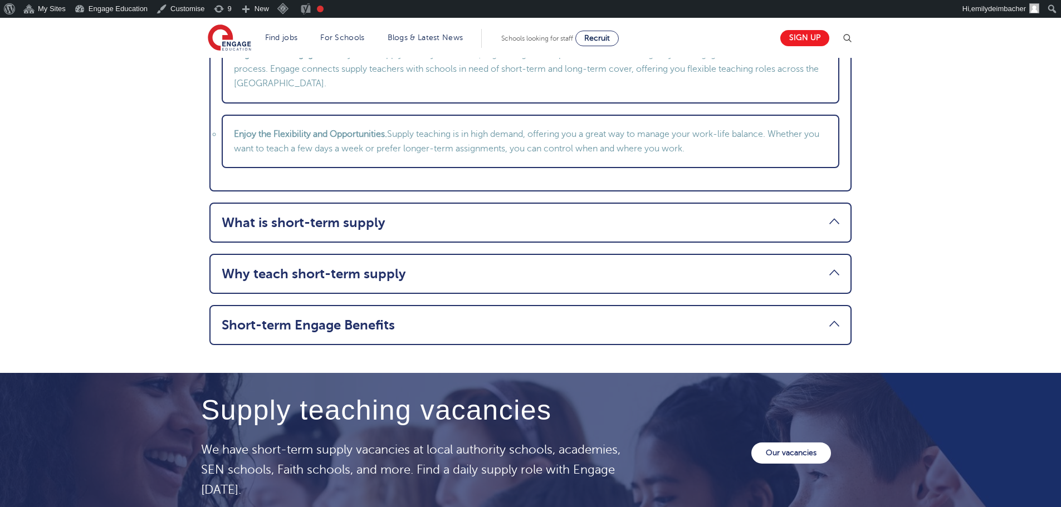
scroll to position [1615, 0]
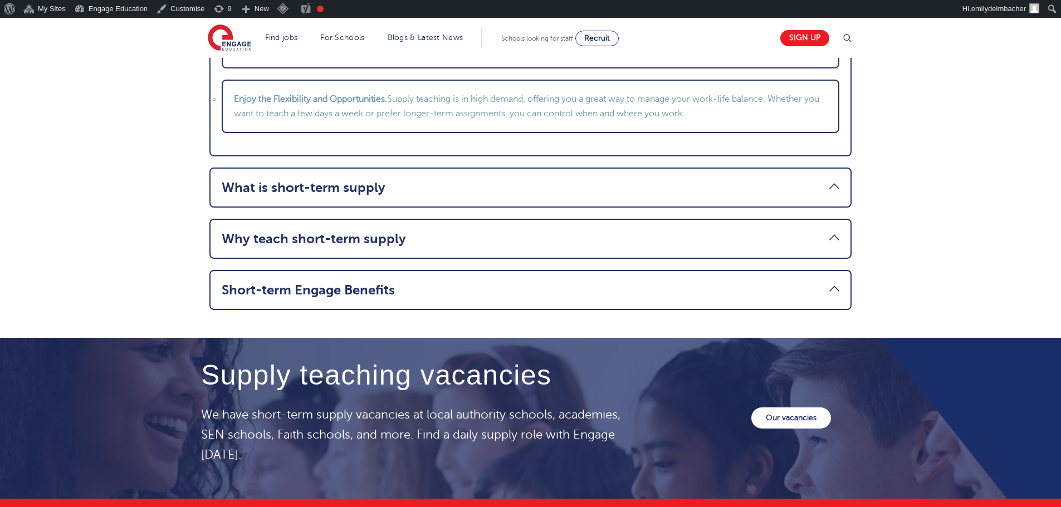
click at [835, 189] on link "What is short-term supply" at bounding box center [531, 188] width 618 height 16
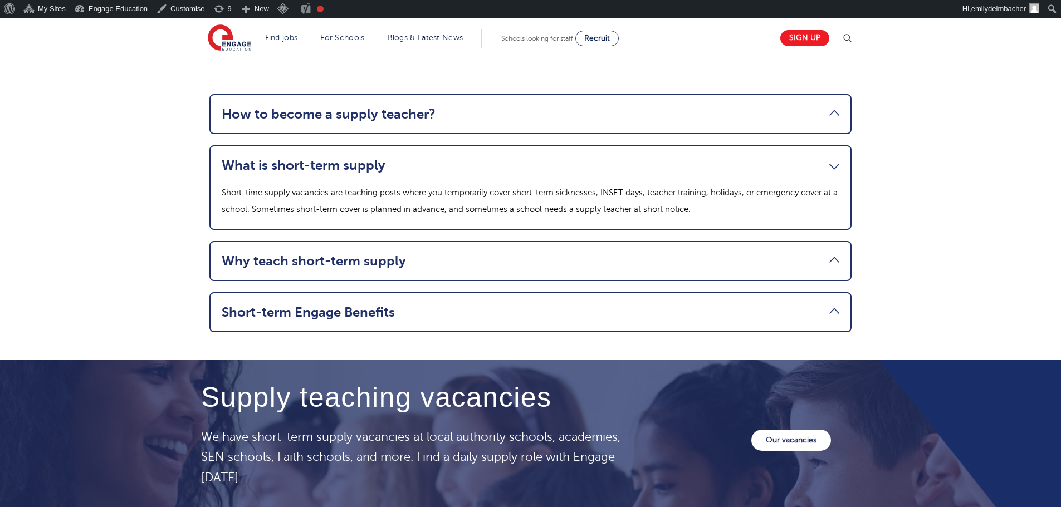
scroll to position [1336, 0]
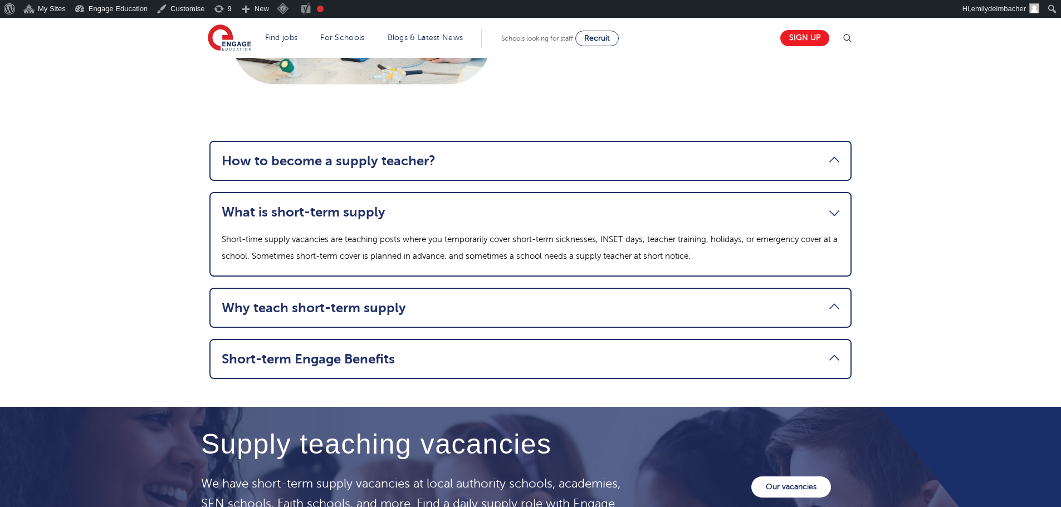
click at [836, 307] on link "Why teach short-term supply" at bounding box center [531, 308] width 618 height 16
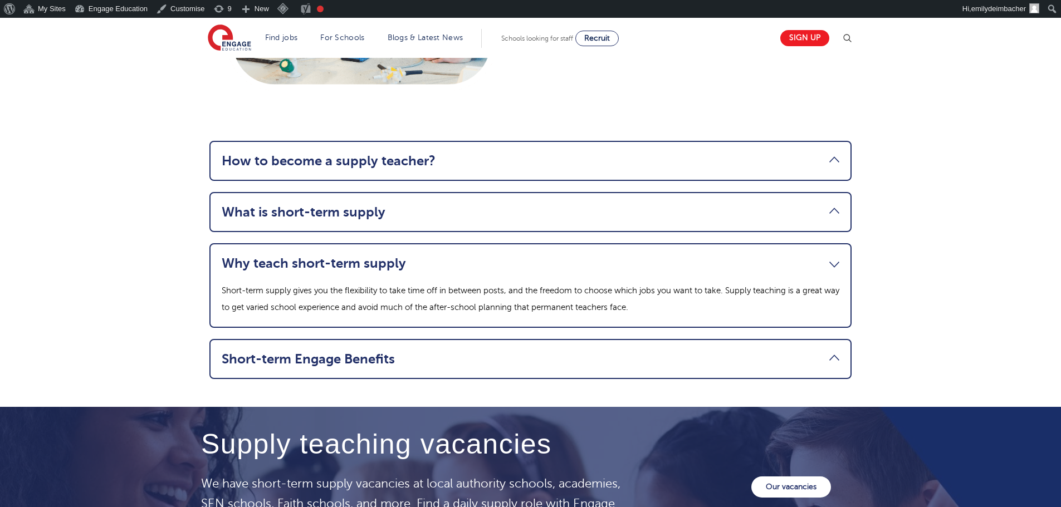
click at [833, 361] on link "Short-term Engage Benefits" at bounding box center [531, 359] width 618 height 16
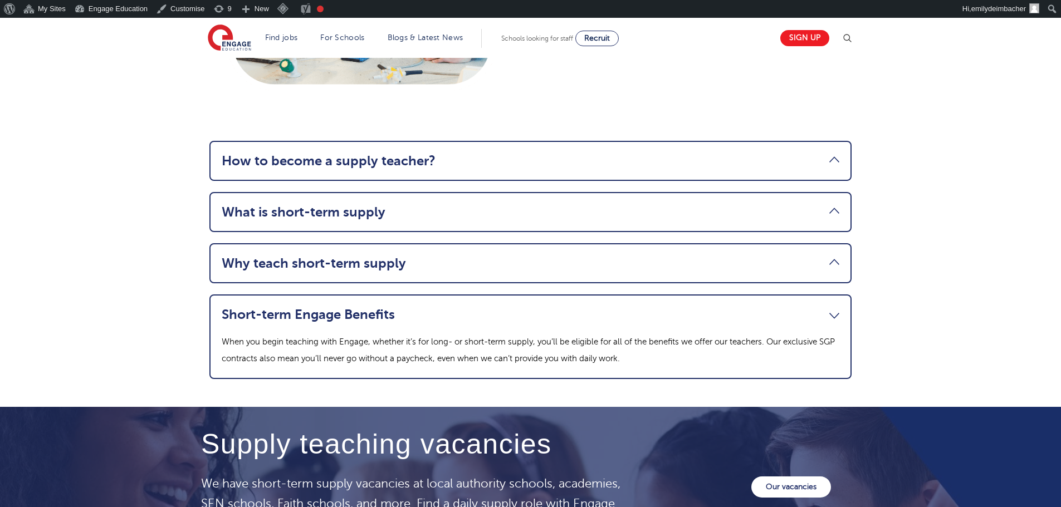
click at [832, 316] on link "Short-term Engage Benefits" at bounding box center [531, 315] width 618 height 16
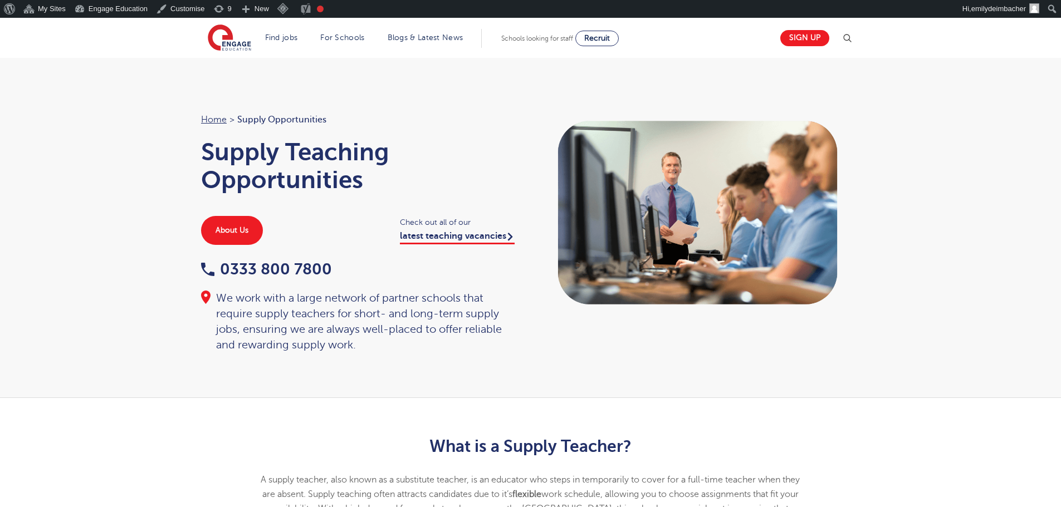
scroll to position [0, 0]
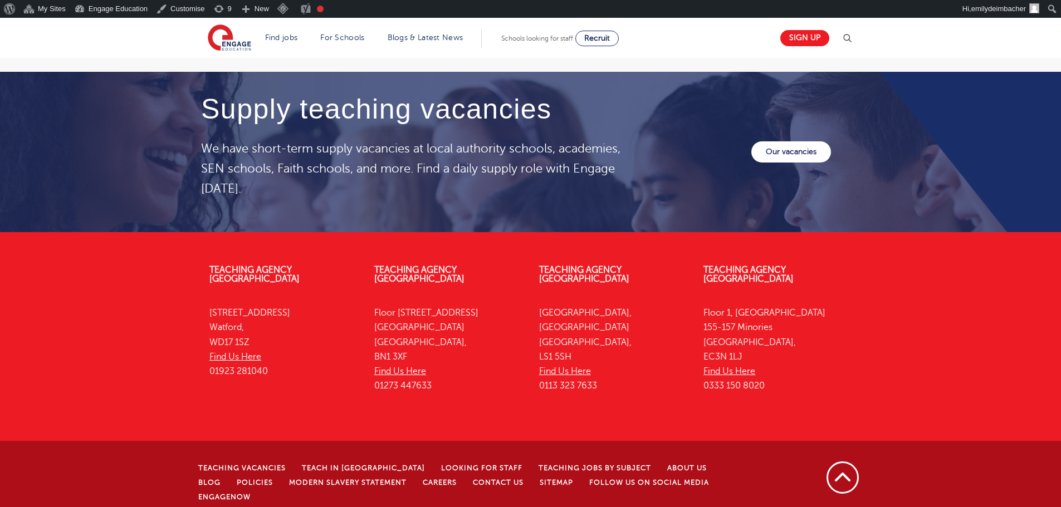
scroll to position [1323, 0]
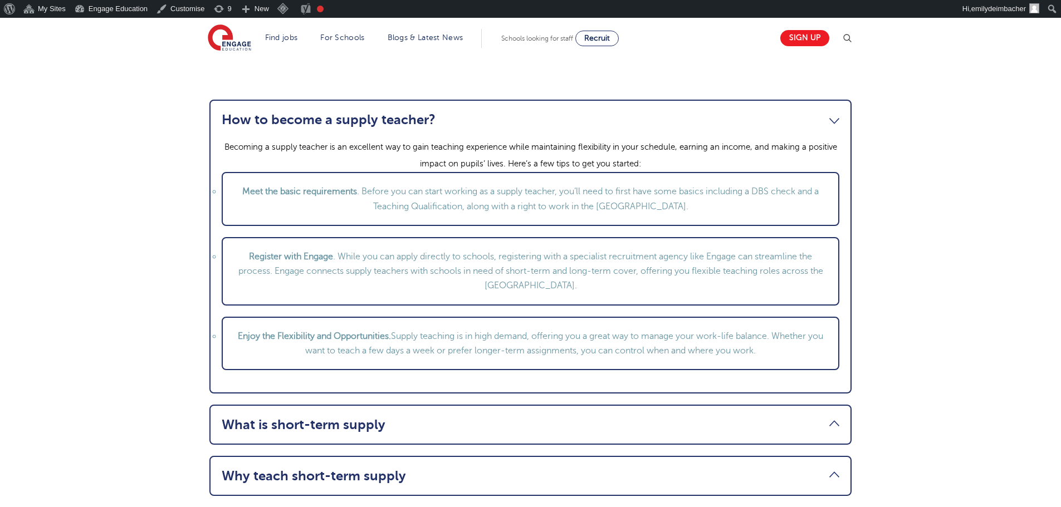
scroll to position [1392, 0]
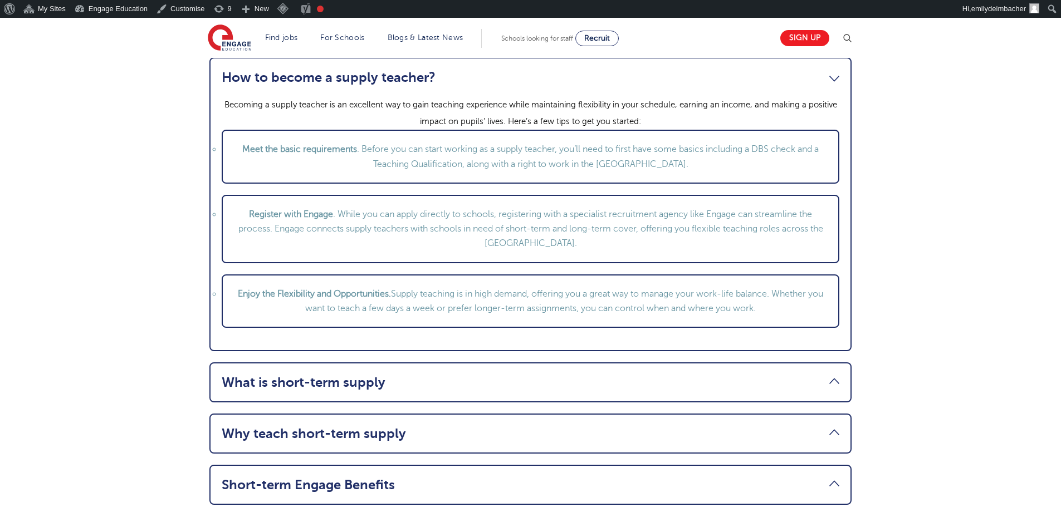
click at [834, 74] on link "How to become a supply teacher?" at bounding box center [531, 78] width 618 height 16
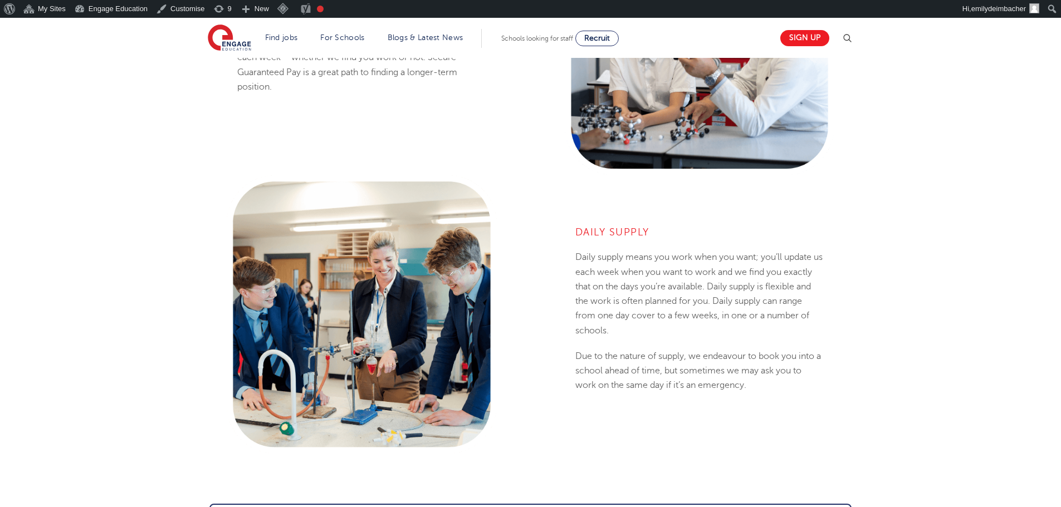
scroll to position [1002, 0]
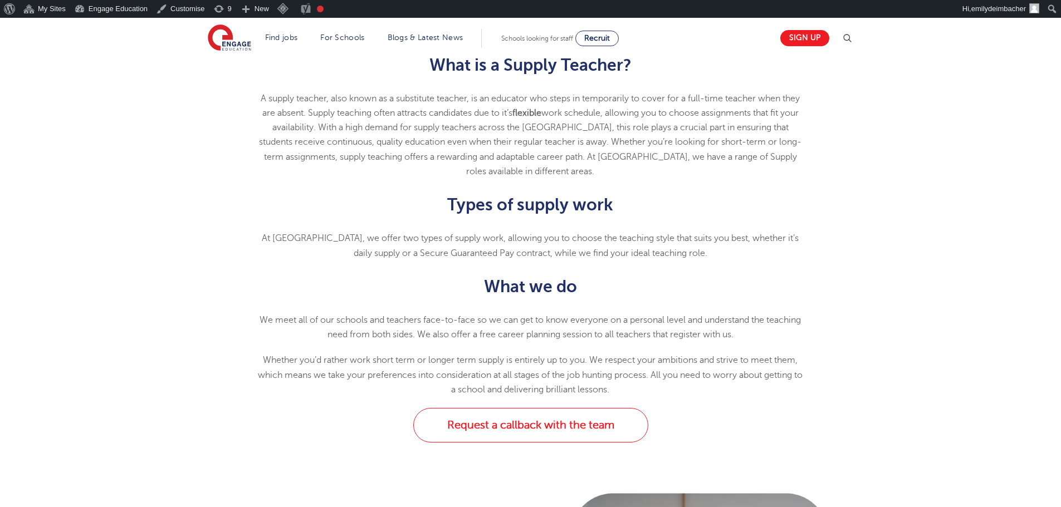
scroll to position [390, 0]
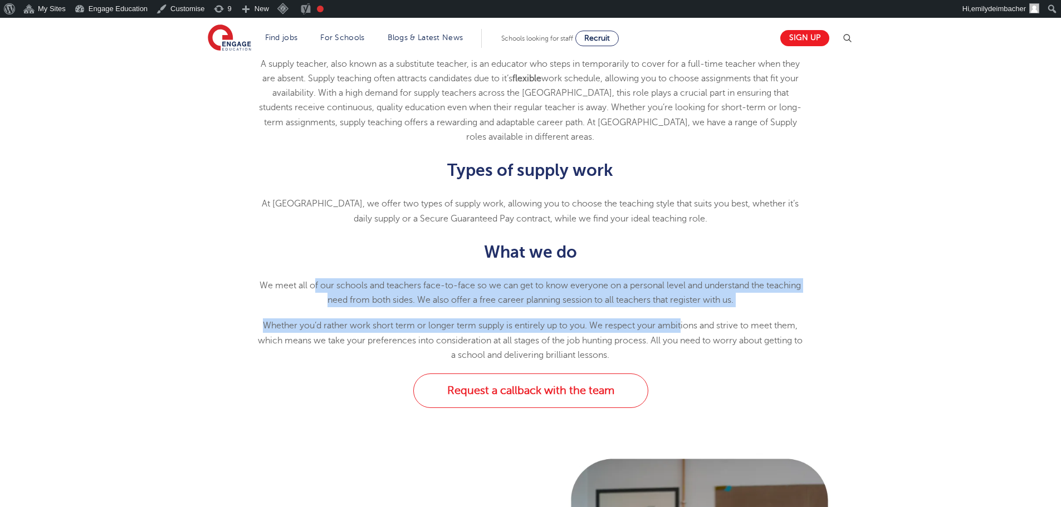
drag, startPoint x: 329, startPoint y: 286, endPoint x: 693, endPoint y: 321, distance: 365.9
click at [684, 322] on div "At Engage, we offer two types of supply work, allowing you to choose the teachi…" at bounding box center [530, 280] width 546 height 166
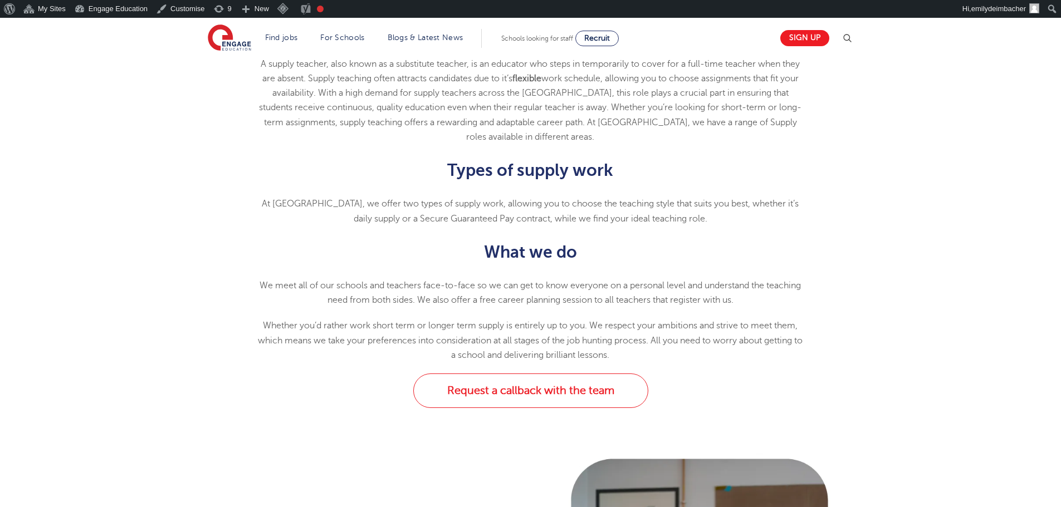
click at [732, 325] on p "Whether you’d rather work short term or longer term supply is entirely up to yo…" at bounding box center [530, 341] width 546 height 44
click at [496, 214] on p "At Engage, we offer two types of supply work, allowing you to choose the teachi…" at bounding box center [530, 212] width 546 height 30
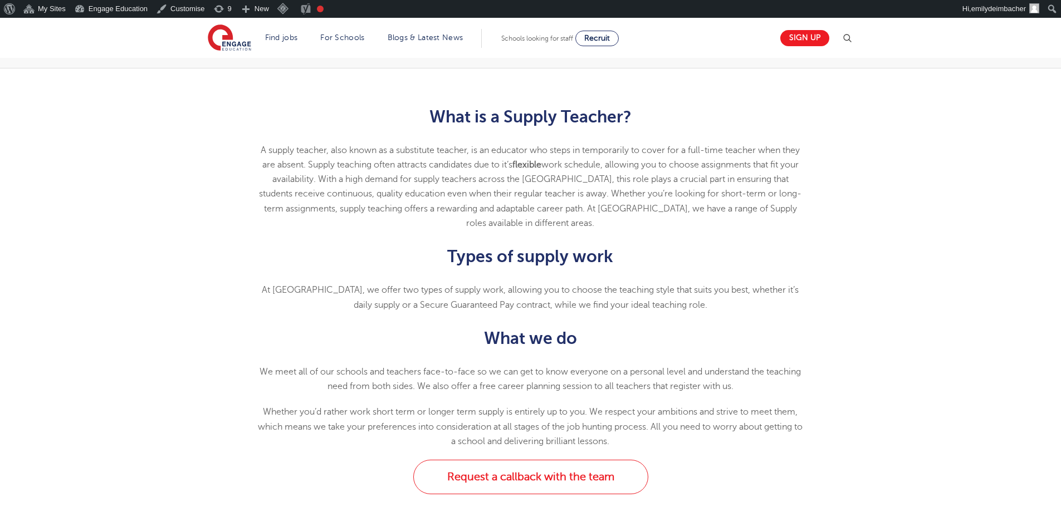
scroll to position [334, 0]
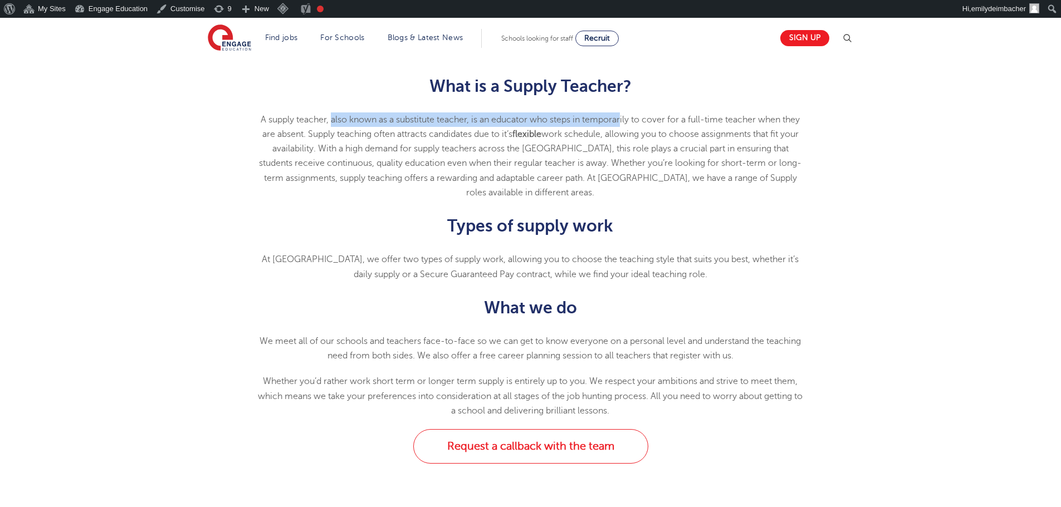
drag, startPoint x: 337, startPoint y: 121, endPoint x: 631, endPoint y: 121, distance: 294.0
click at [631, 121] on p "A supply teacher, also known as a substitute teacher, is an educator who steps …" at bounding box center [530, 156] width 546 height 88
click at [662, 135] on p "A supply teacher, also known as a substitute teacher, is an educator who steps …" at bounding box center [530, 156] width 546 height 88
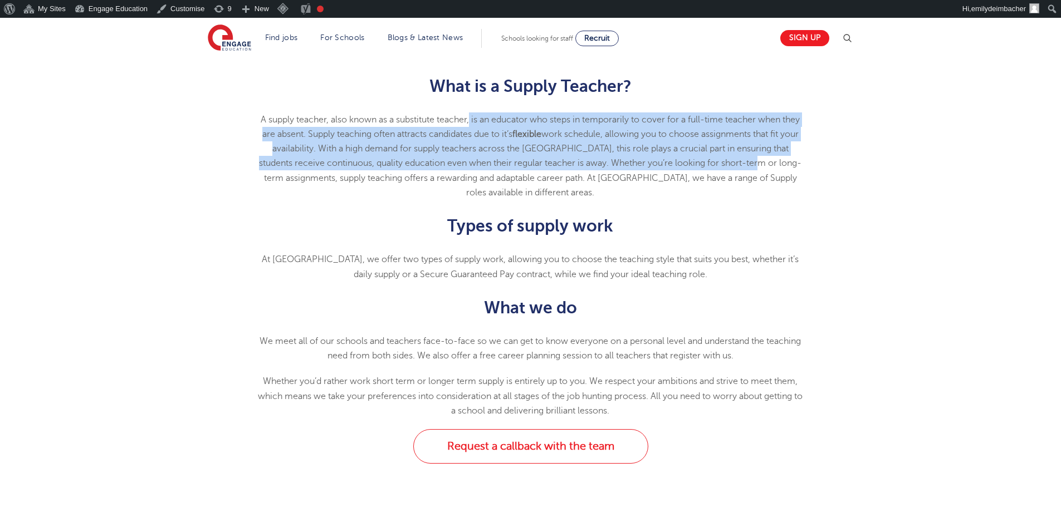
drag, startPoint x: 481, startPoint y: 119, endPoint x: 787, endPoint y: 170, distance: 310.6
click at [787, 170] on p "A supply teacher, also known as a substitute teacher, is an educator who steps …" at bounding box center [530, 156] width 546 height 88
click at [608, 153] on p "A supply teacher, also known as a substitute teacher, is an educator who steps …" at bounding box center [530, 156] width 546 height 88
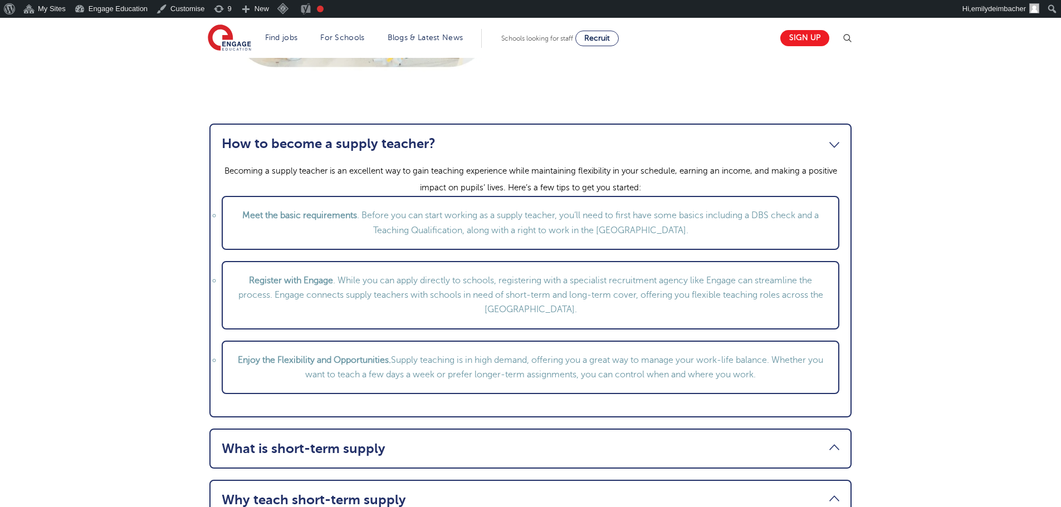
scroll to position [1336, 0]
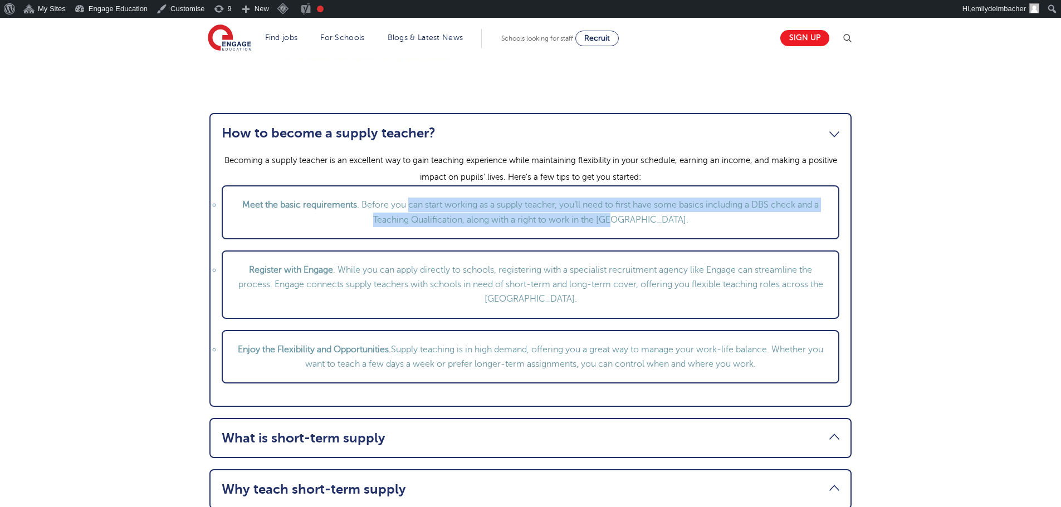
drag, startPoint x: 438, startPoint y: 202, endPoint x: 706, endPoint y: 227, distance: 269.1
click at [706, 227] on li "Meet the basic requirements . Before you can start working as a supply teacher,…" at bounding box center [531, 212] width 618 height 54
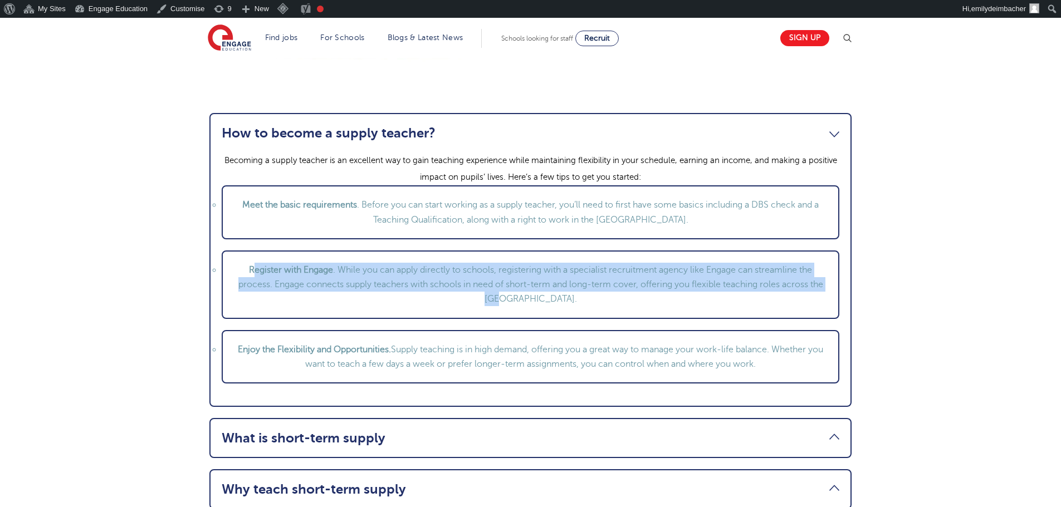
drag, startPoint x: 662, startPoint y: 276, endPoint x: 711, endPoint y: 313, distance: 61.7
click at [711, 313] on li "Register with Engage . While you can apply directly to schools, registering wit…" at bounding box center [531, 285] width 618 height 68
click at [689, 293] on li "Register with Engage . While you can apply directly to schools, registering wit…" at bounding box center [531, 285] width 618 height 68
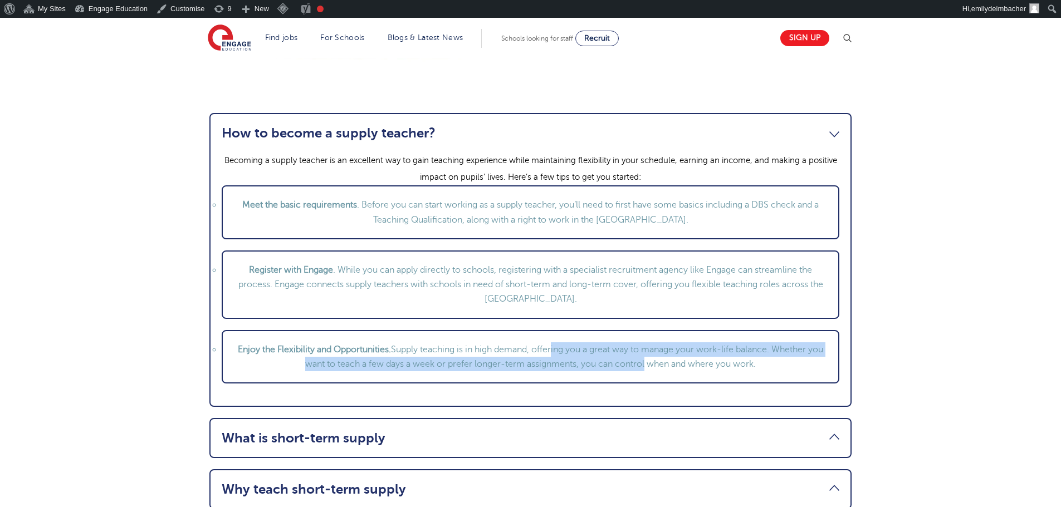
drag, startPoint x: 560, startPoint y: 349, endPoint x: 770, endPoint y: 360, distance: 210.2
click at [659, 369] on li "Enjoy the Flexibility and Opportunities. Supply teaching is in high demand, off…" at bounding box center [531, 357] width 618 height 54
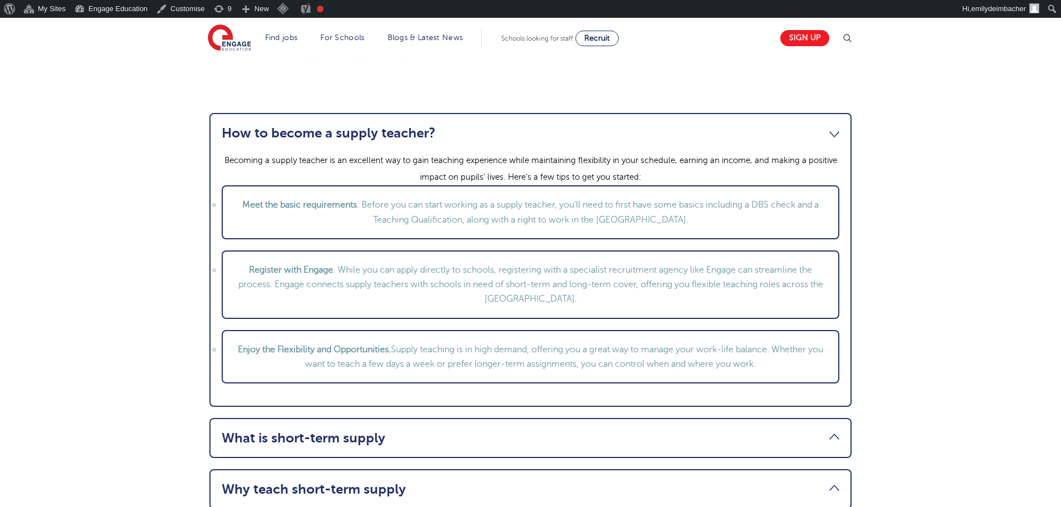
click at [779, 360] on li "Enjoy the Flexibility and Opportunities. Supply teaching is in high demand, off…" at bounding box center [531, 357] width 618 height 54
click at [836, 135] on link "How to become a supply teacher?" at bounding box center [531, 133] width 618 height 16
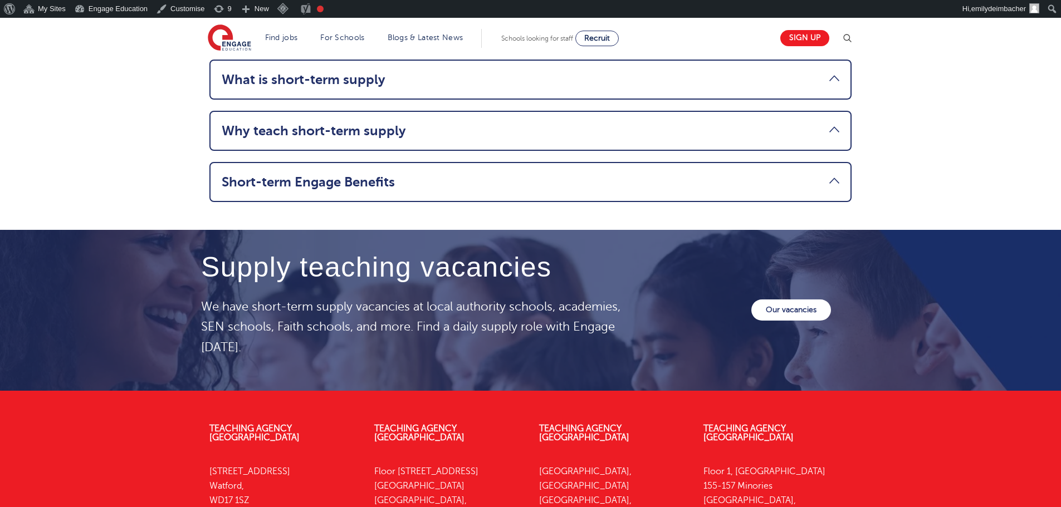
scroll to position [1504, 0]
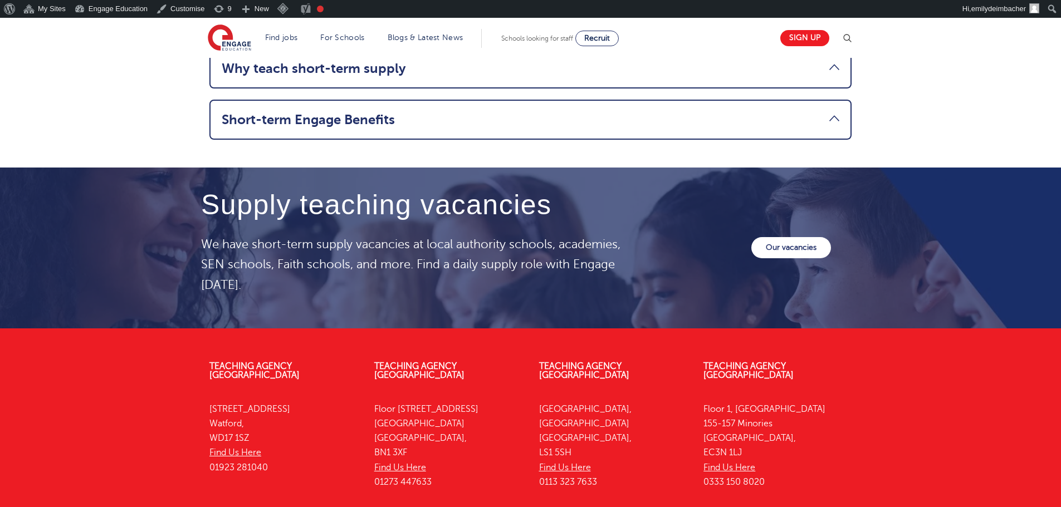
click at [827, 113] on link "Short-term Engage Benefits" at bounding box center [531, 120] width 618 height 16
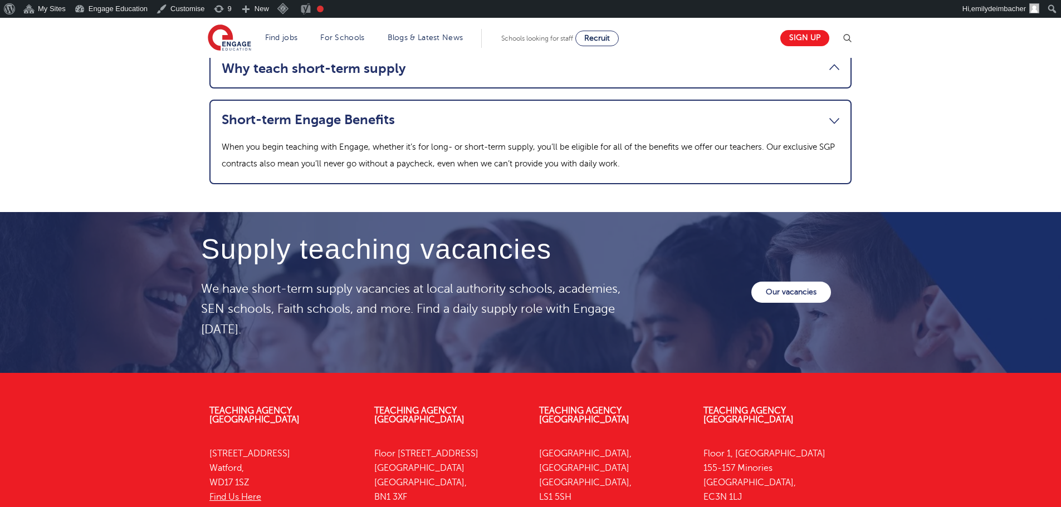
click at [827, 113] on link "Short-term Engage Benefits" at bounding box center [531, 120] width 618 height 16
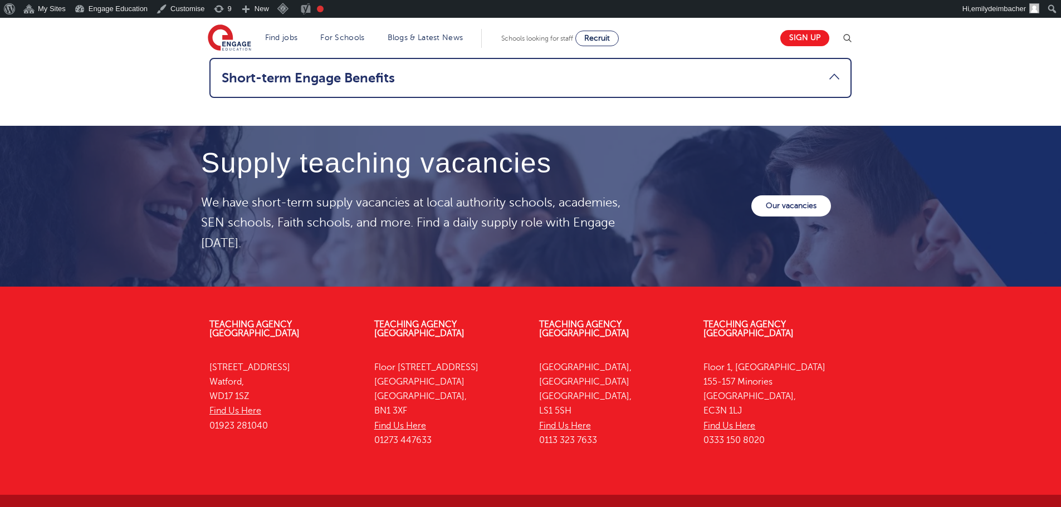
scroll to position [1544, 0]
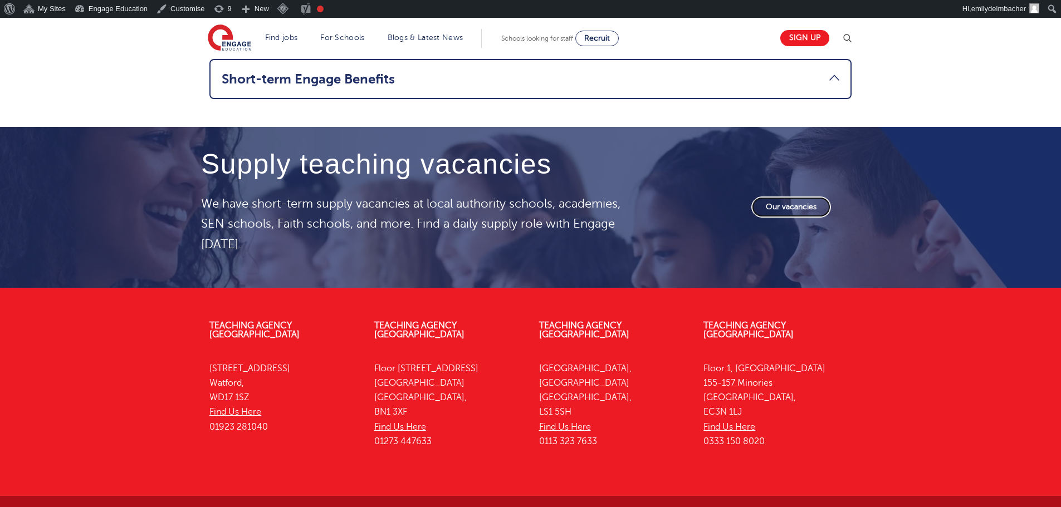
click at [787, 208] on link "Our vacancies" at bounding box center [791, 207] width 80 height 21
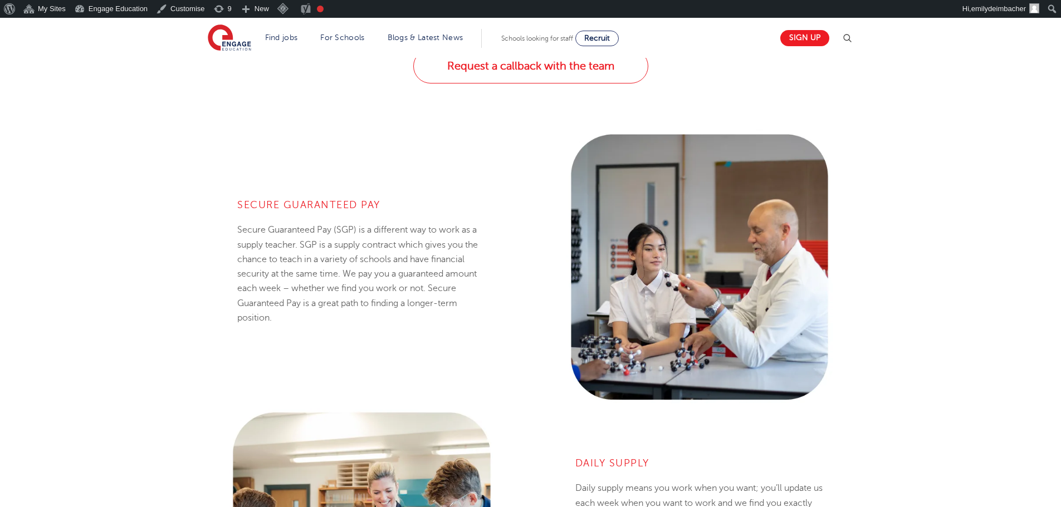
scroll to position [724, 0]
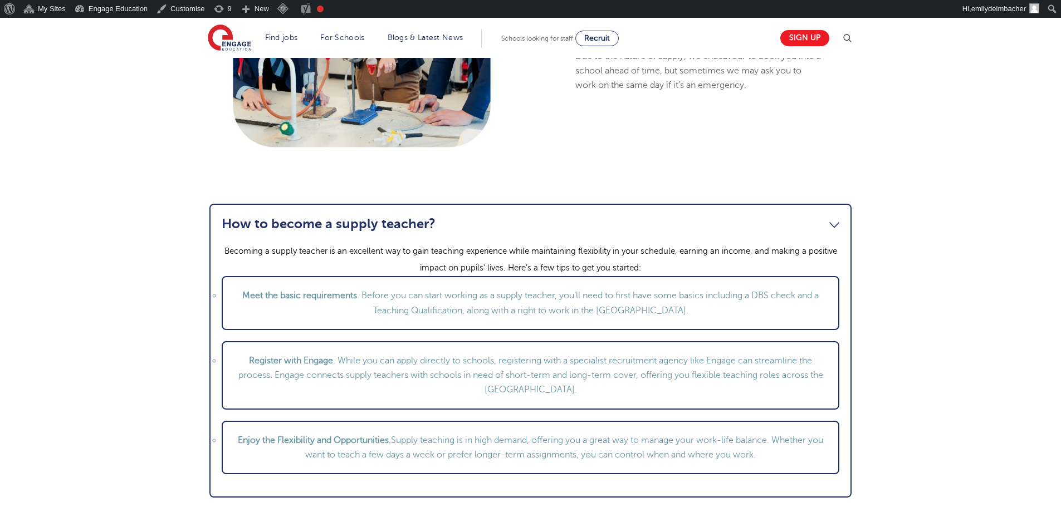
scroll to position [1281, 0]
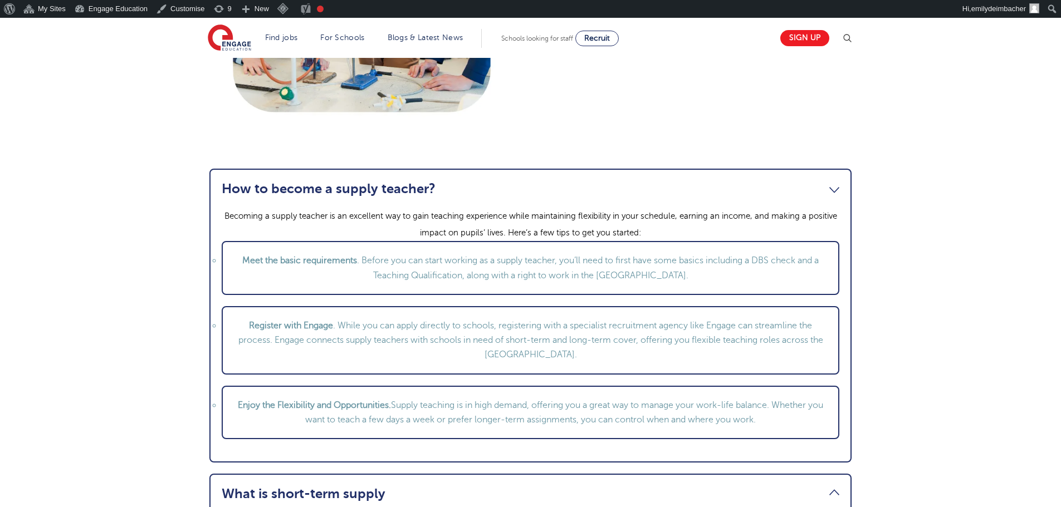
click at [838, 190] on link "How to become a supply teacher?" at bounding box center [531, 189] width 618 height 16
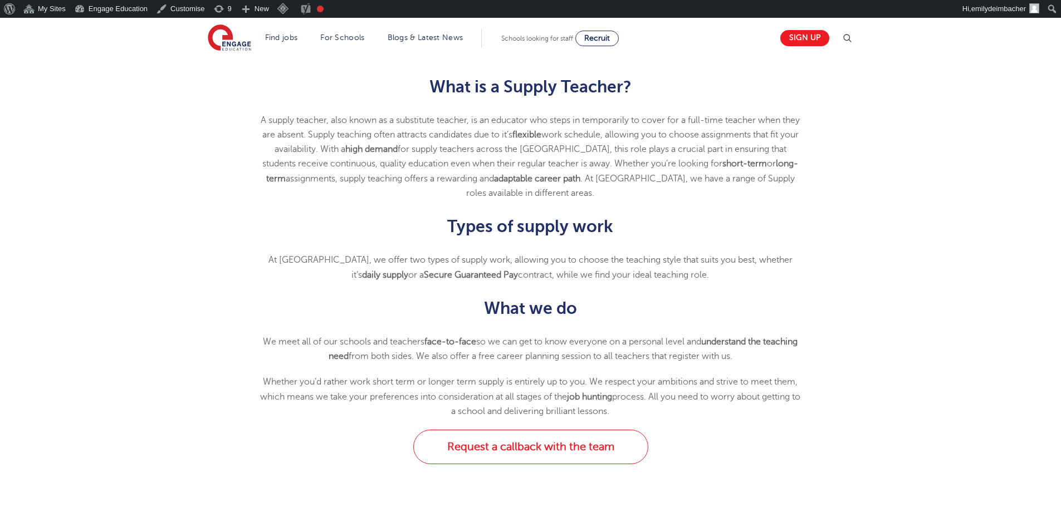
scroll to position [334, 0]
click at [714, 177] on p "A supply teacher, also known as a substitute teacher, is an educator who steps …" at bounding box center [530, 156] width 546 height 88
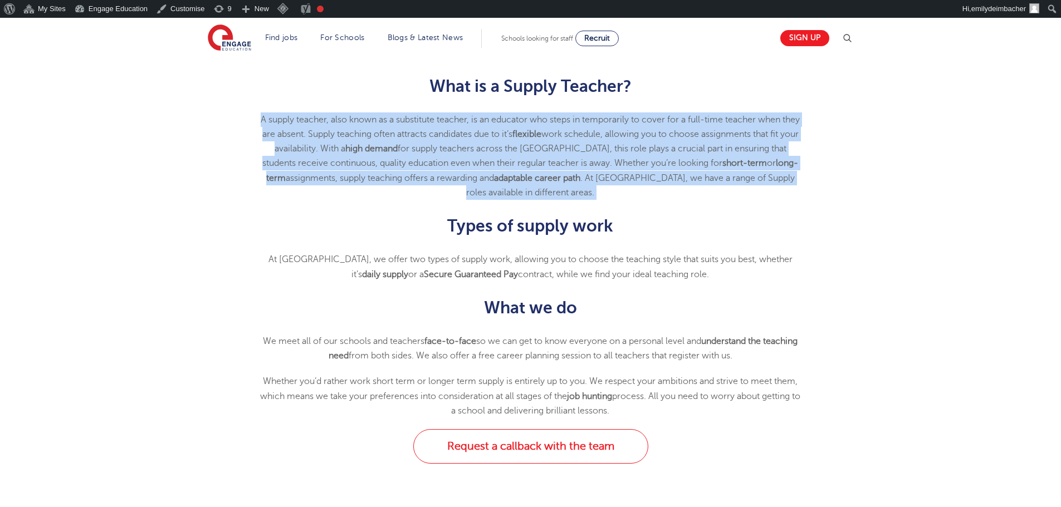
click at [714, 177] on p "A supply teacher, also known as a substitute teacher, is an educator who steps …" at bounding box center [530, 156] width 546 height 88
click at [799, 178] on p "A supply teacher, also known as a substitute teacher, is an educator who steps …" at bounding box center [530, 156] width 546 height 88
click at [864, 172] on div "What is a Supply Teacher? A supply teacher, also known as a substitute teacher,…" at bounding box center [530, 245] width 675 height 370
click at [590, 133] on p "A supply teacher, also known as a substitute teacher, is an educator who steps …" at bounding box center [530, 156] width 546 height 88
click at [915, 140] on div "What is a Supply Teacher? A supply teacher, also known as a substitute teacher,…" at bounding box center [530, 234] width 1061 height 392
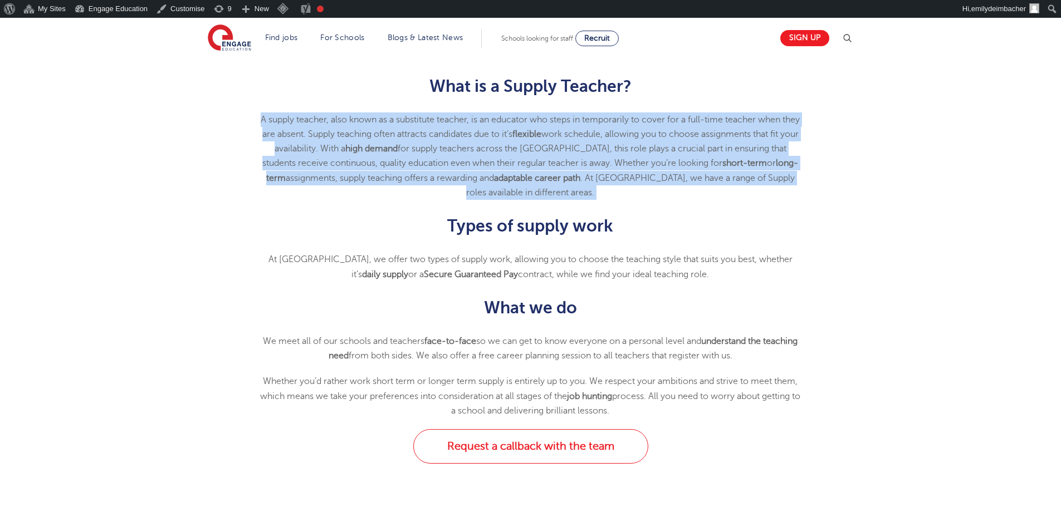
click at [767, 126] on p "A supply teacher, also known as a substitute teacher, is an educator who steps …" at bounding box center [530, 156] width 546 height 88
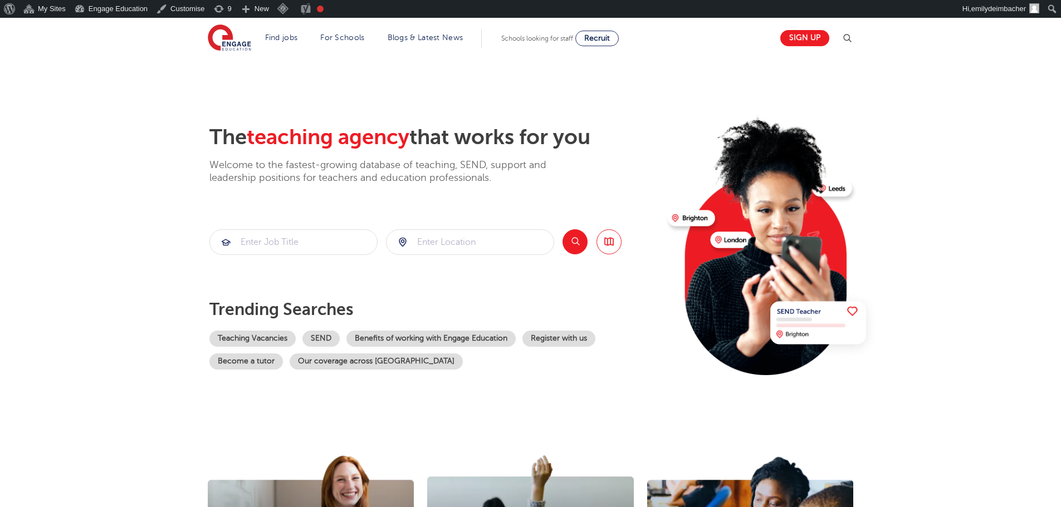
scroll to position [264, 0]
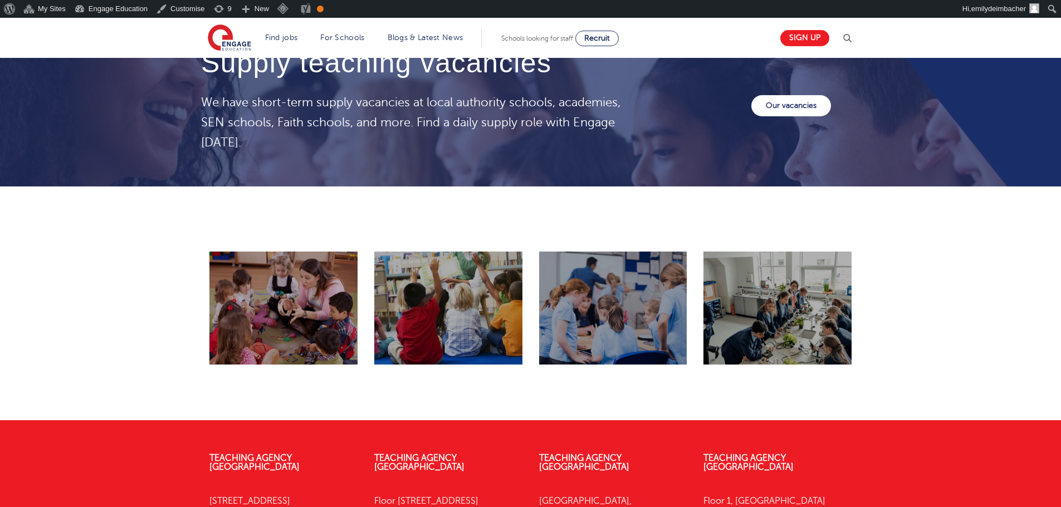
scroll to position [1893, 0]
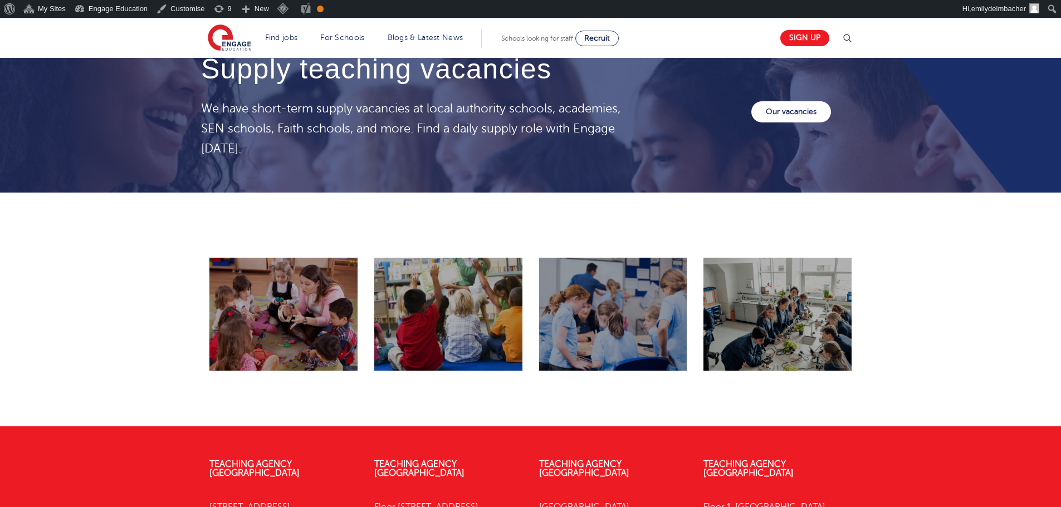
drag, startPoint x: 654, startPoint y: 309, endPoint x: 570, endPoint y: 301, distance: 84.4
click at [654, 308] on div at bounding box center [613, 314] width 148 height 113
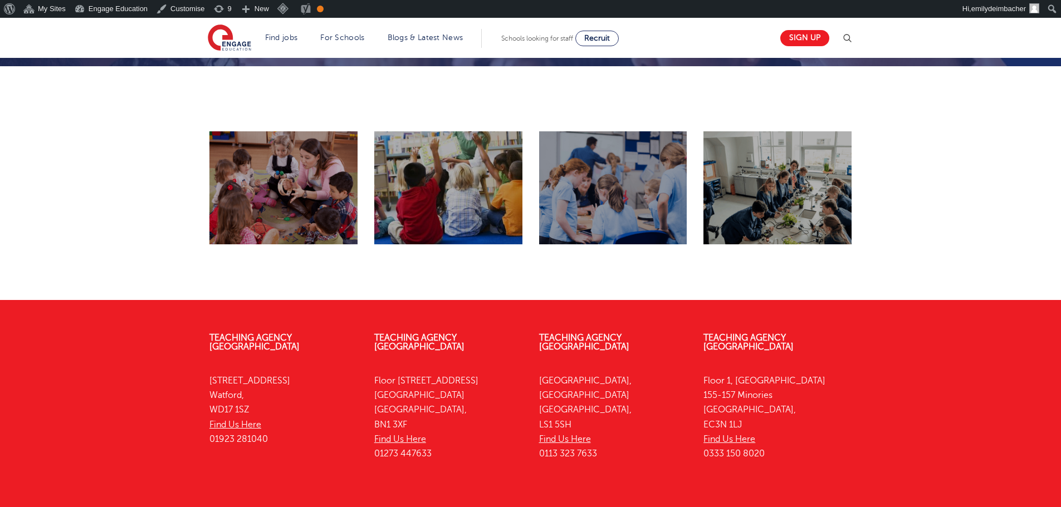
scroll to position [2088, 0]
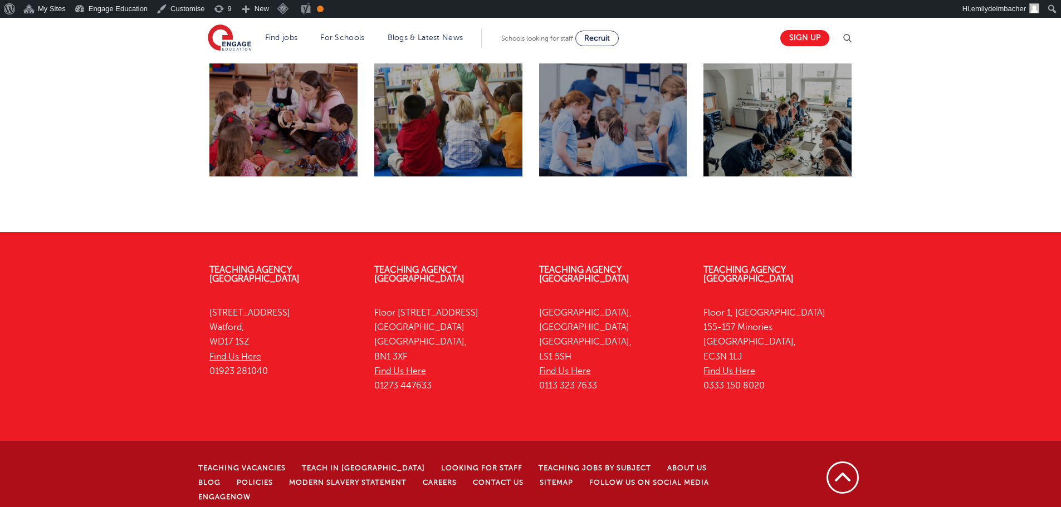
click at [745, 112] on div at bounding box center [777, 119] width 148 height 113
click at [757, 107] on div at bounding box center [777, 119] width 148 height 113
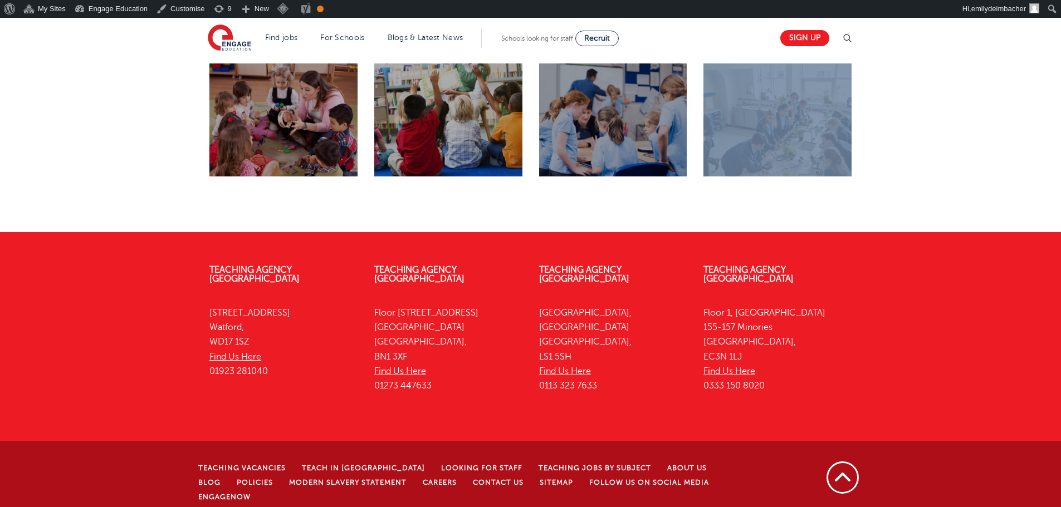
click at [757, 107] on div at bounding box center [777, 119] width 148 height 113
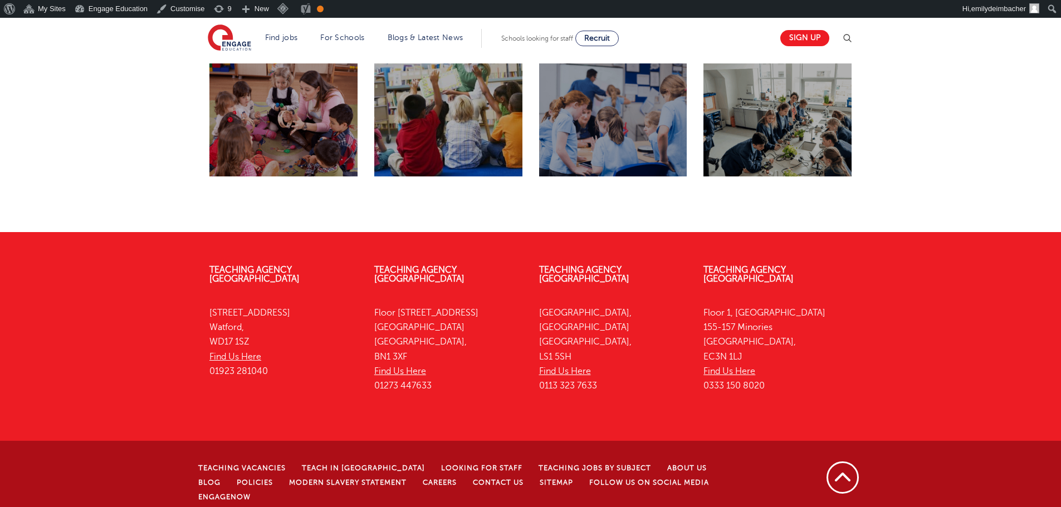
click at [739, 111] on div at bounding box center [777, 119] width 148 height 113
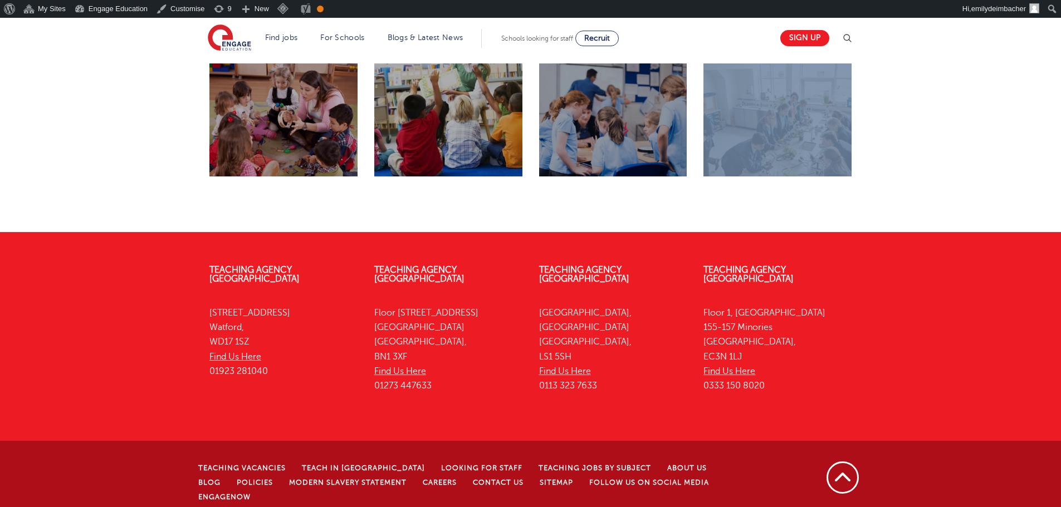
click at [775, 110] on div at bounding box center [777, 119] width 148 height 113
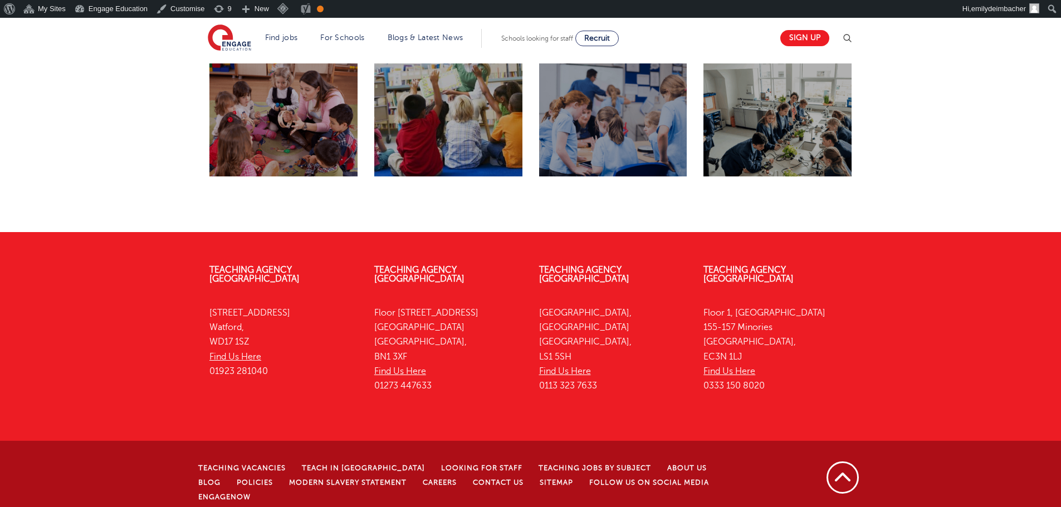
click at [790, 107] on div at bounding box center [777, 119] width 148 height 113
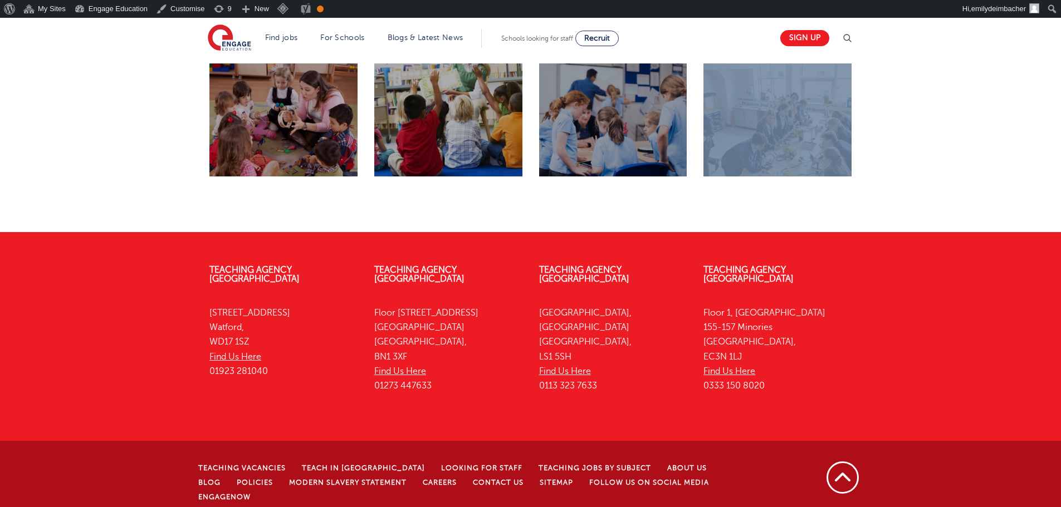
click at [790, 107] on div at bounding box center [777, 119] width 148 height 113
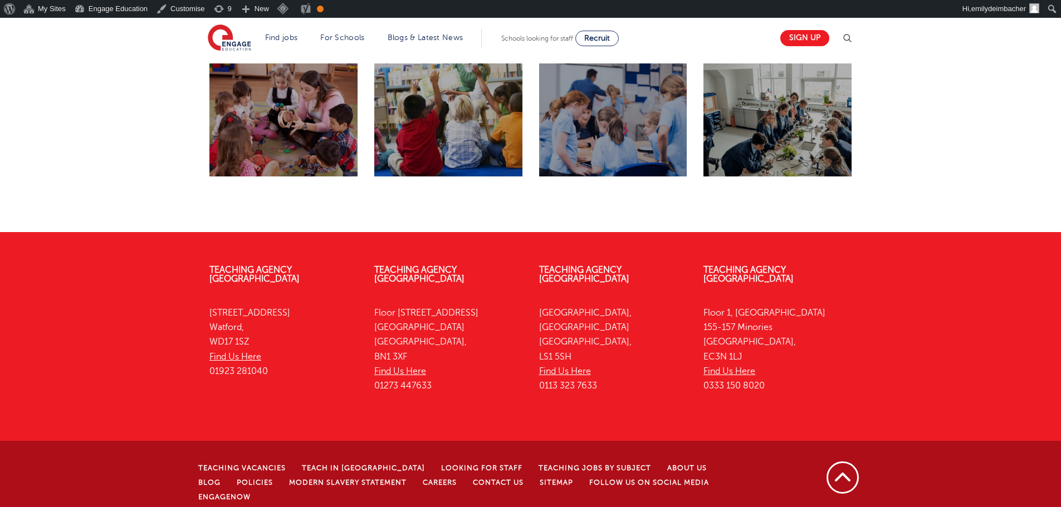
click at [790, 108] on div at bounding box center [777, 119] width 148 height 113
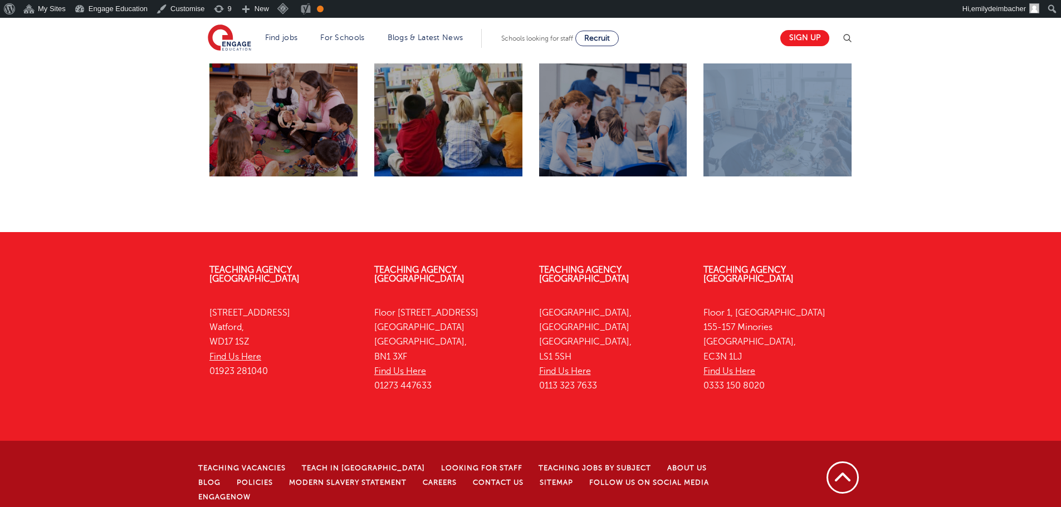
click at [789, 108] on div at bounding box center [777, 119] width 148 height 113
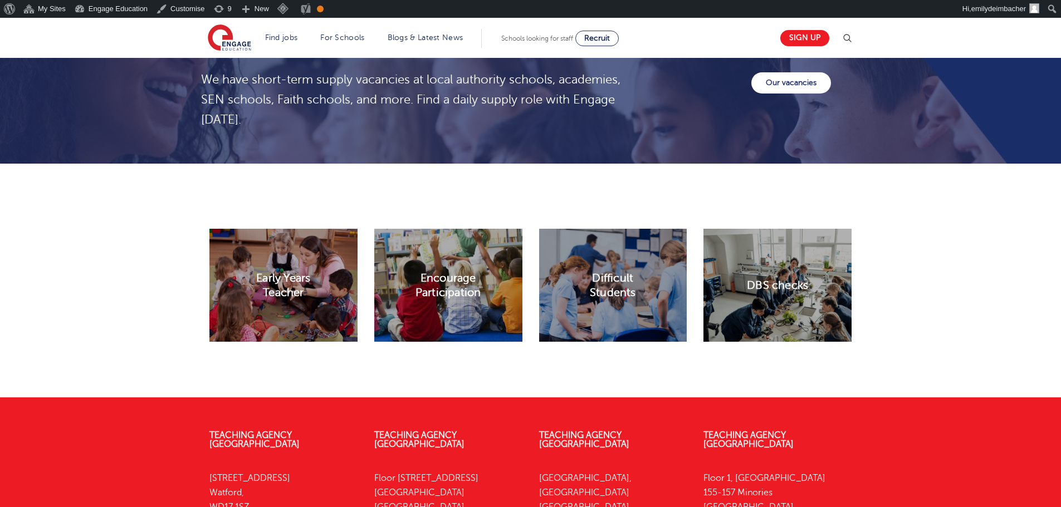
scroll to position [1921, 0]
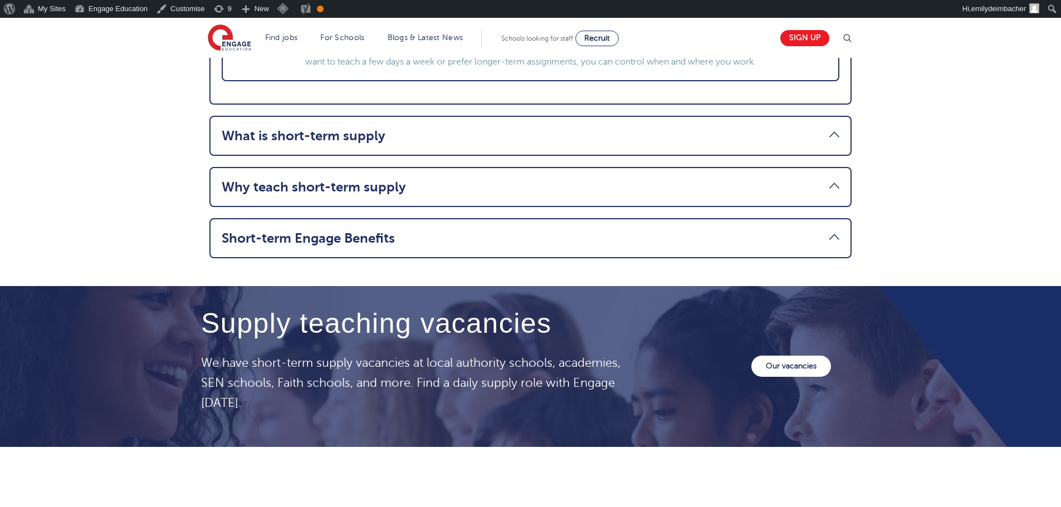
scroll to position [1671, 0]
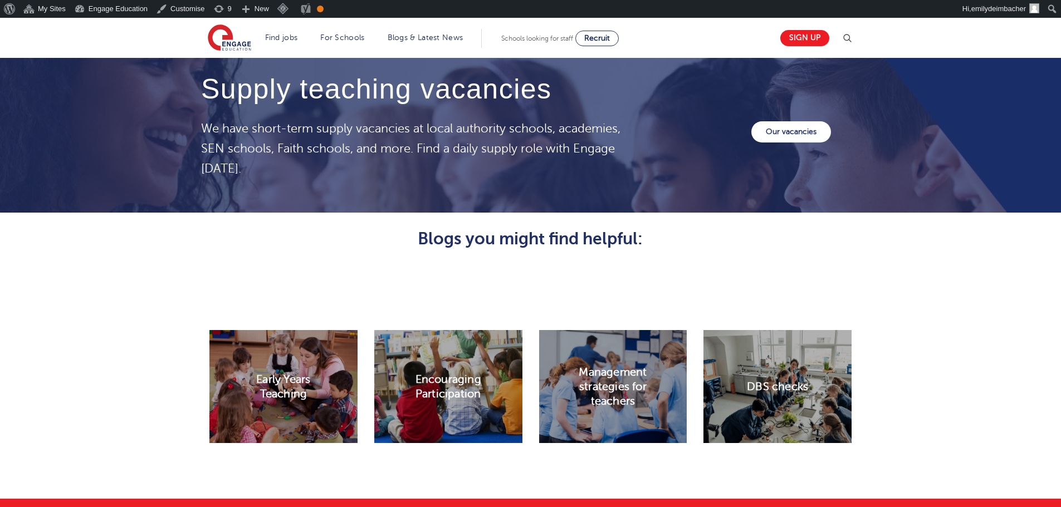
scroll to position [1893, 0]
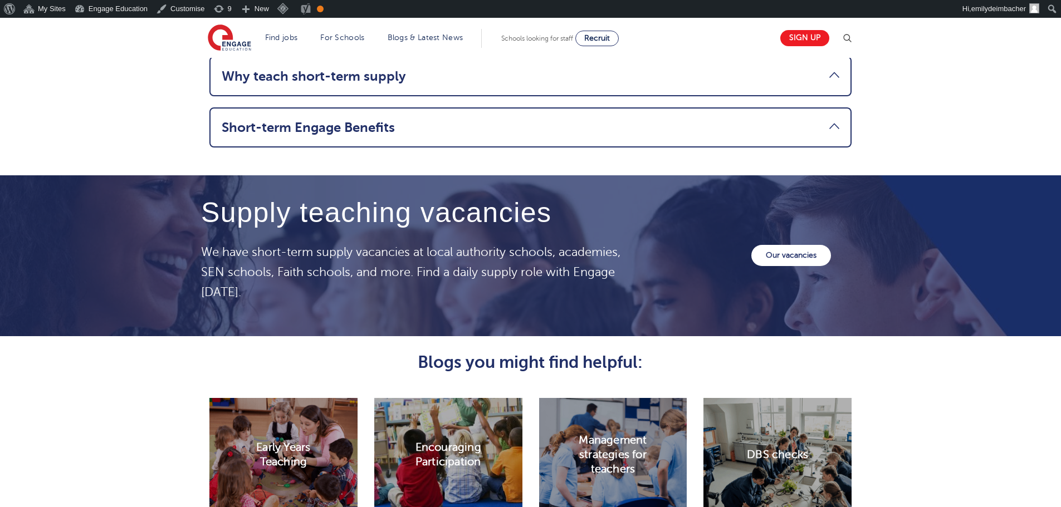
scroll to position [1726, 0]
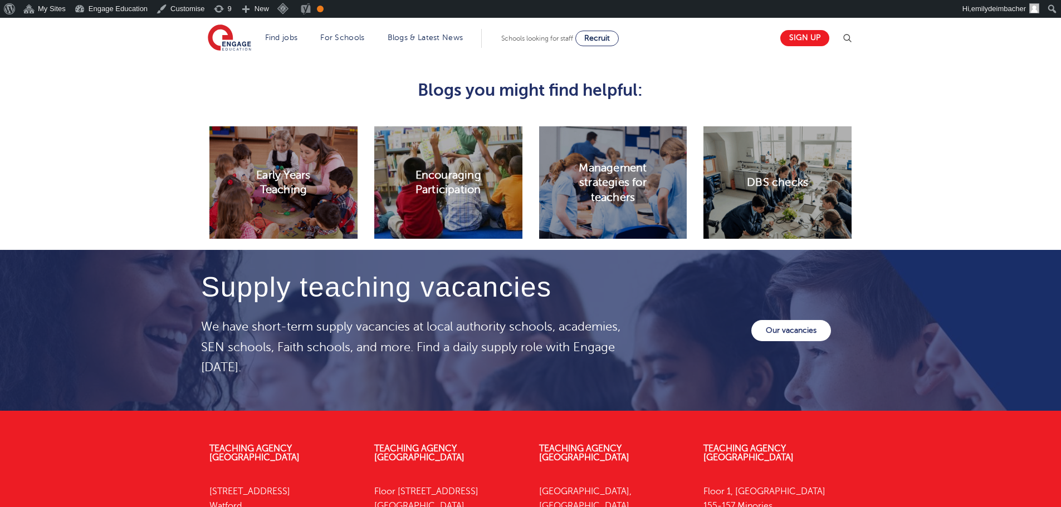
scroll to position [1817, 0]
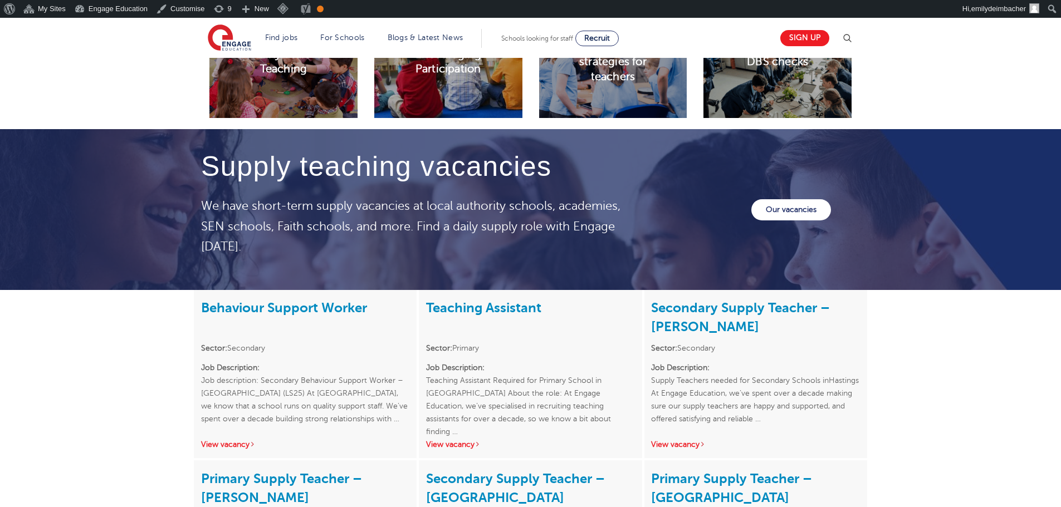
scroll to position [1963, 0]
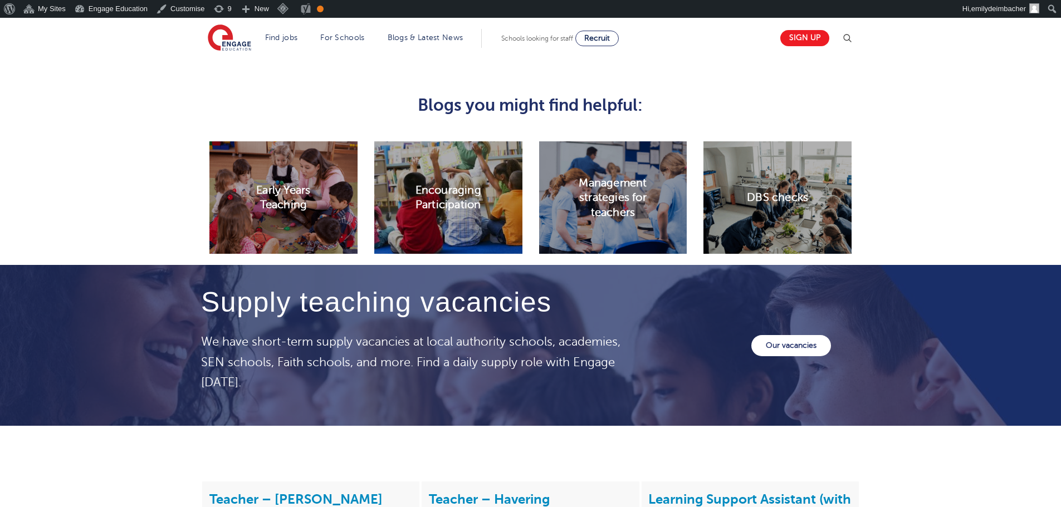
scroll to position [1838, 0]
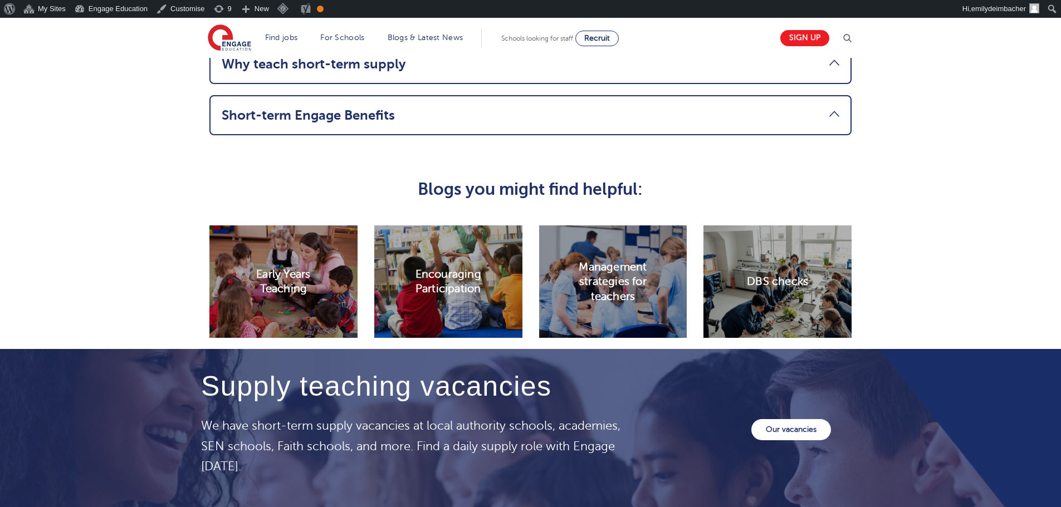
scroll to position [1761, 0]
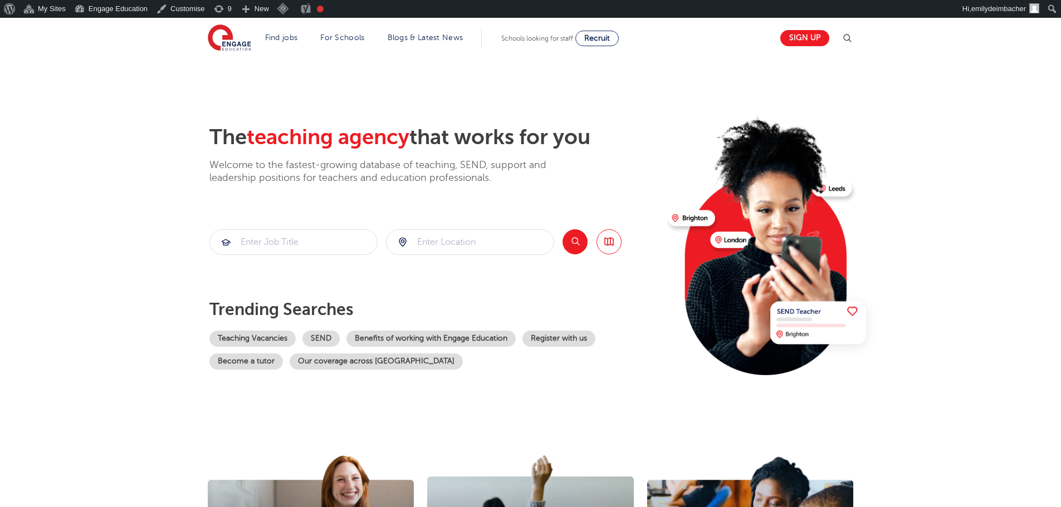
scroll to position [264, 0]
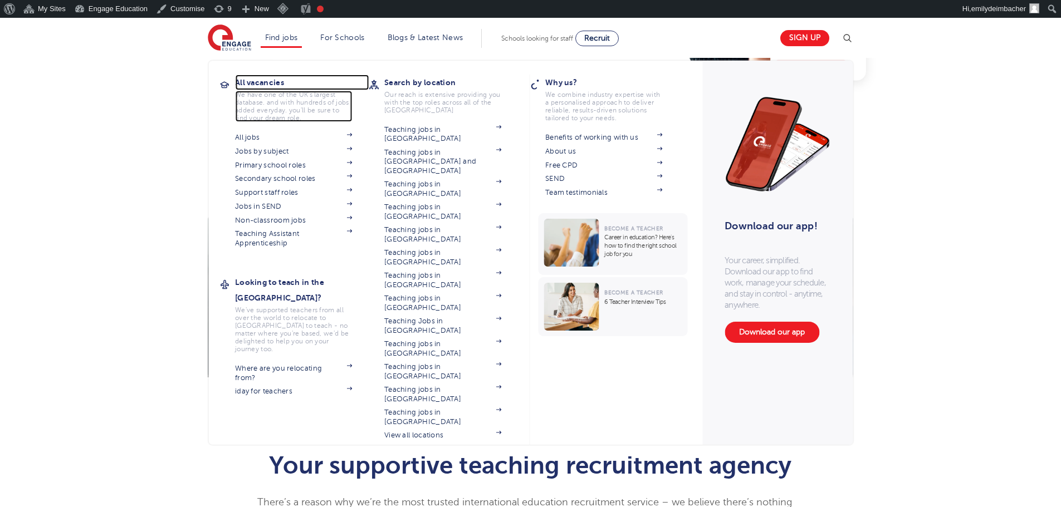
click at [263, 82] on h3 "All vacancies" at bounding box center [302, 83] width 134 height 16
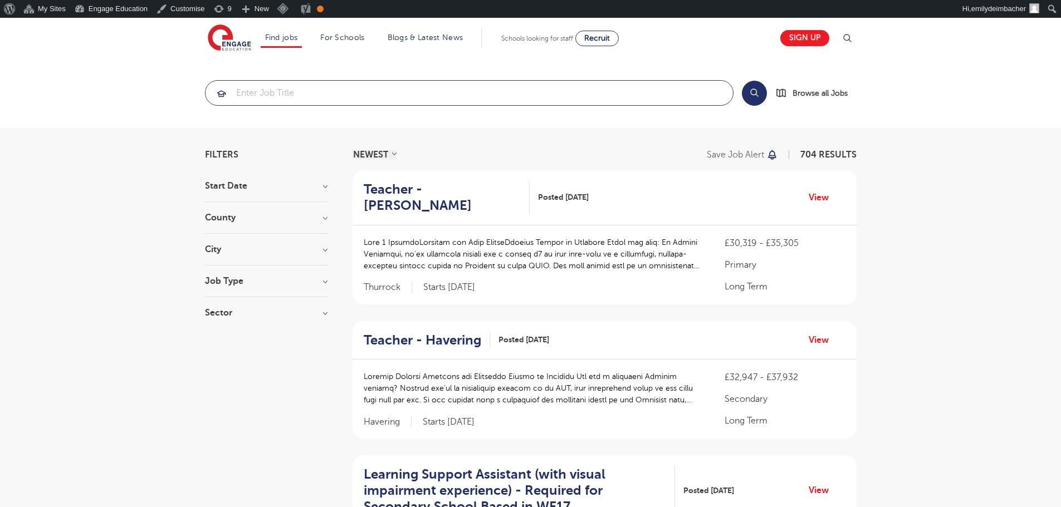
click at [550, 104] on input "search" at bounding box center [468, 93] width 527 height 25
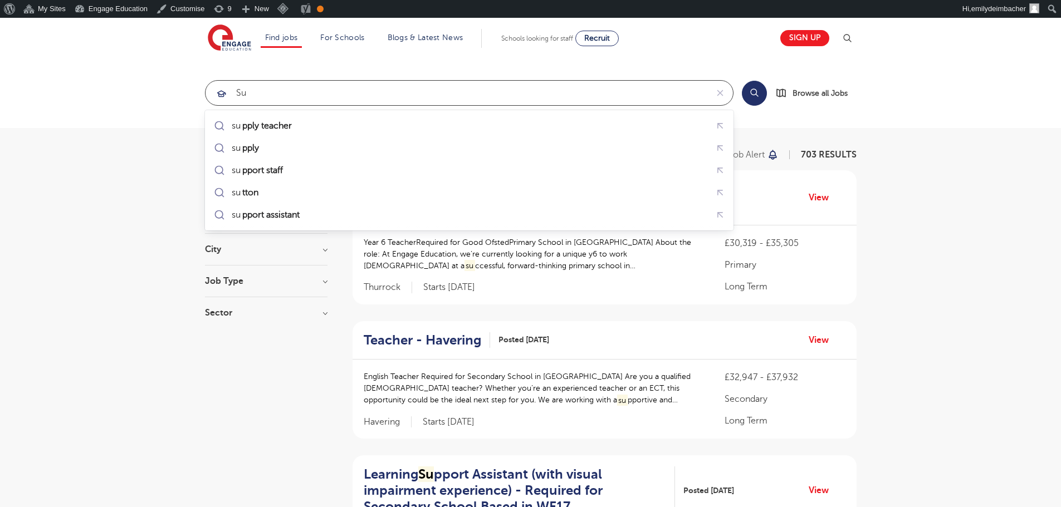
type input "s"
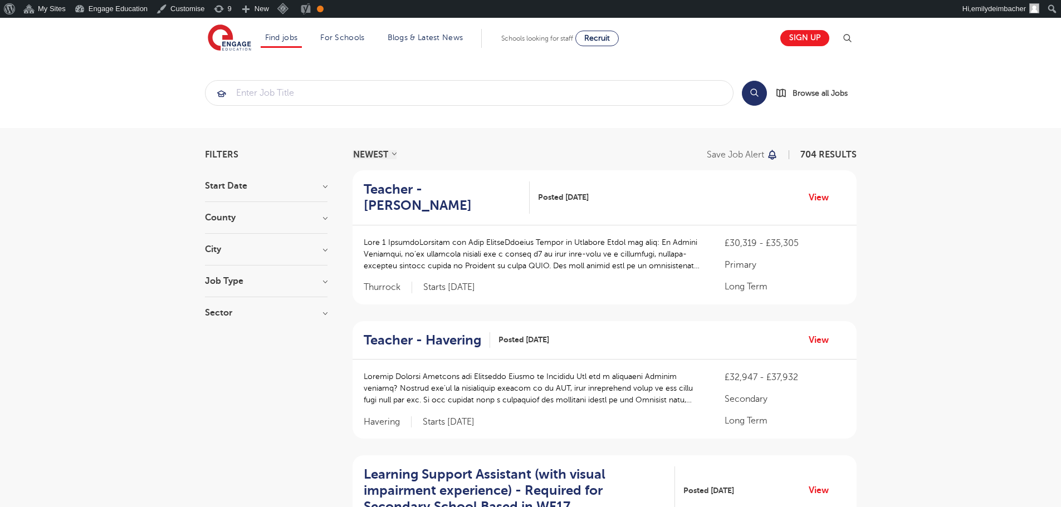
drag, startPoint x: 82, startPoint y: 271, endPoint x: 235, endPoint y: 267, distance: 152.6
click at [245, 279] on h3 "Job Type" at bounding box center [266, 281] width 123 height 9
click at [222, 321] on label "Daily Supply 25" at bounding box center [255, 321] width 67 height 14
click at [222, 321] on input "Daily Supply 25" at bounding box center [225, 319] width 7 height 7
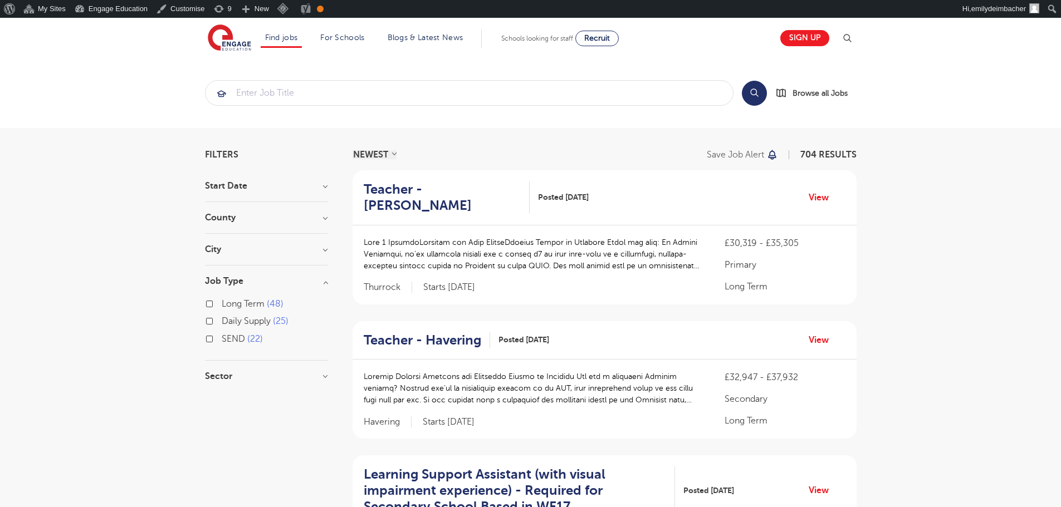
checkbox input "true"
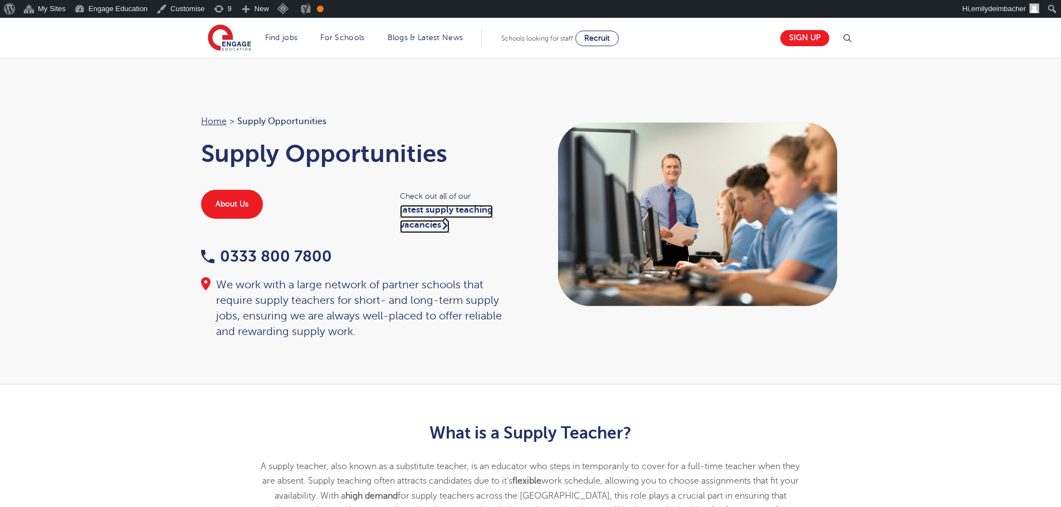
click at [451, 211] on link "latest supply teaching vacancies" at bounding box center [446, 219] width 93 height 28
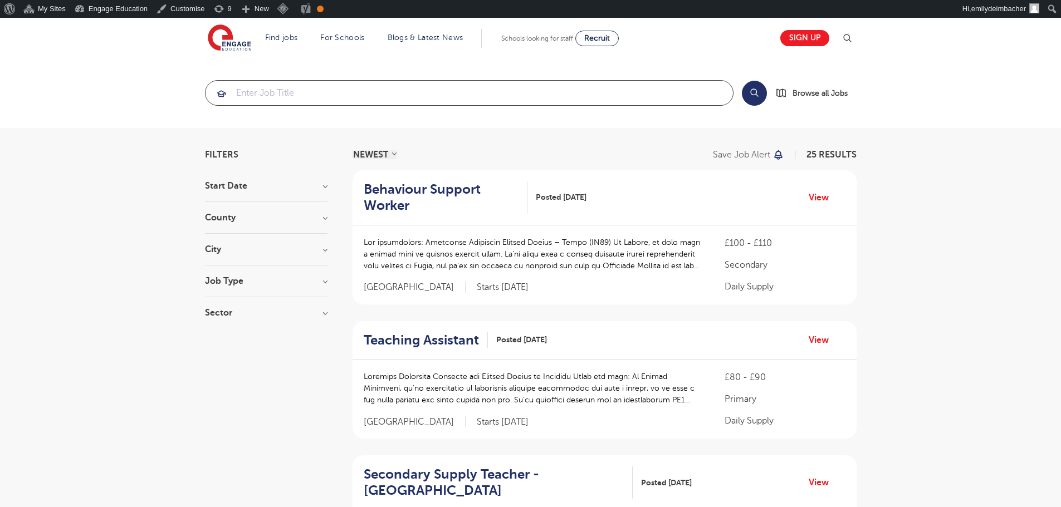
click at [381, 101] on input "search" at bounding box center [468, 93] width 527 height 25
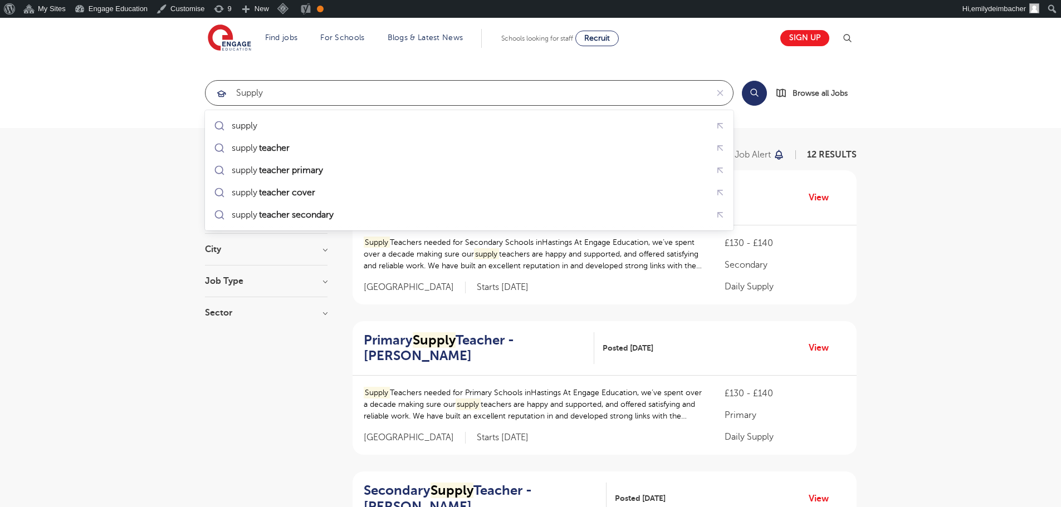
type input "supply"
click button "Submit" at bounding box center [0, 0] width 0 height 0
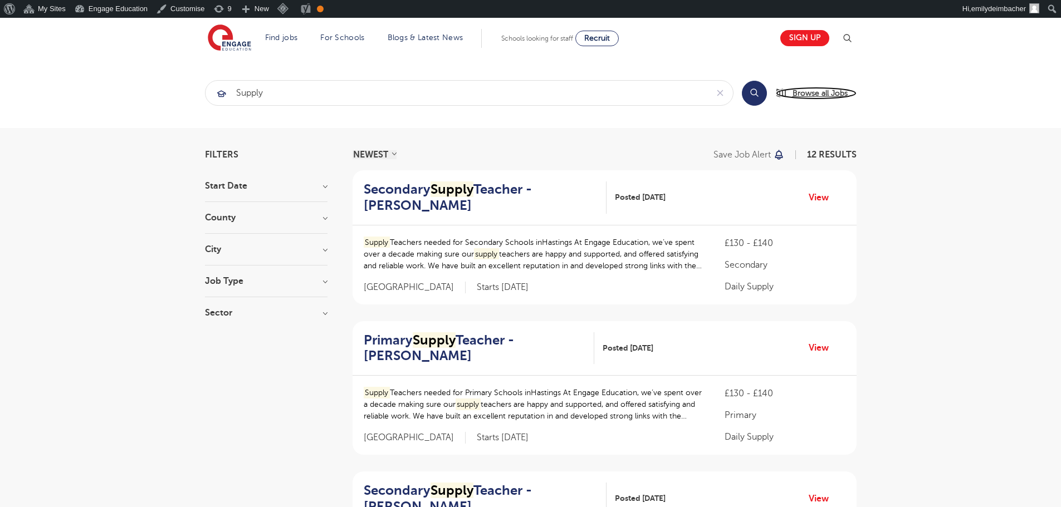
click at [814, 94] on span "Browse all Jobs" at bounding box center [819, 93] width 55 height 13
click at [336, 97] on input "supply" at bounding box center [456, 93] width 502 height 25
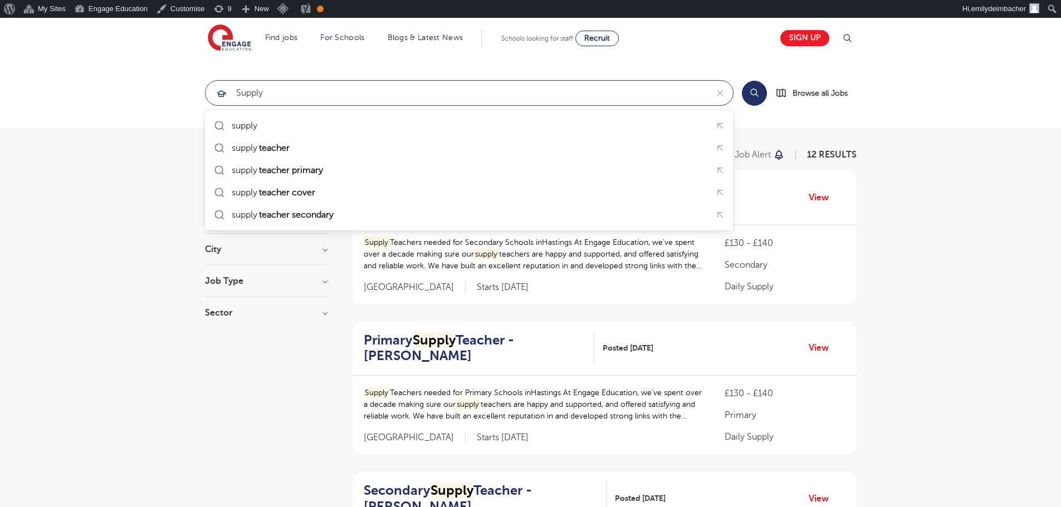
click button "Submit" at bounding box center [0, 0] width 0 height 0
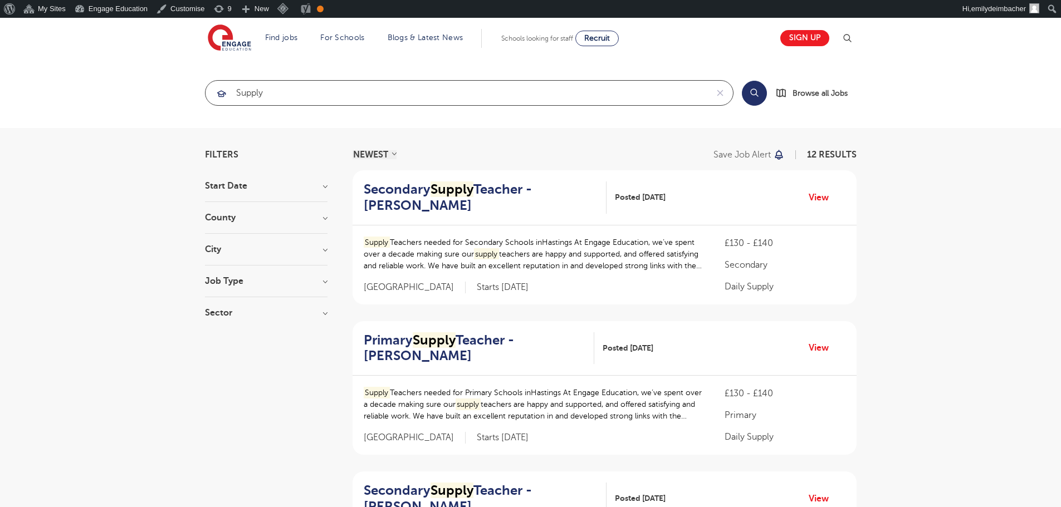
click at [298, 96] on input "supply" at bounding box center [456, 93] width 502 height 25
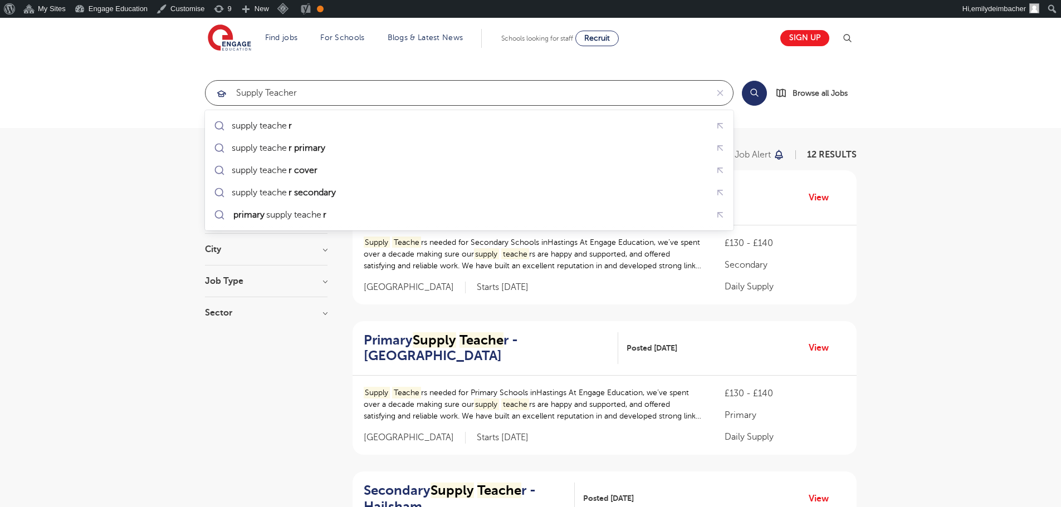
type input "supply Teacher"
click button "Submit" at bounding box center [0, 0] width 0 height 0
click at [305, 96] on input "supply Teacher" at bounding box center [456, 93] width 502 height 25
click at [320, 83] on input "supply Teacher" at bounding box center [456, 93] width 502 height 25
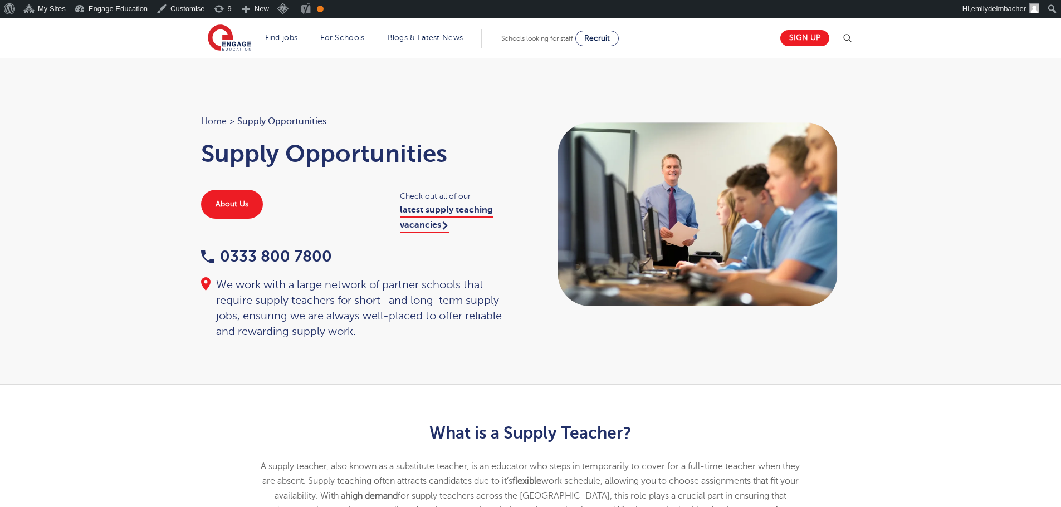
click at [420, 217] on div "Check out all of our latest supply teaching vacancies" at bounding box center [460, 211] width 142 height 42
click at [423, 213] on link "latest supply teaching vacancies" at bounding box center [446, 219] width 93 height 28
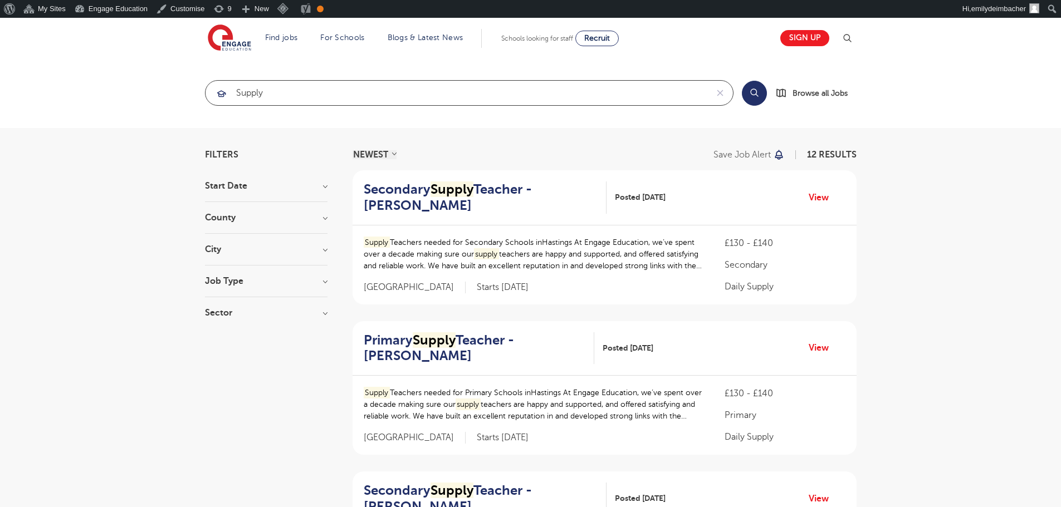
click at [297, 95] on input "supply" at bounding box center [456, 93] width 502 height 25
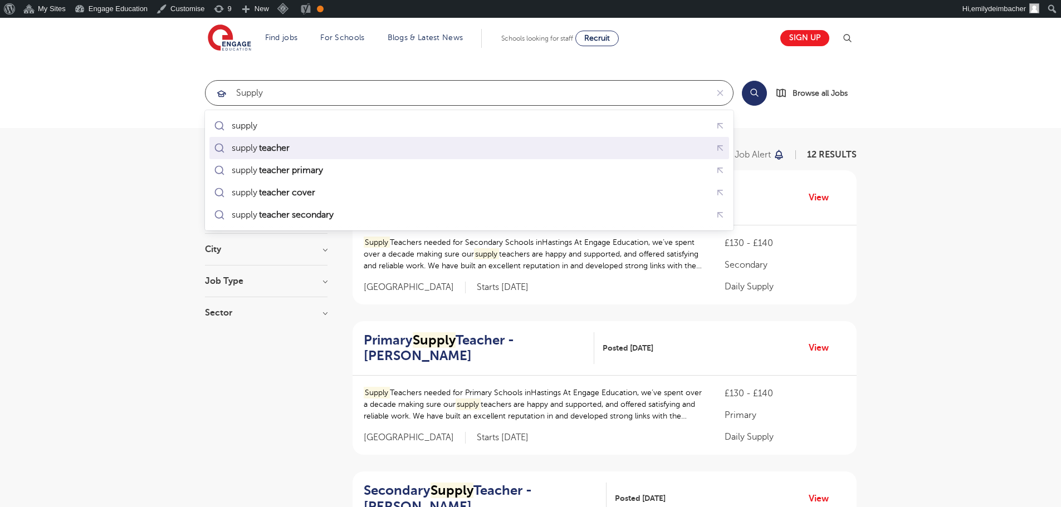
click at [276, 150] on mark "teacher" at bounding box center [274, 147] width 34 height 13
type input "supply teacher"
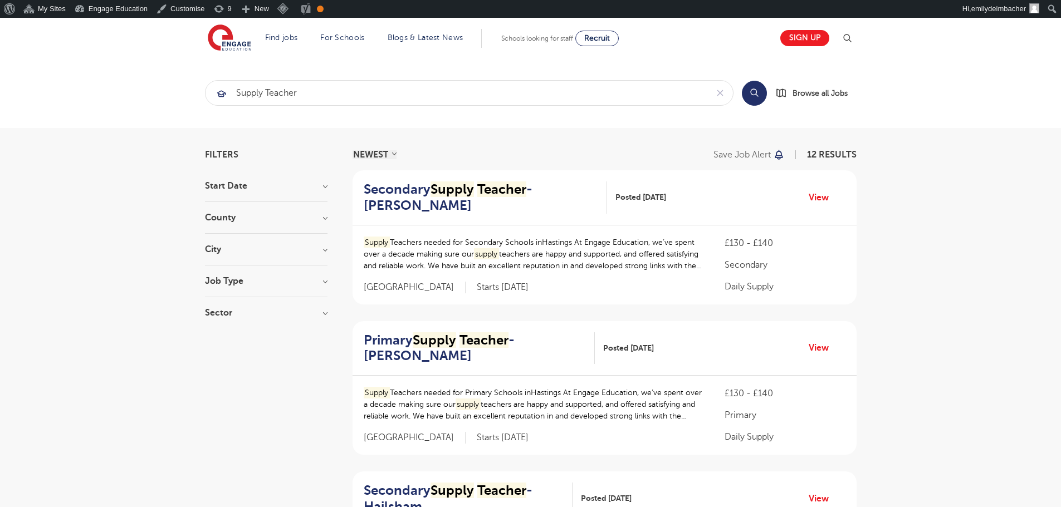
click at [739, 97] on section "supply teacher Search Browse all Jobs" at bounding box center [531, 93] width 652 height 26
click at [751, 93] on button "Search" at bounding box center [754, 93] width 25 height 25
click at [307, 92] on input "supply teacher" at bounding box center [456, 93] width 502 height 25
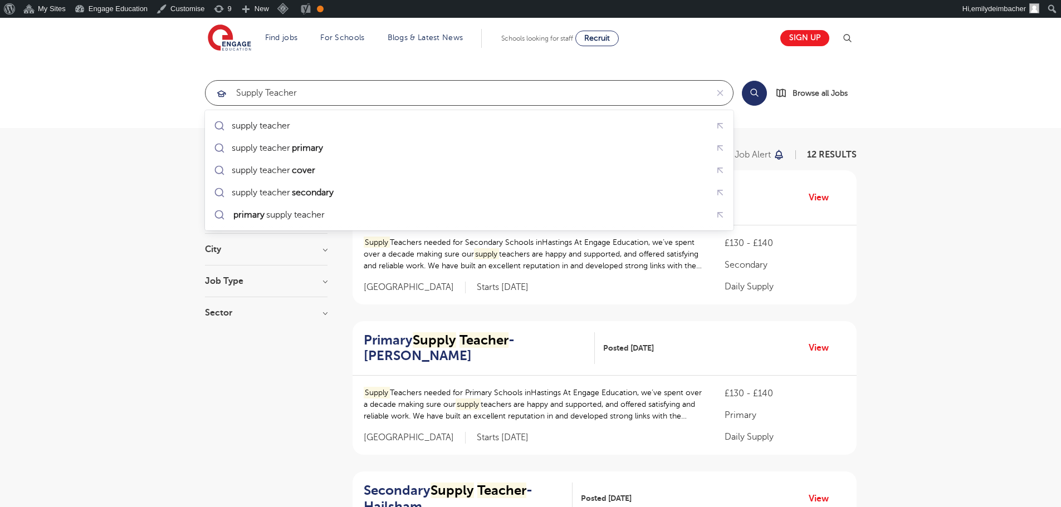
click button "Submit" at bounding box center [0, 0] width 0 height 0
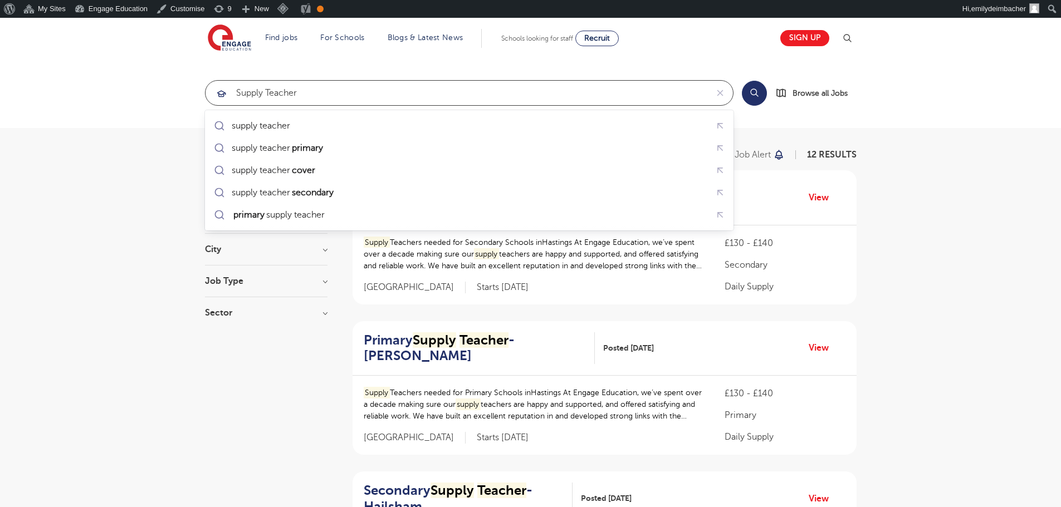
click at [295, 89] on input "supply teacher" at bounding box center [456, 93] width 502 height 25
click at [315, 89] on input "supply teacher" at bounding box center [456, 93] width 502 height 25
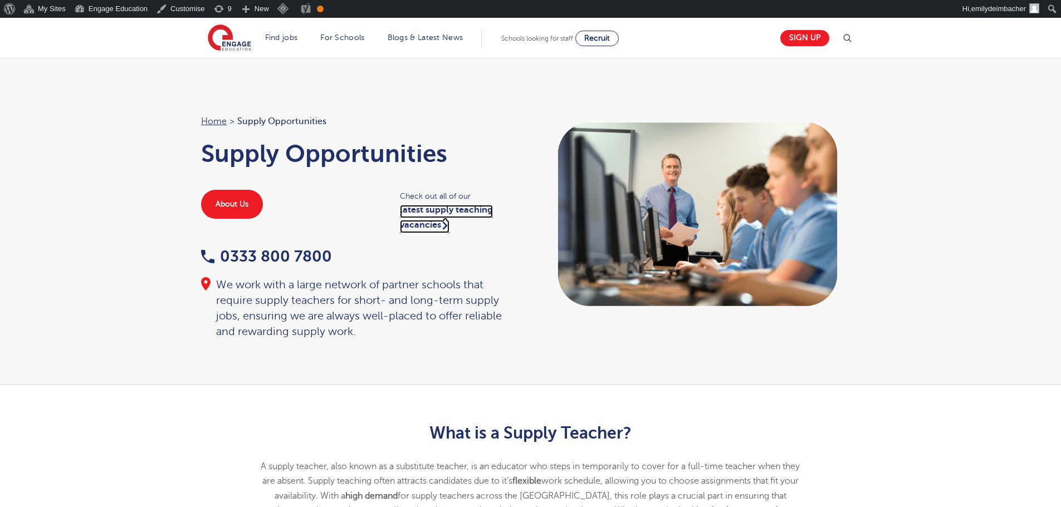
click at [429, 209] on link "latest supply teaching vacancies" at bounding box center [446, 219] width 93 height 28
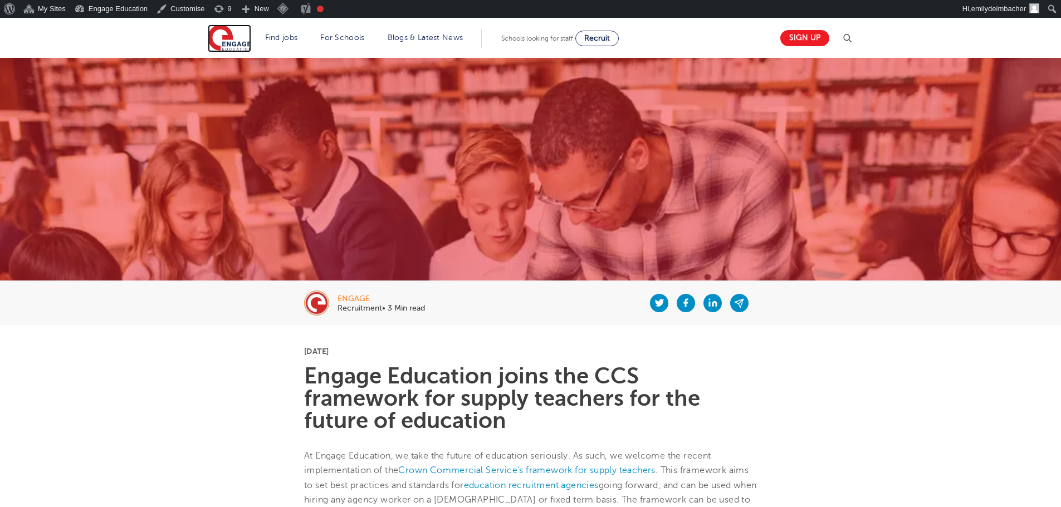
click at [219, 44] on img at bounding box center [229, 39] width 43 height 28
